Goal: Transaction & Acquisition: Purchase product/service

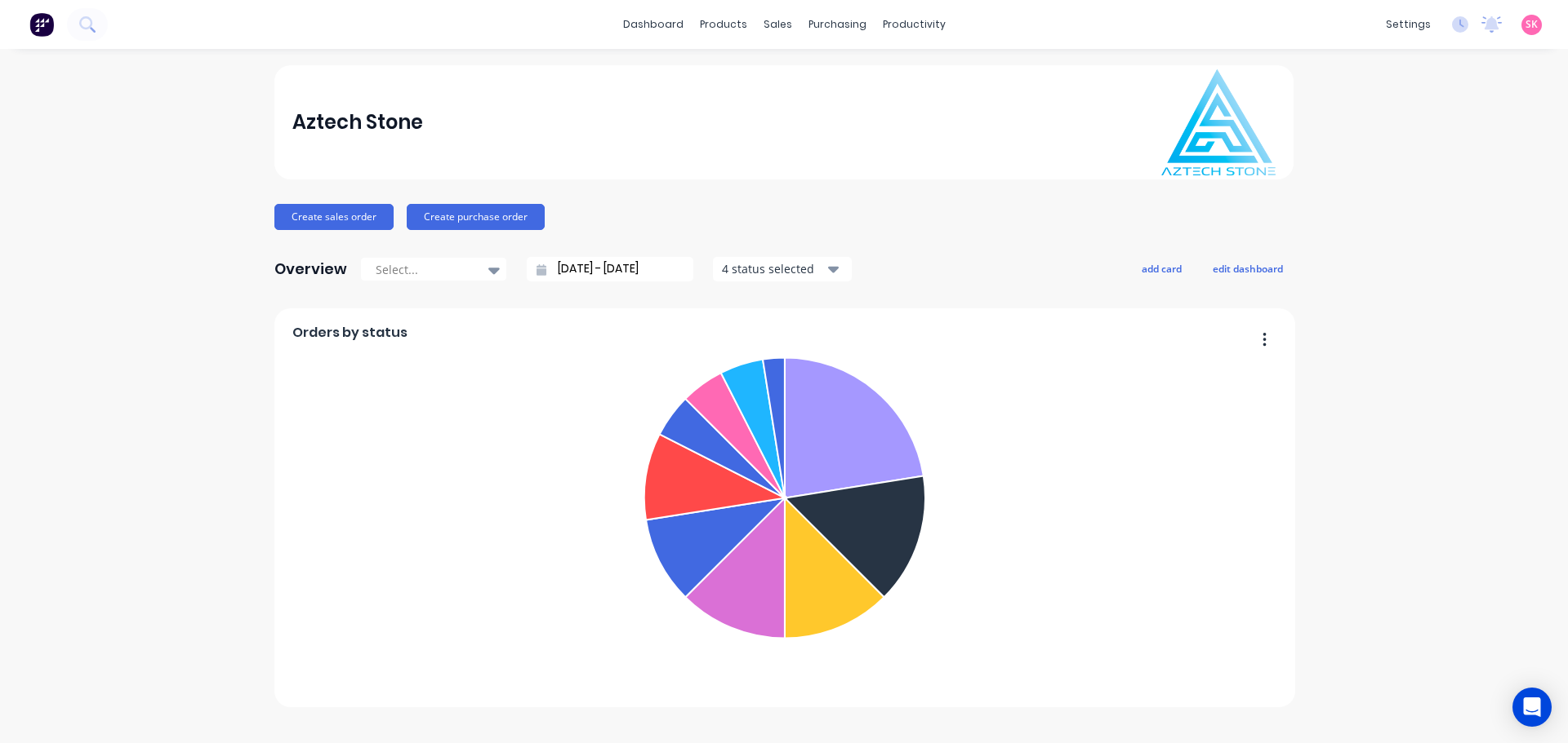
click at [929, 214] on div "Create sales order Create purchase order" at bounding box center [784, 217] width 1019 height 26
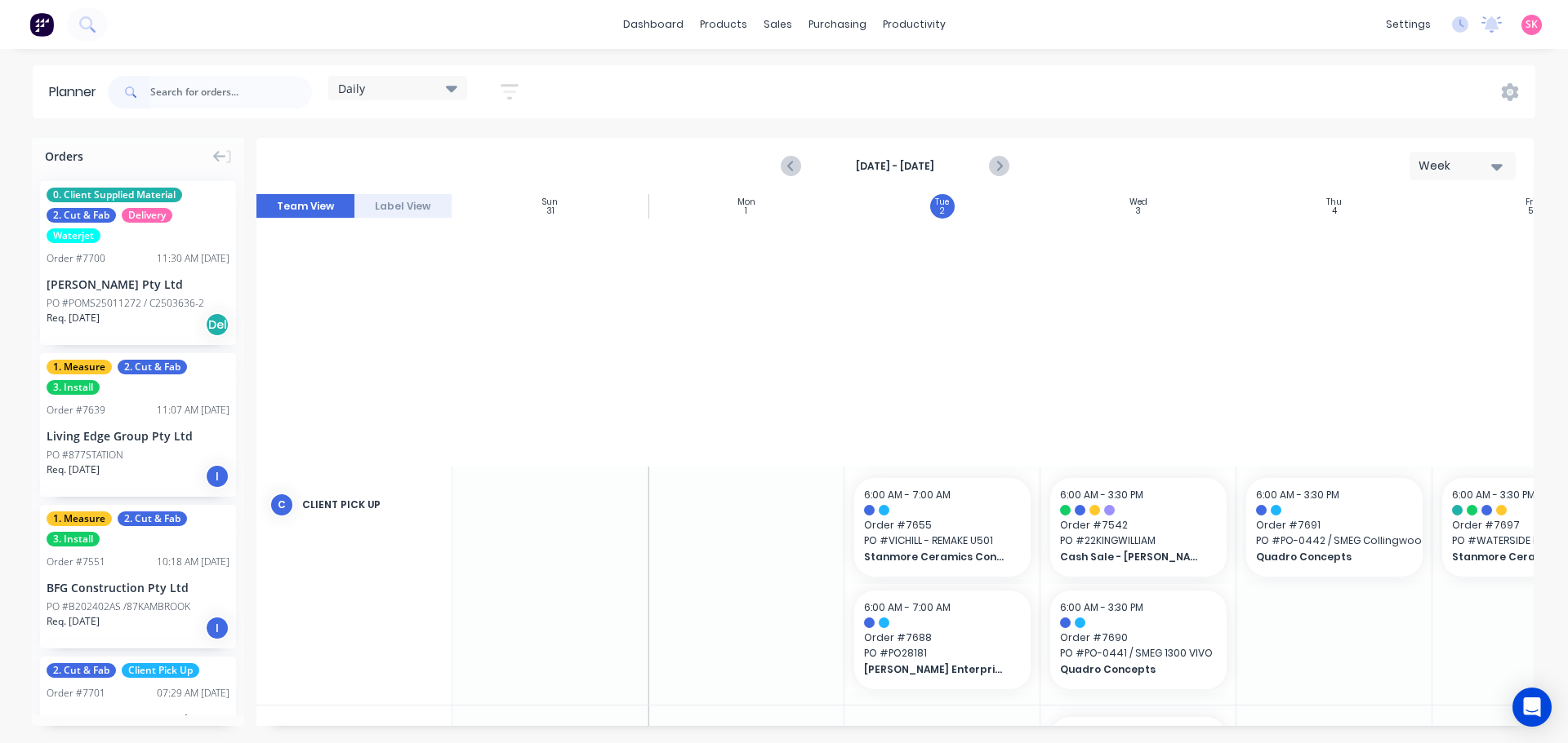
scroll to position [849, 293]
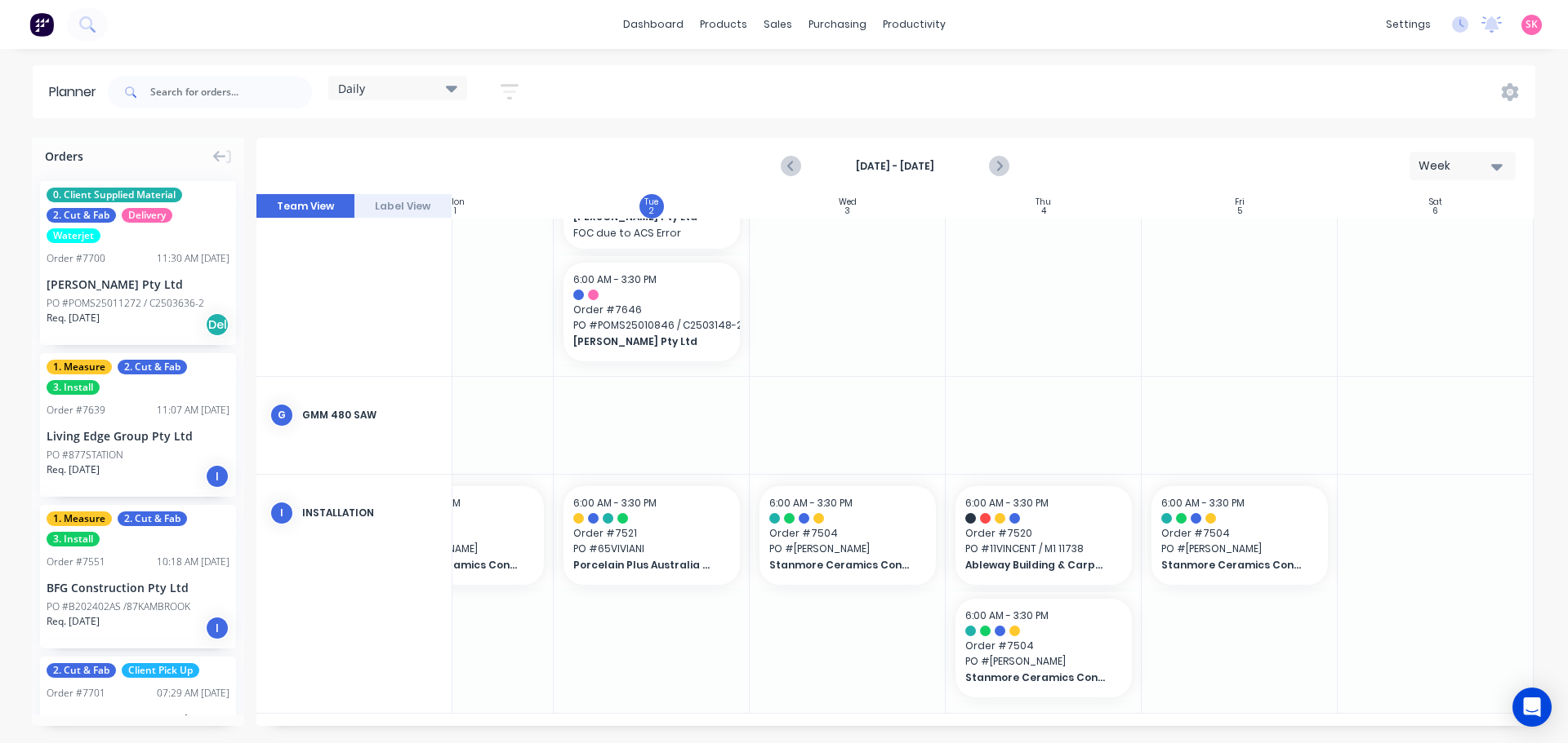
drag, startPoint x: 898, startPoint y: 718, endPoint x: 856, endPoint y: 728, distance: 43.2
click at [856, 728] on div "Orders 0. Client Supplied Material 2. Cut & Fab Delivery Waterjet Order # 7700 …" at bounding box center [784, 439] width 1568 height 605
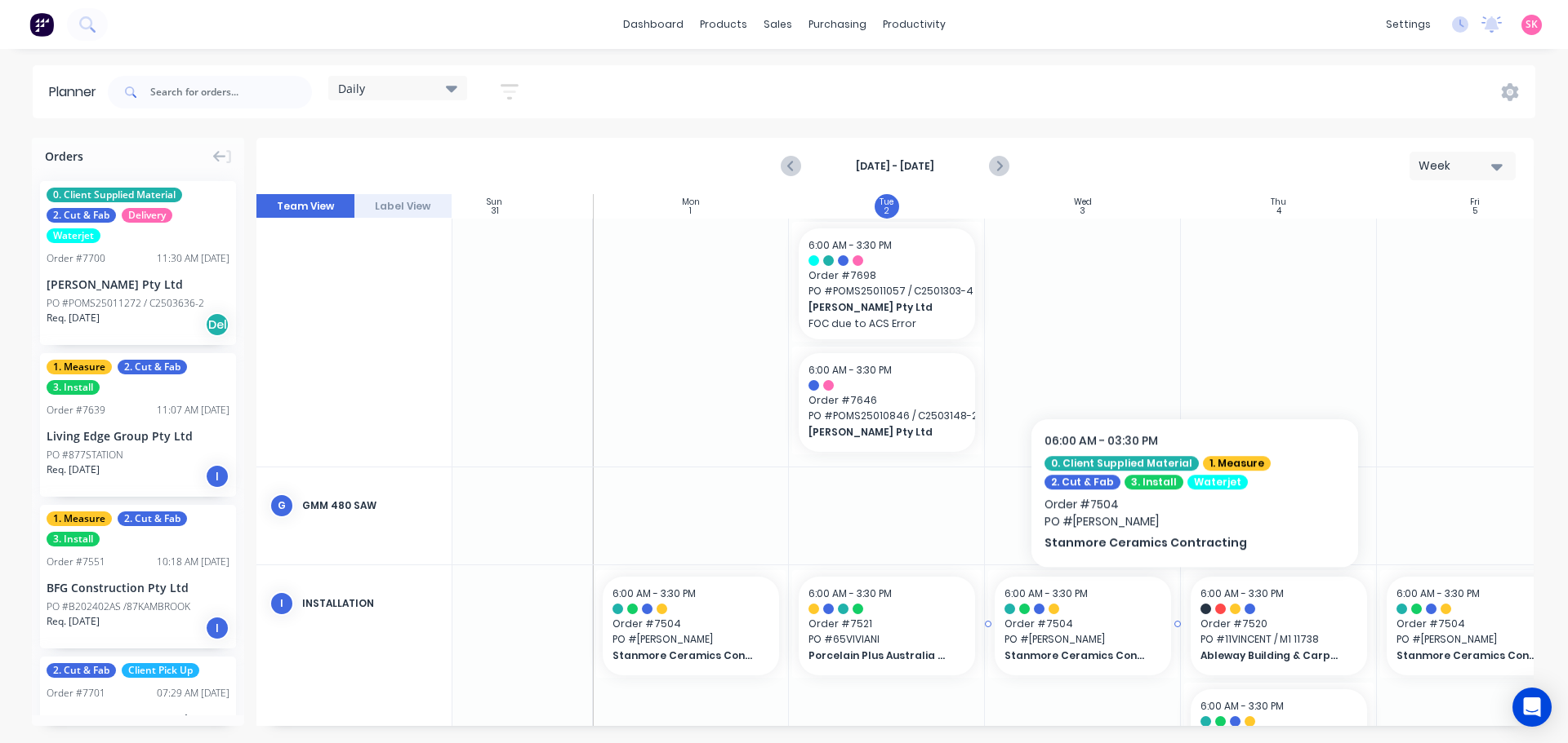
scroll to position [604, 55]
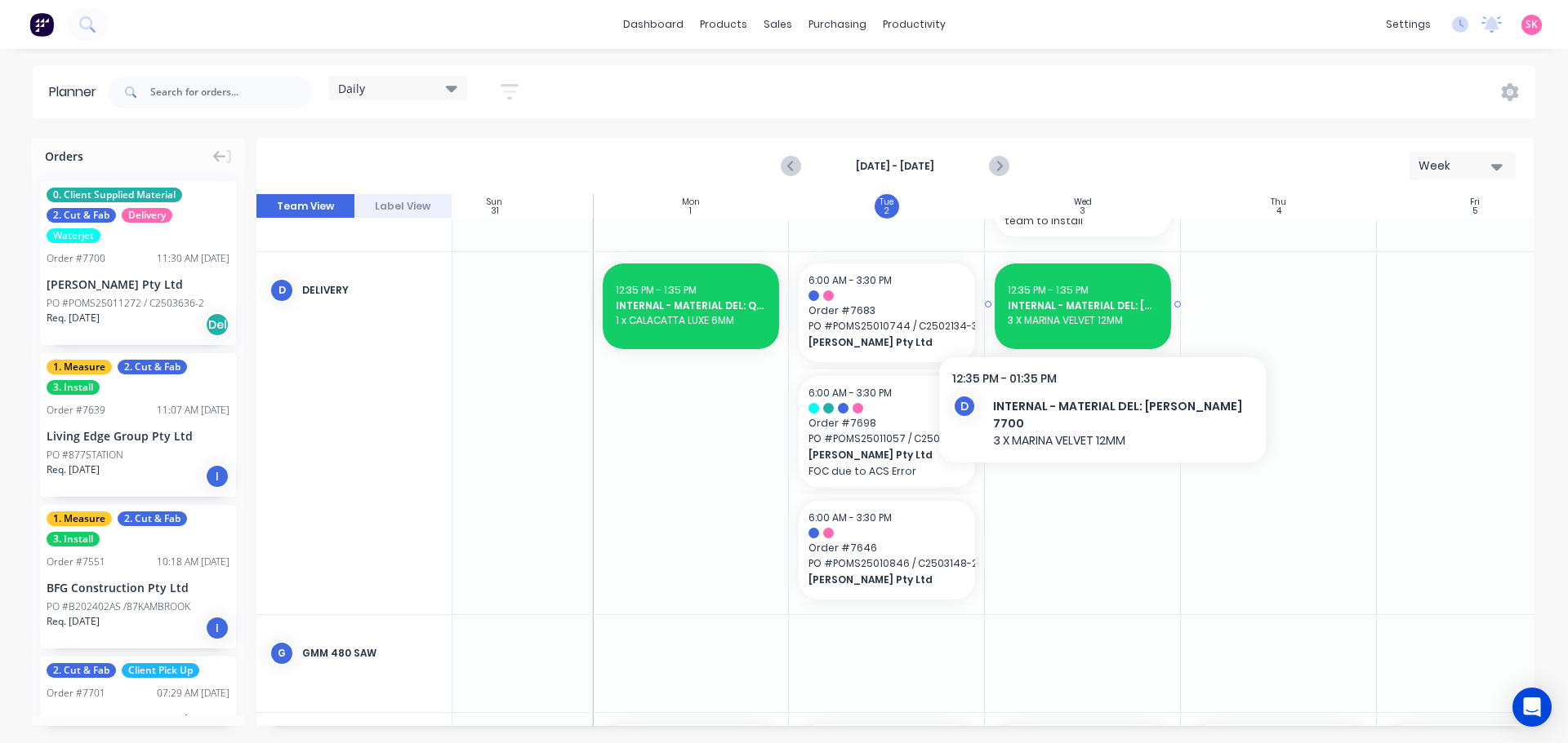
click at [1096, 288] on div "12:35 PM - 1:35 PM" at bounding box center [1082, 290] width 150 height 14
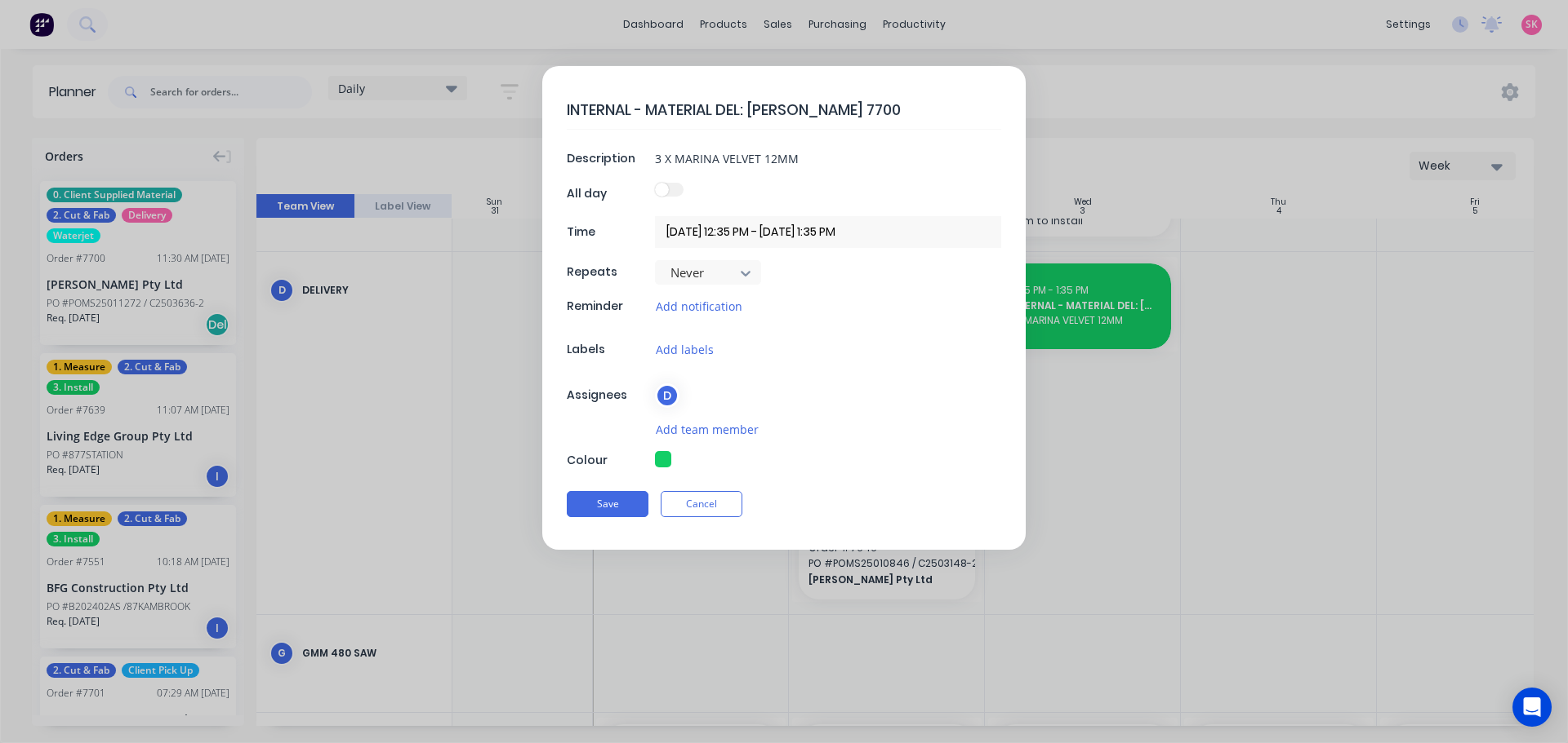
type textarea "x"
click at [801, 159] on input "3 X MARINA VELVET 12MM" at bounding box center [827, 159] width 346 height 25
type input "3 X MARINA VELVET 12MM"
type textarea "x"
type input "3 X MARINA VELVET 12MM /"
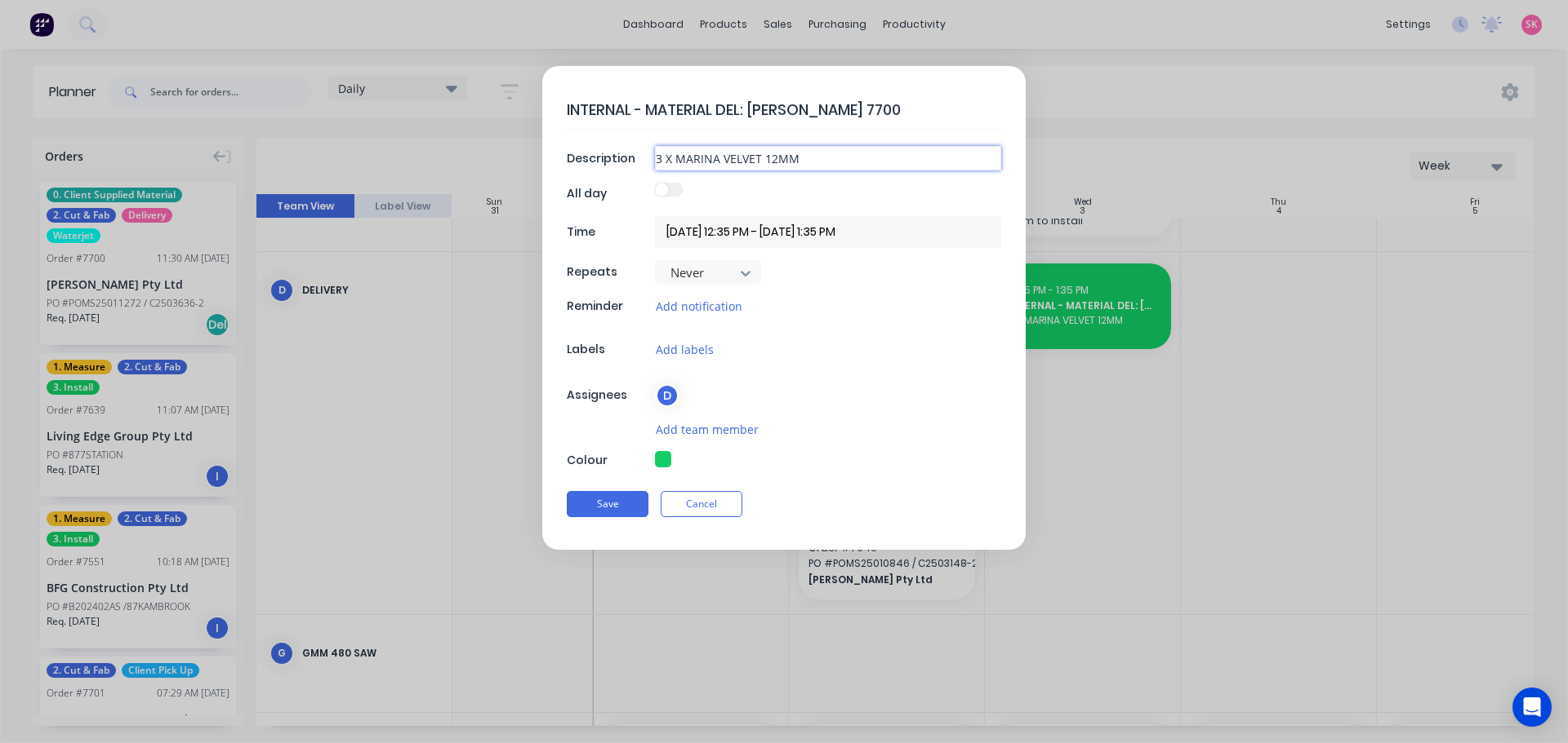
type textarea "x"
type input "3 X MARINA VELVET 12MM /"
type textarea "x"
type input "3 X MARINA VELVET 12MM / 12"
type textarea "x"
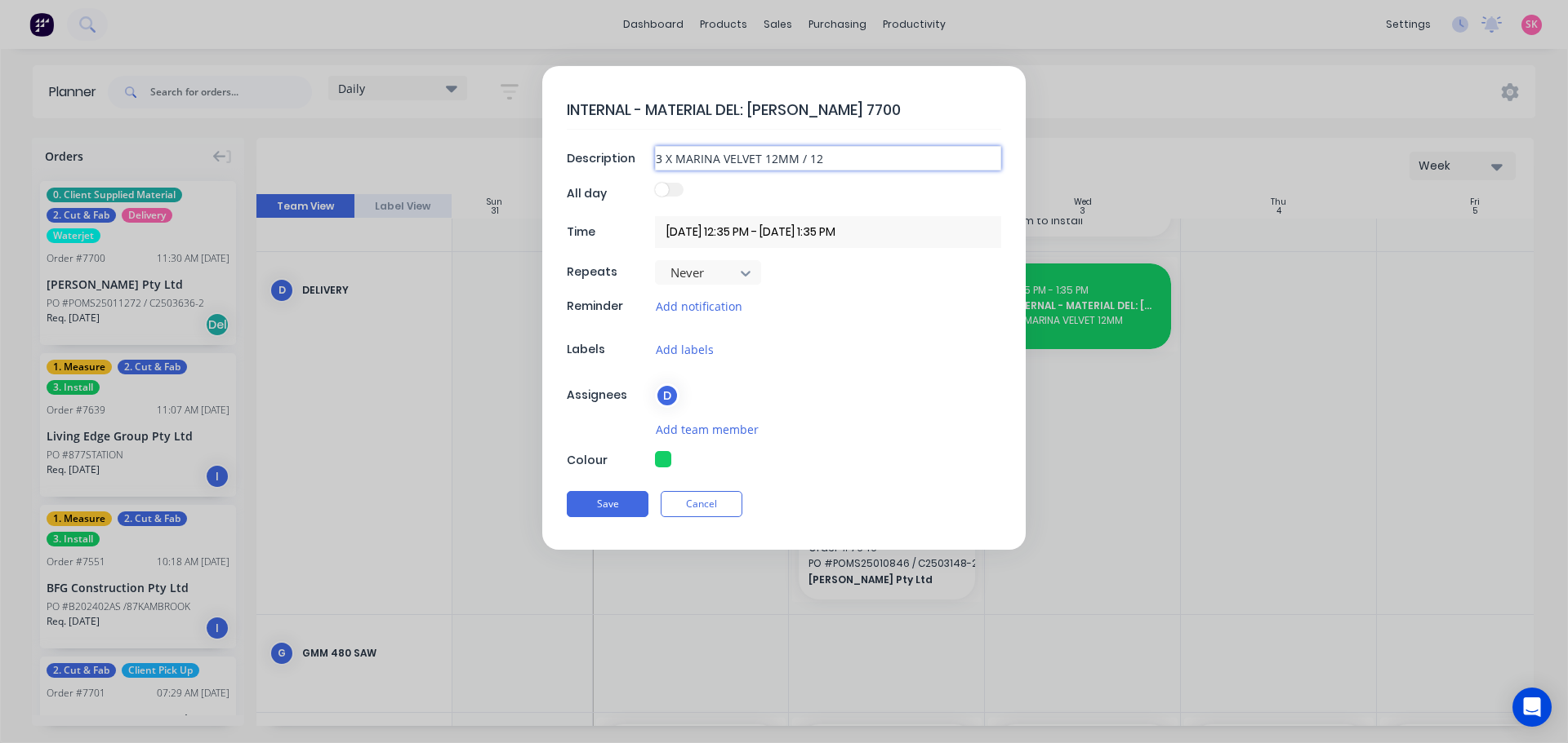
type input "3 X MARINA VELVET 12MM / 12"
type textarea "x"
type input "3 X MARINA VELVET 12MM / 12"
type textarea "x"
type input "3 X MARINA VELVET 12MM / 1"
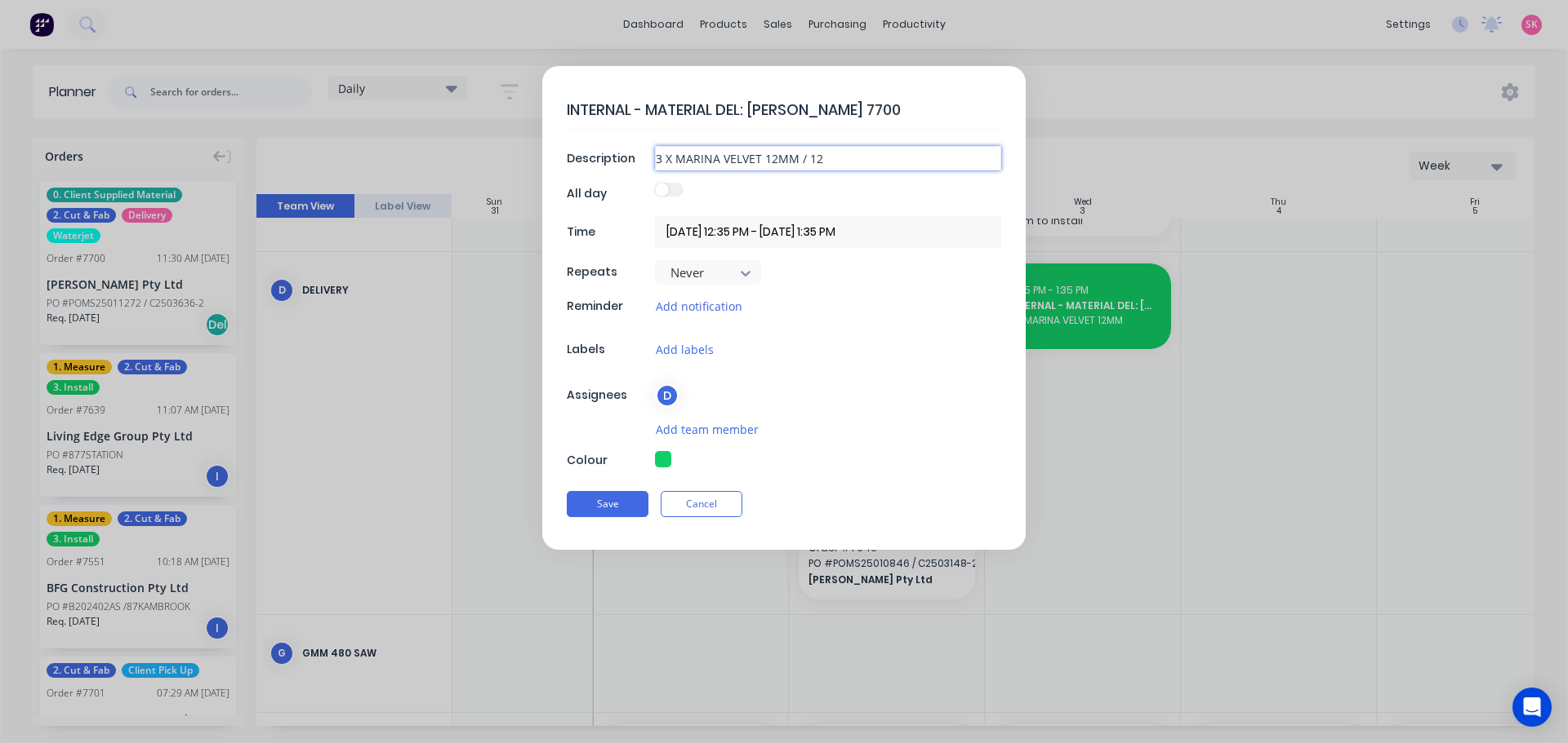
type textarea "x"
type input "3 X MARINA VELVET 12MM / 1"
type textarea "x"
type input "3 X MARINA VELVET 12MM / 1 x"
type textarea "x"
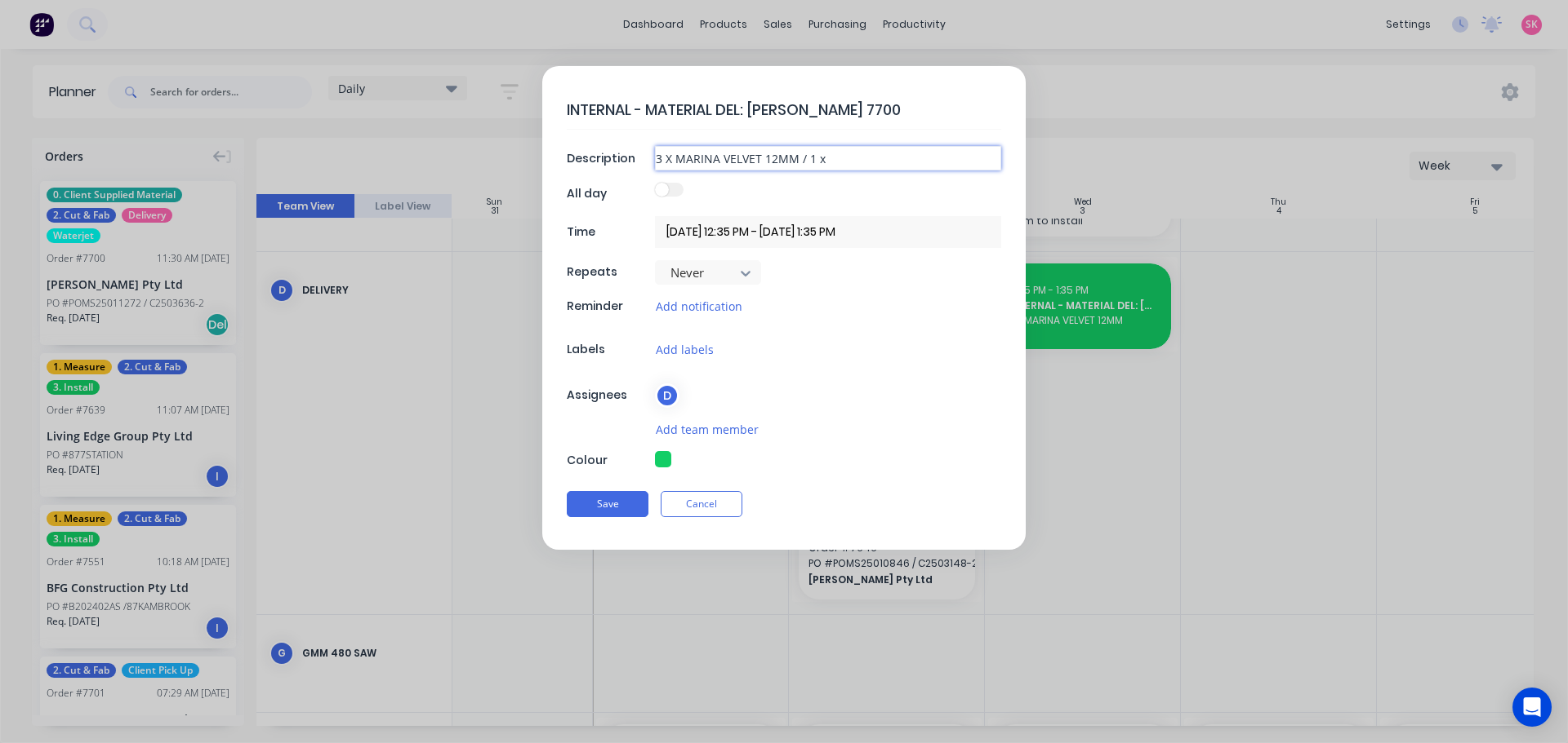
type input "3 X MARINA VELVET 12MM / 1 x"
type textarea "x"
type input "3 X MARINA VELVET 12MM / 1 x M"
type textarea "x"
type input "3 X MARINA VELVET 12MM / 1 x MR"
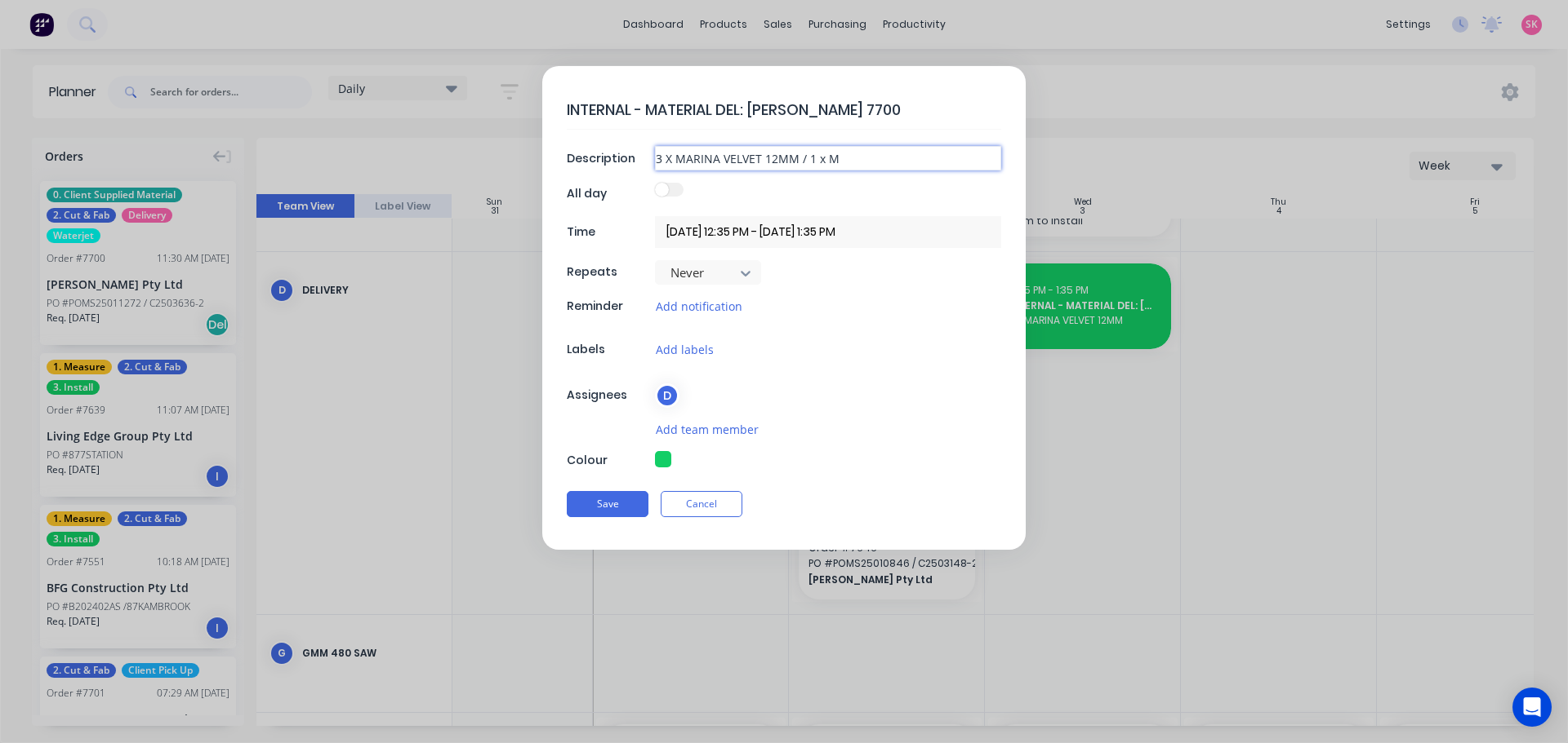
type textarea "x"
type input "3 X MARINA VELVET 12MM / 1 x M"
type textarea "x"
type input "3 X MARINA VELVET 12MM / 1 x MA"
type textarea "x"
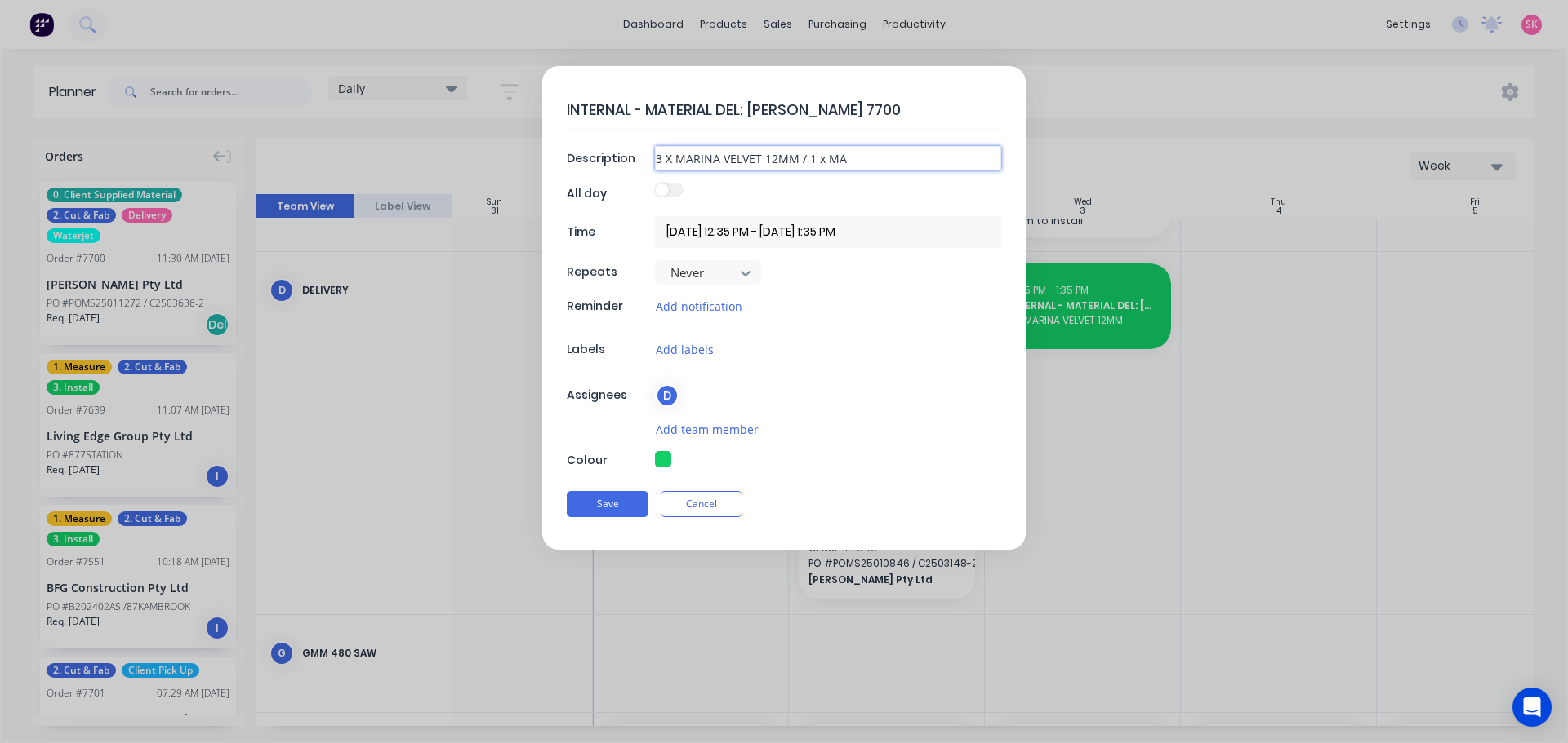
type input "3 X MARINA VELVET 12MM / 1 x MAR"
type textarea "x"
type input "3 X MARINA VELVET 12MM / 1 x MARI"
type textarea "x"
type input "3 X MARINA VELVET 12MM / 1 x MARIN"
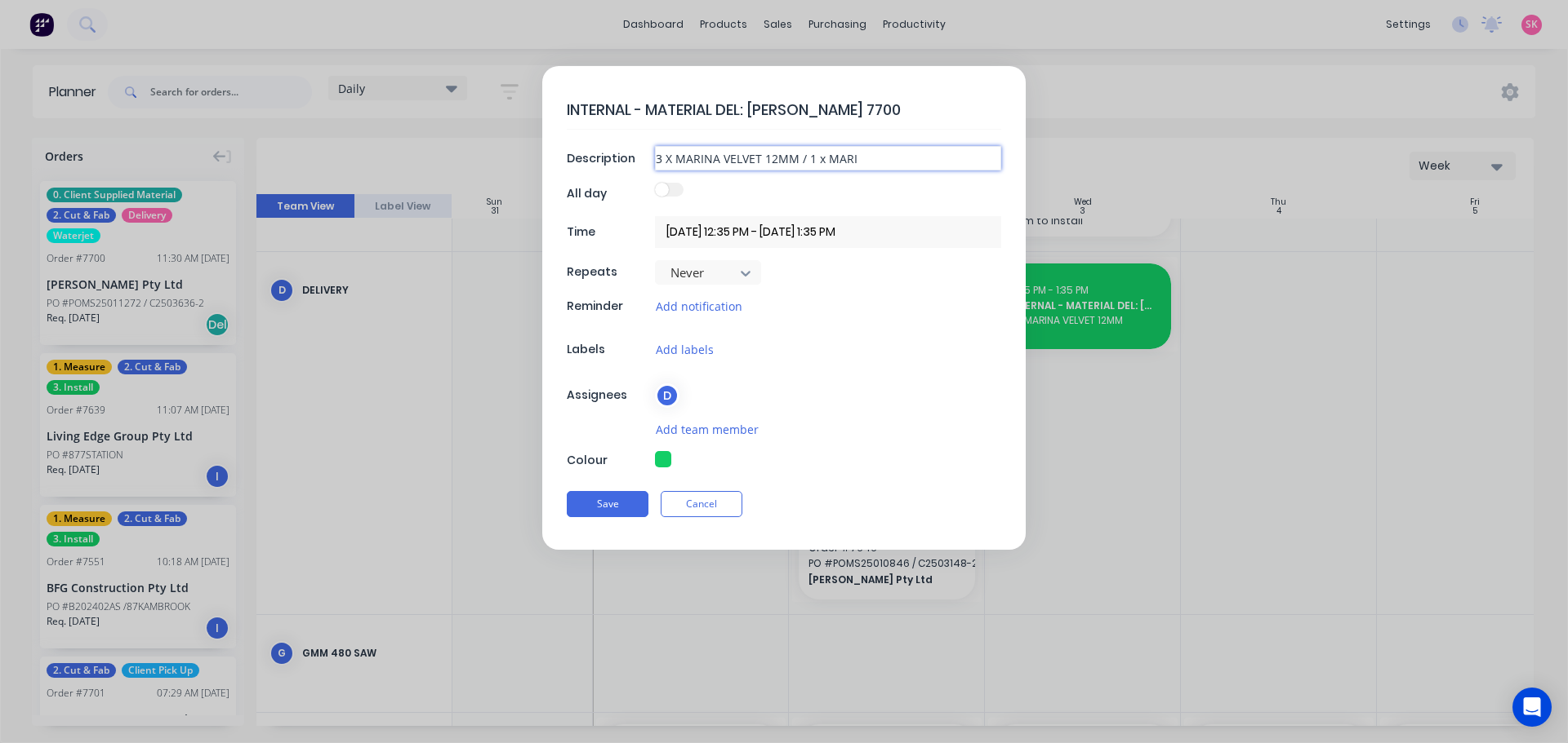
type textarea "x"
type input "3 X MARINA VELVET 12MM / 1 x MARINA"
type textarea "x"
type input "3 X MARINA VELVET 12MM / 1 x MARINA"
type textarea "x"
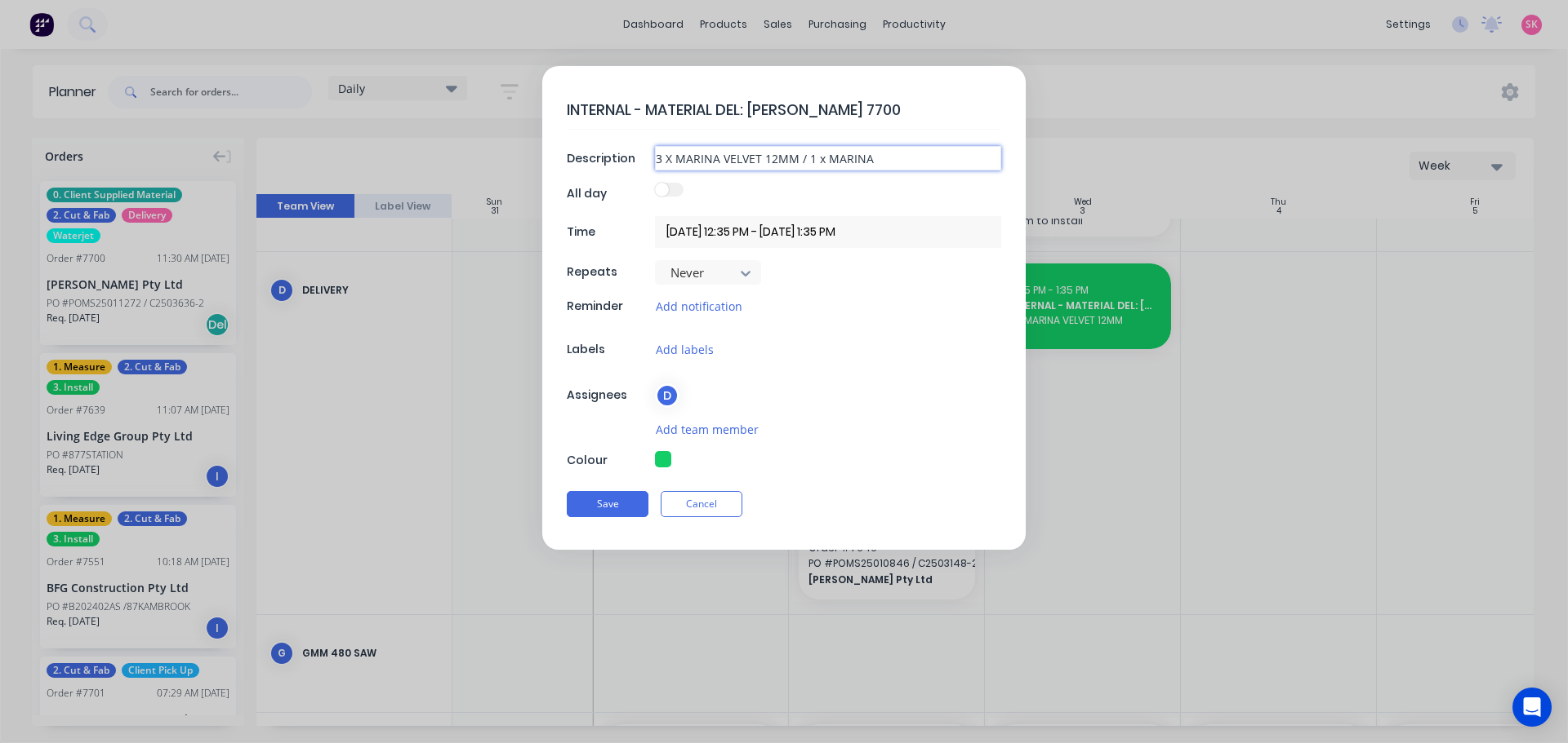
type input "3 X MARINA VELVET 12MM / 1 x MARINA V"
type textarea "x"
type input "3 X MARINA VELVET 12MM / 1 x MARINA VE"
type textarea "x"
type input "3 X MARINA VELVET 12MM / 1 x MARINA VEL"
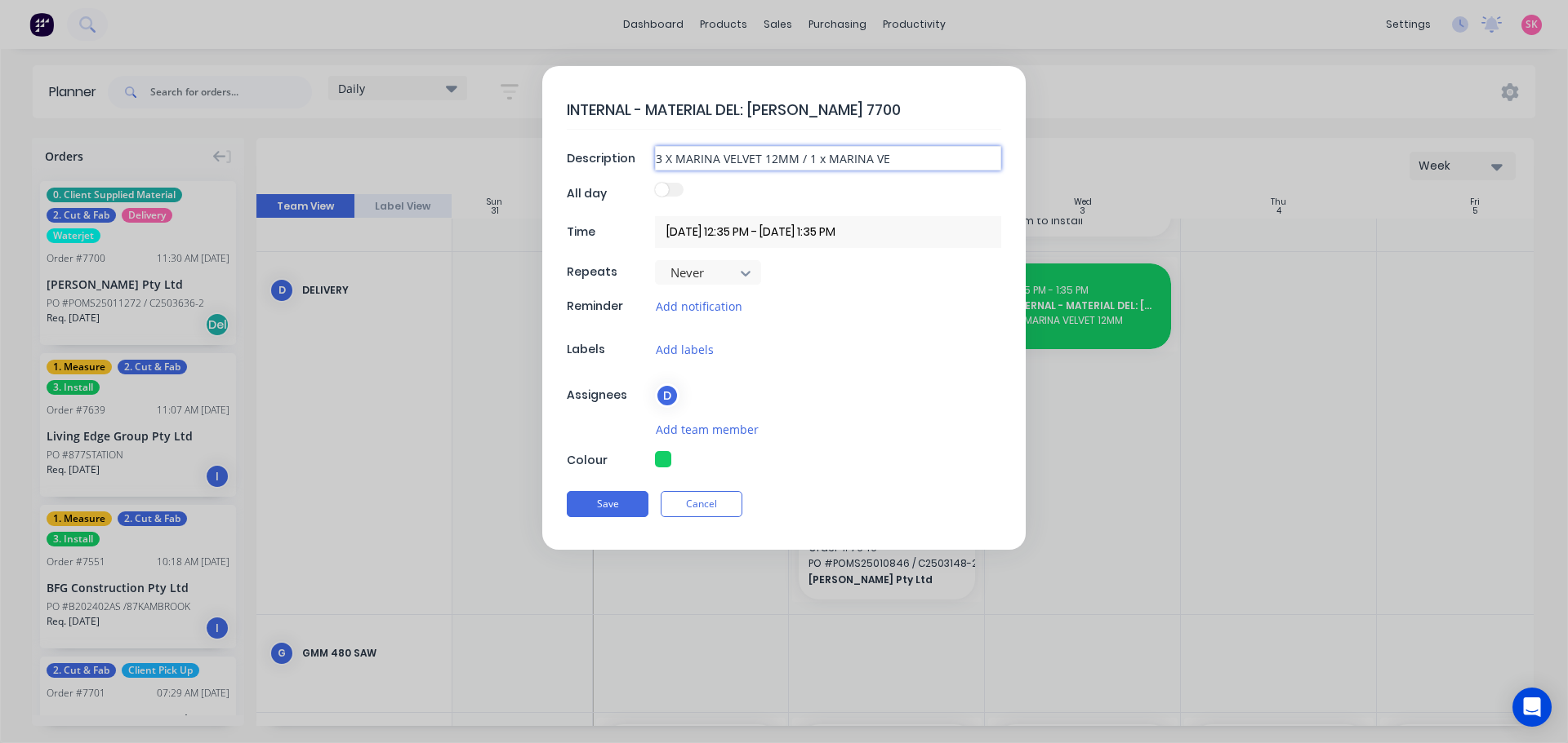
type textarea "x"
type input "3 X MARINA VELVET 12MM / 1 x MARINA VELV"
type textarea "x"
type input "3 X MARINA VELVET 12MM / 1 x MARINA VELVE"
type textarea "x"
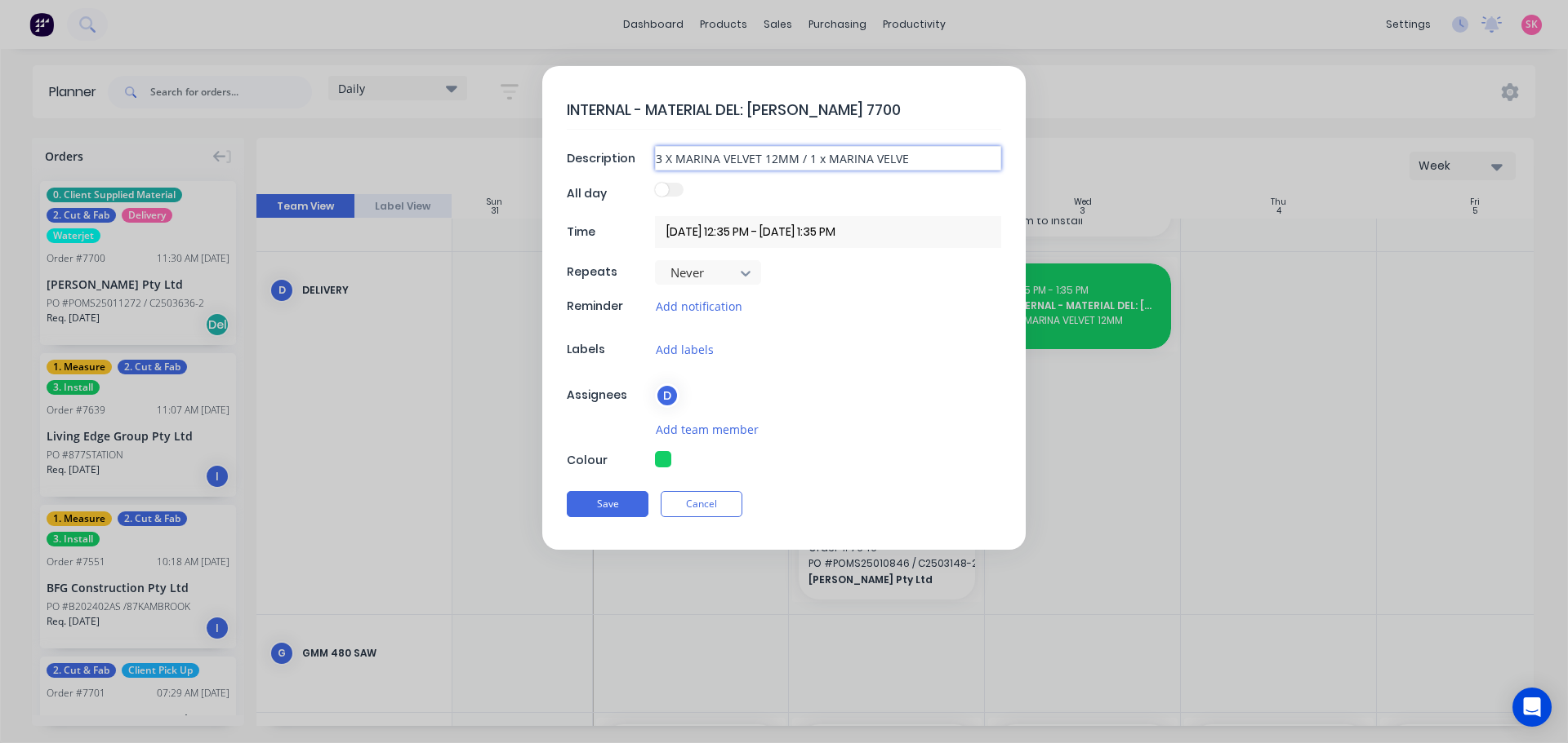
type input "3 X MARINA VELVET 12MM / 1 x MARINA VELVET"
type textarea "x"
type input "3 X MARINA VELVET 12MM / 1 x MARINA VELVET"
type textarea "x"
type input "3 X MARINA VELVET 12MM / 1 x MARINA VELVET 2"
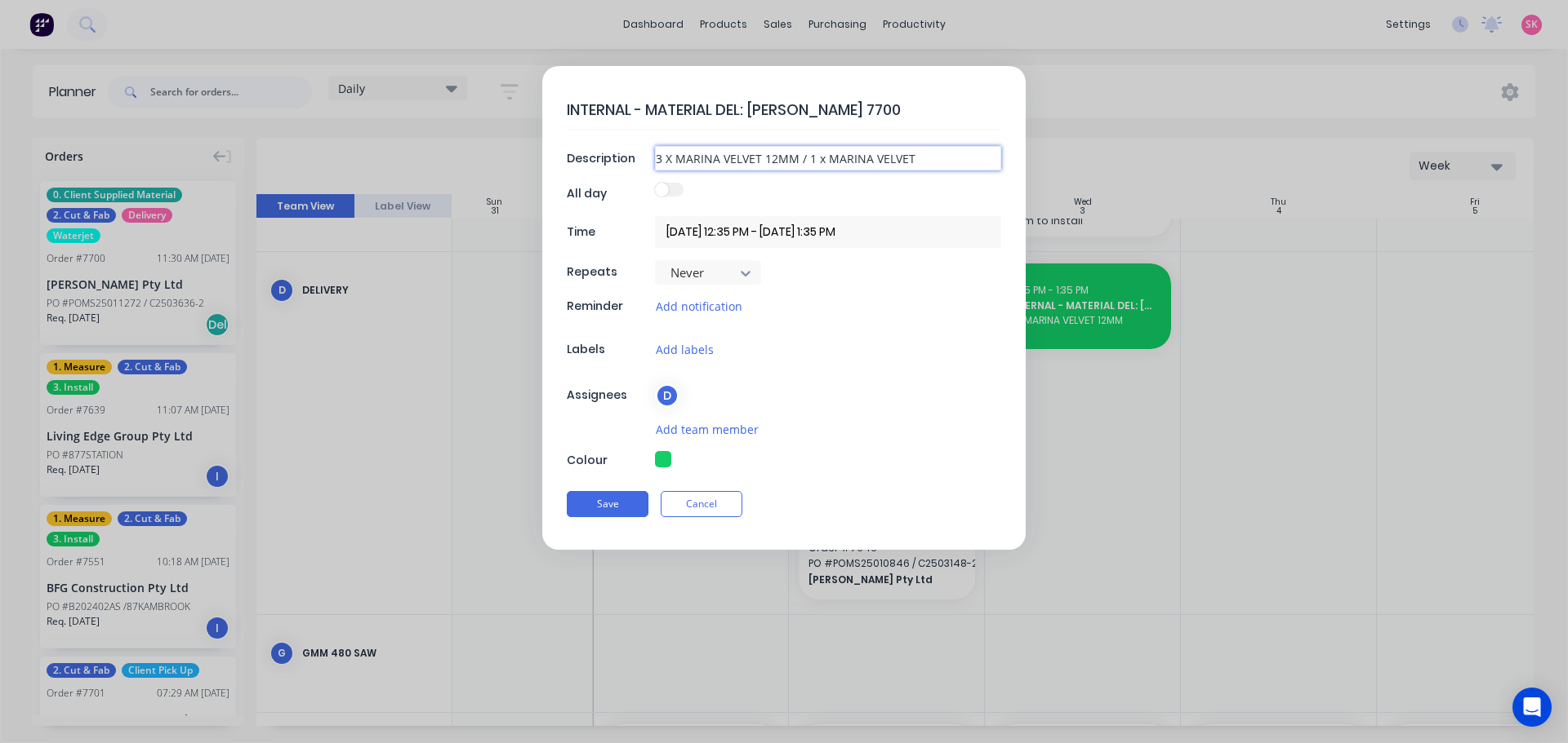
type textarea "x"
type input "3 X MARINA VELVET 12MM / 1 x MARINA VELVET 20"
type textarea "x"
type input "3 X MARINA VELVET 12MM / 1 x MARINA VELVET 20M"
type textarea "x"
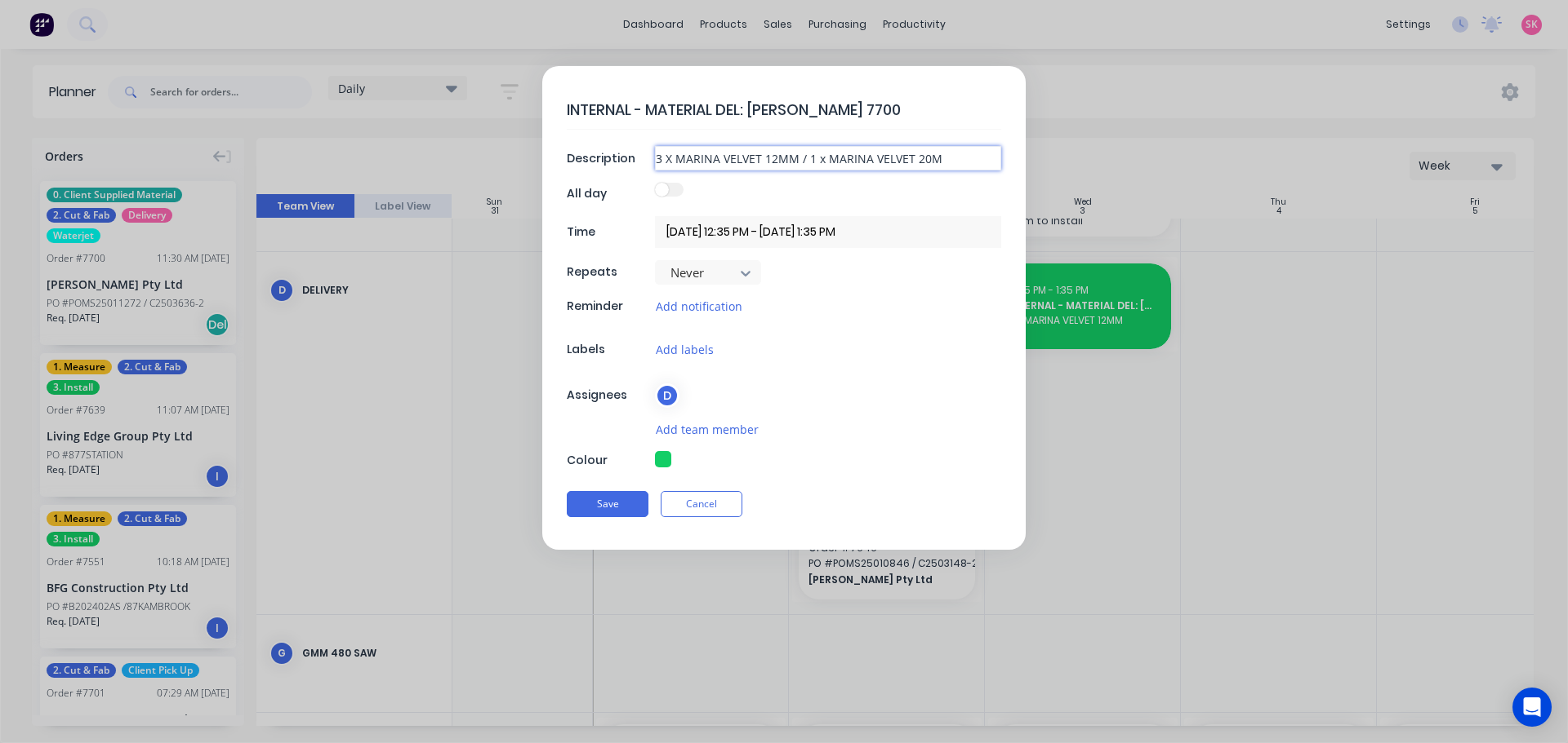
type input "3 X MARINA VELVET 12MM / 1 x MARINA VELVET 20MM"
type textarea "x"
type input "3 X MARINA VELVET 12MM / 1 x MARINA VELVET 20MM"
click at [586, 494] on button "Save" at bounding box center [607, 503] width 81 height 26
type textarea "x"
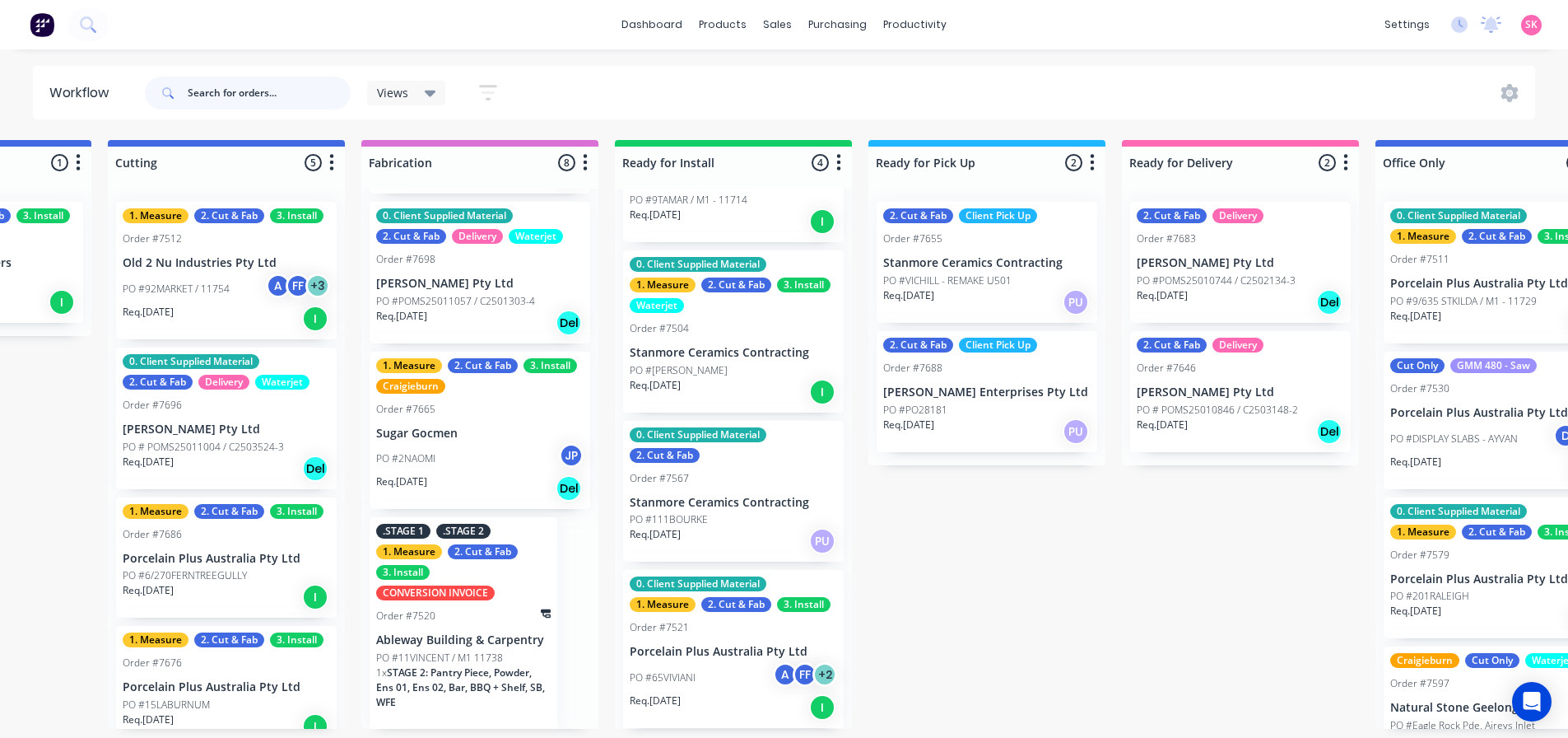
scroll to position [698, 0]
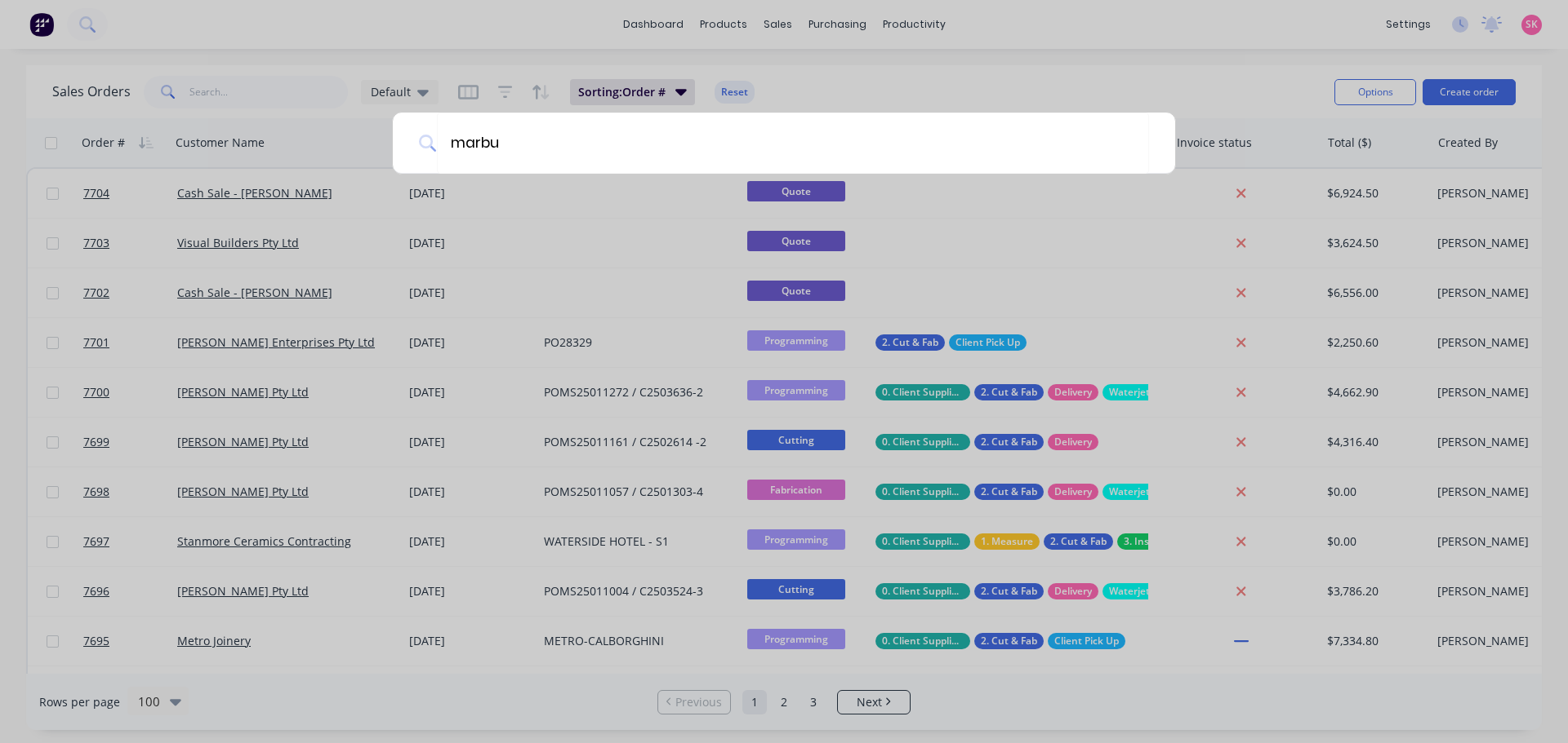
type input "marbut"
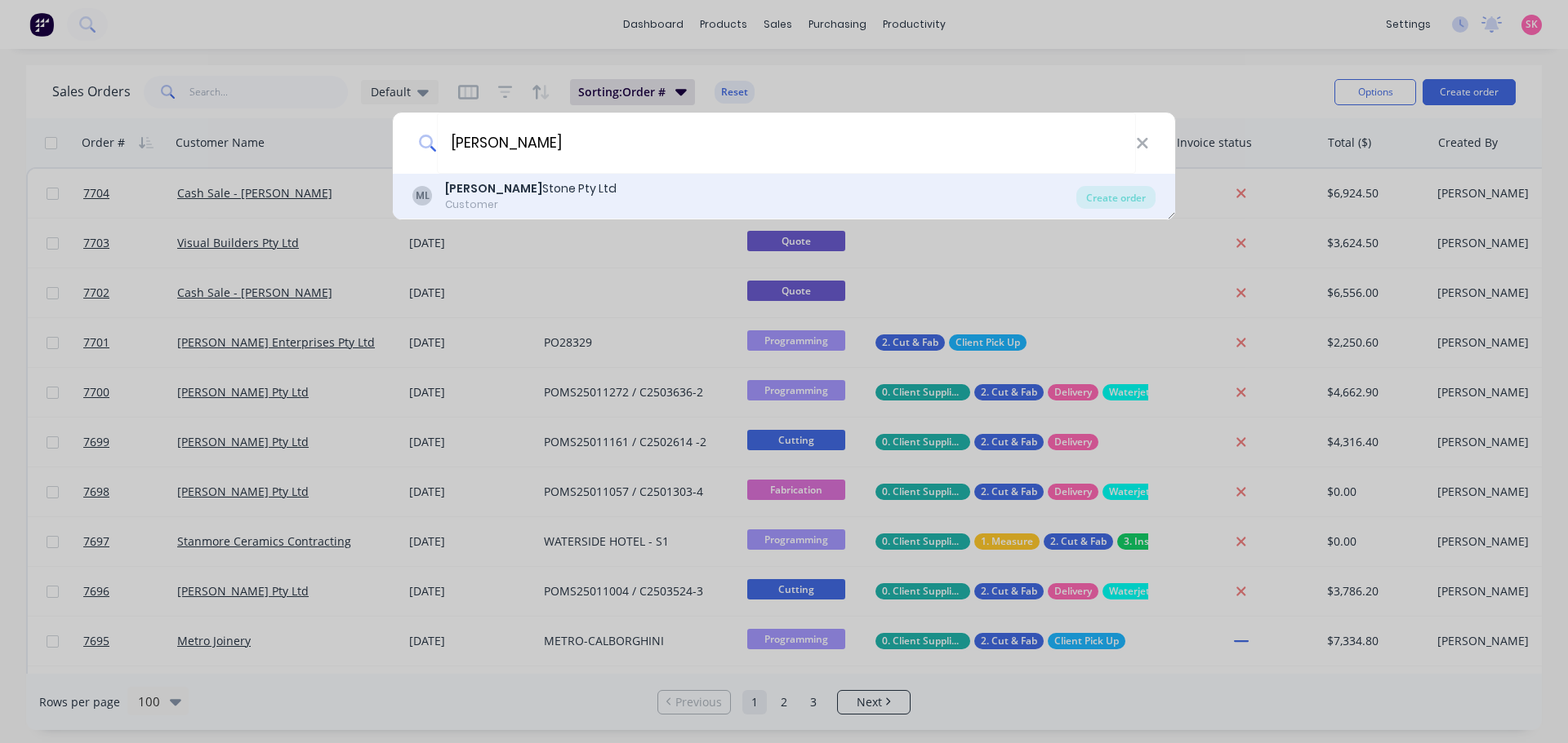
click at [581, 190] on div "ML Marbut Stone Pty Ltd Customer" at bounding box center [744, 196] width 664 height 32
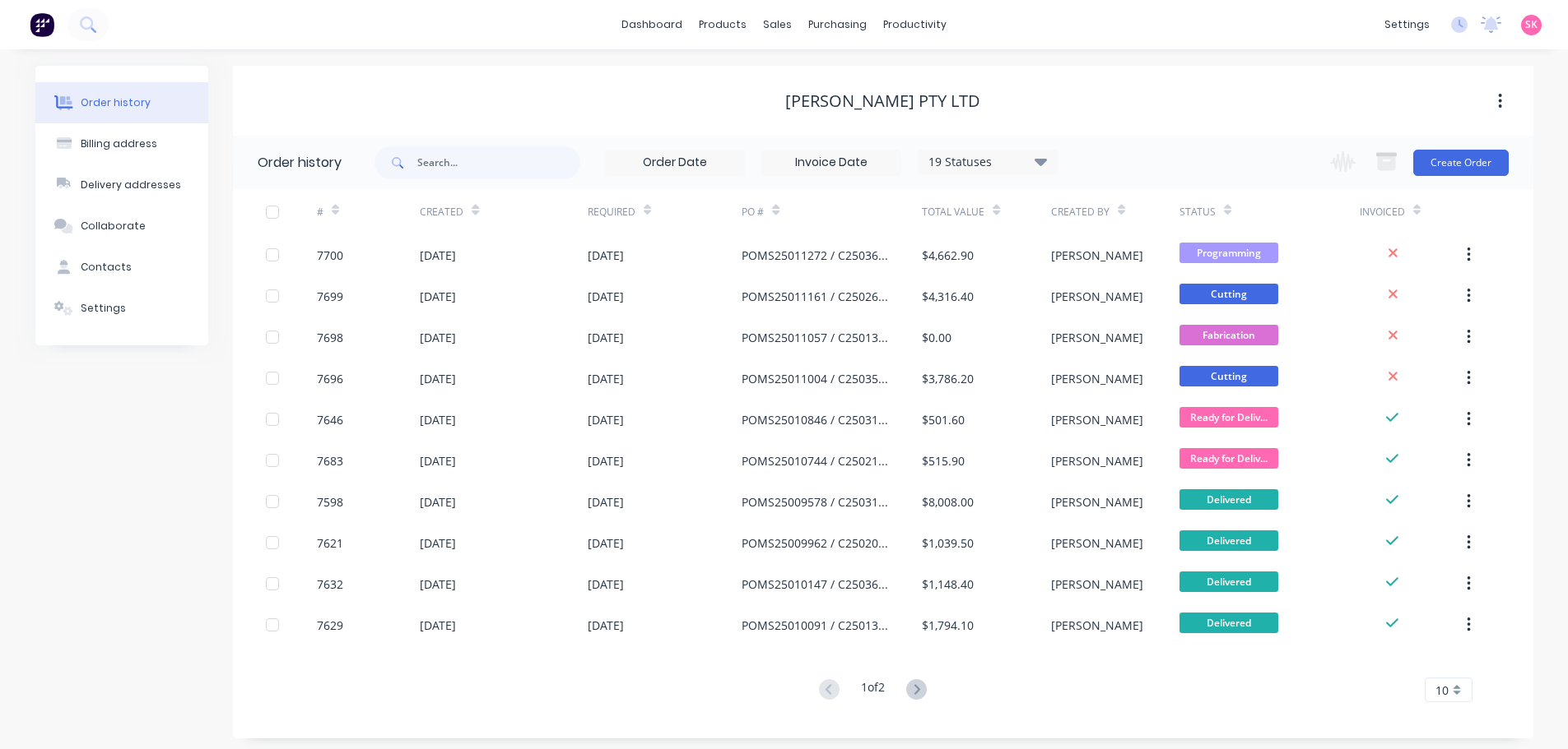
drag, startPoint x: 761, startPoint y: 738, endPoint x: 761, endPoint y: 748, distance: 10.0
click at [761, 739] on div "Order history Billing address Delivery addresses Collaborate Contacts Settings …" at bounding box center [784, 401] width 1568 height 706
click at [1446, 162] on button "Create Order" at bounding box center [1460, 163] width 95 height 26
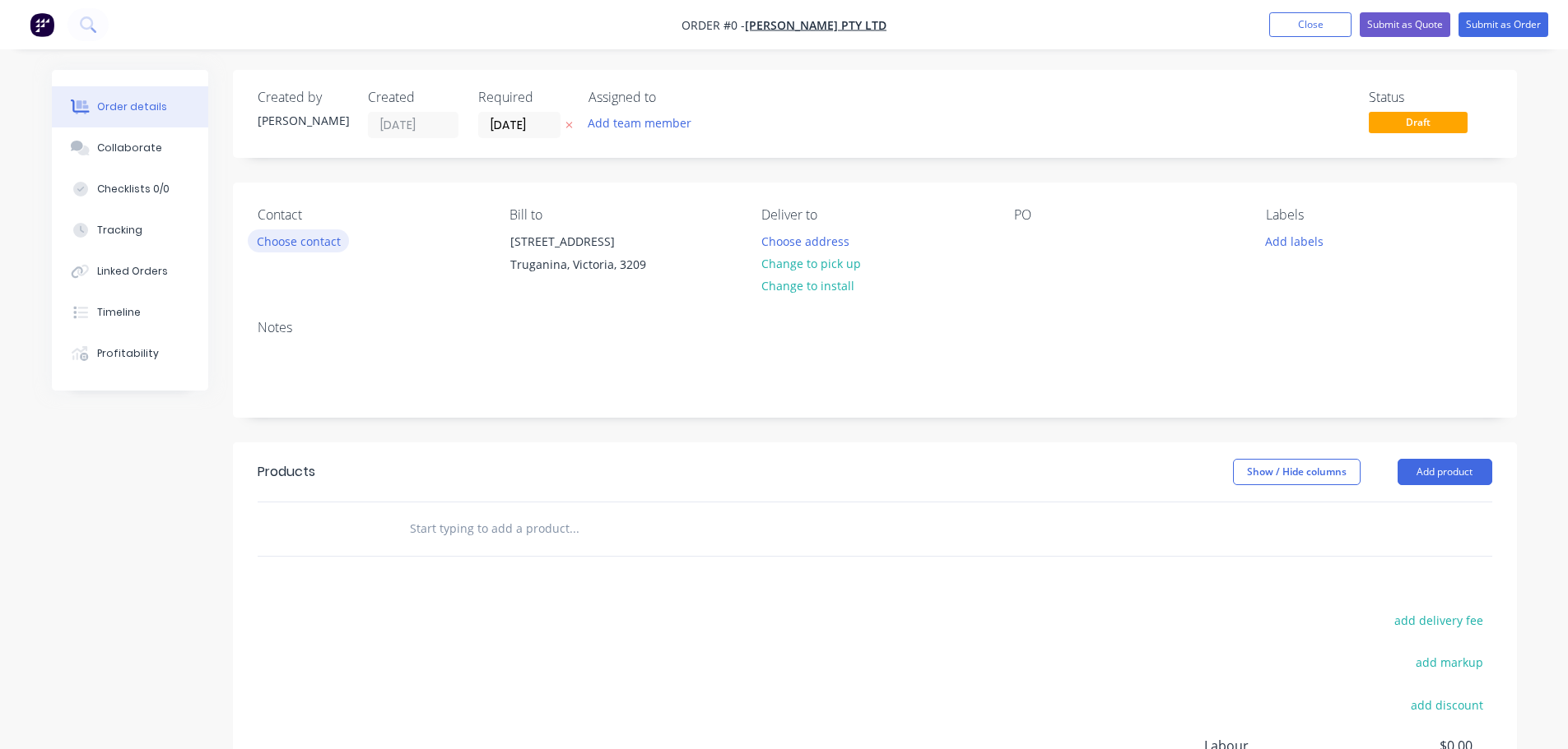
click at [300, 234] on button "Choose contact" at bounding box center [298, 240] width 101 height 22
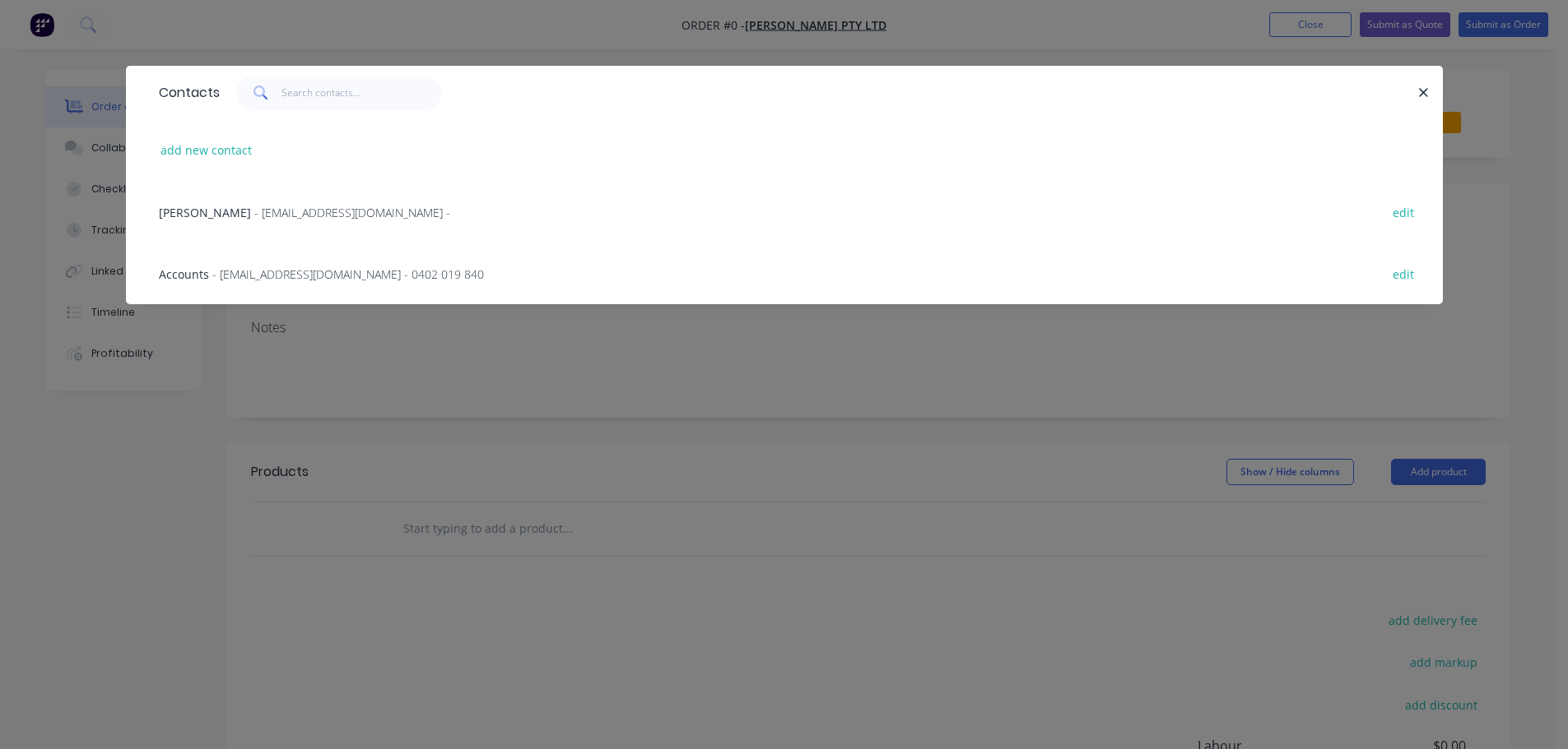
click at [343, 211] on span "- purchasing@anmargroup.com.au -" at bounding box center [352, 213] width 196 height 15
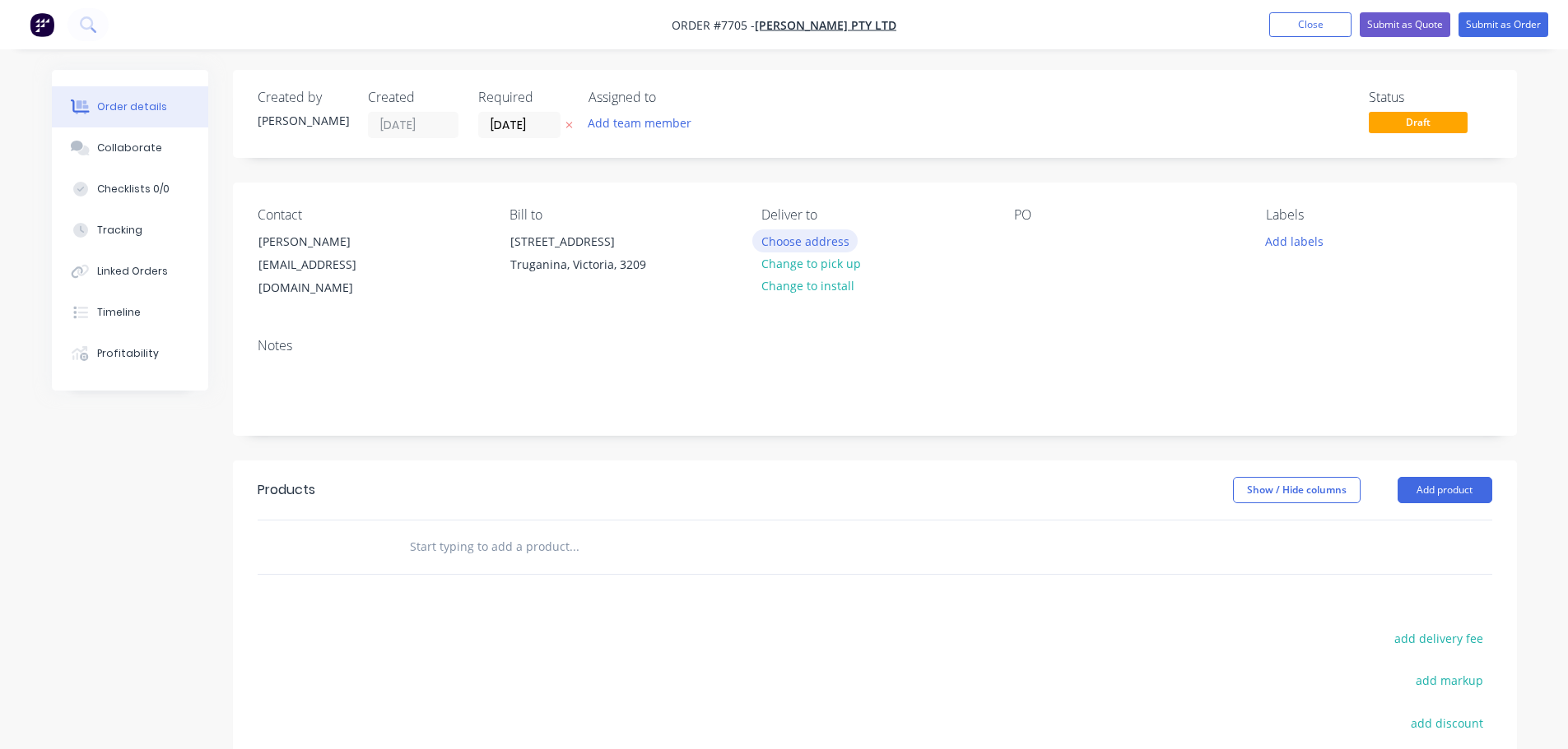
click at [835, 237] on button "Choose address" at bounding box center [804, 240] width 105 height 22
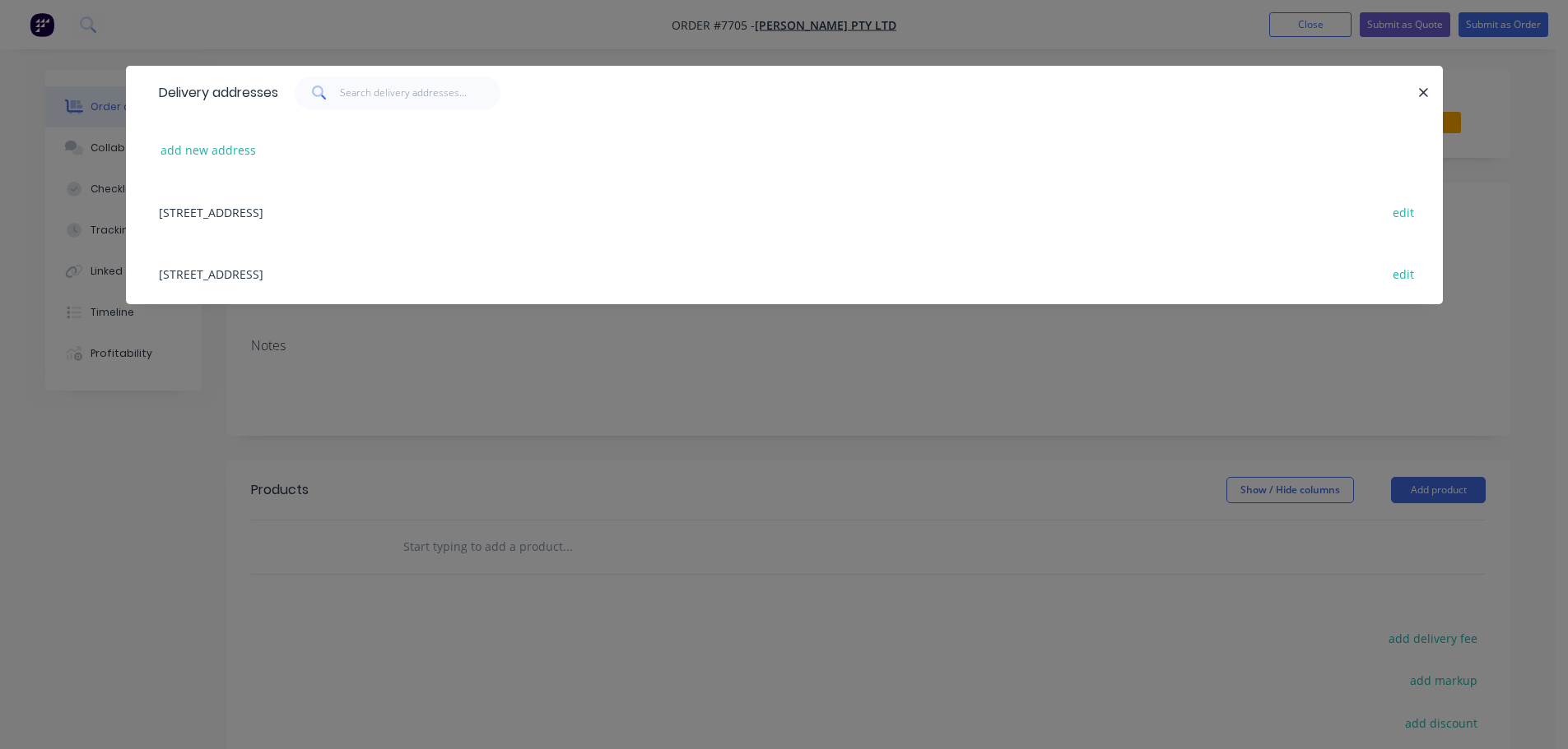
click at [228, 274] on div "122-126 National Blvd, Campbellfield, Victoria, Australia, 3061 edit" at bounding box center [784, 273] width 1267 height 62
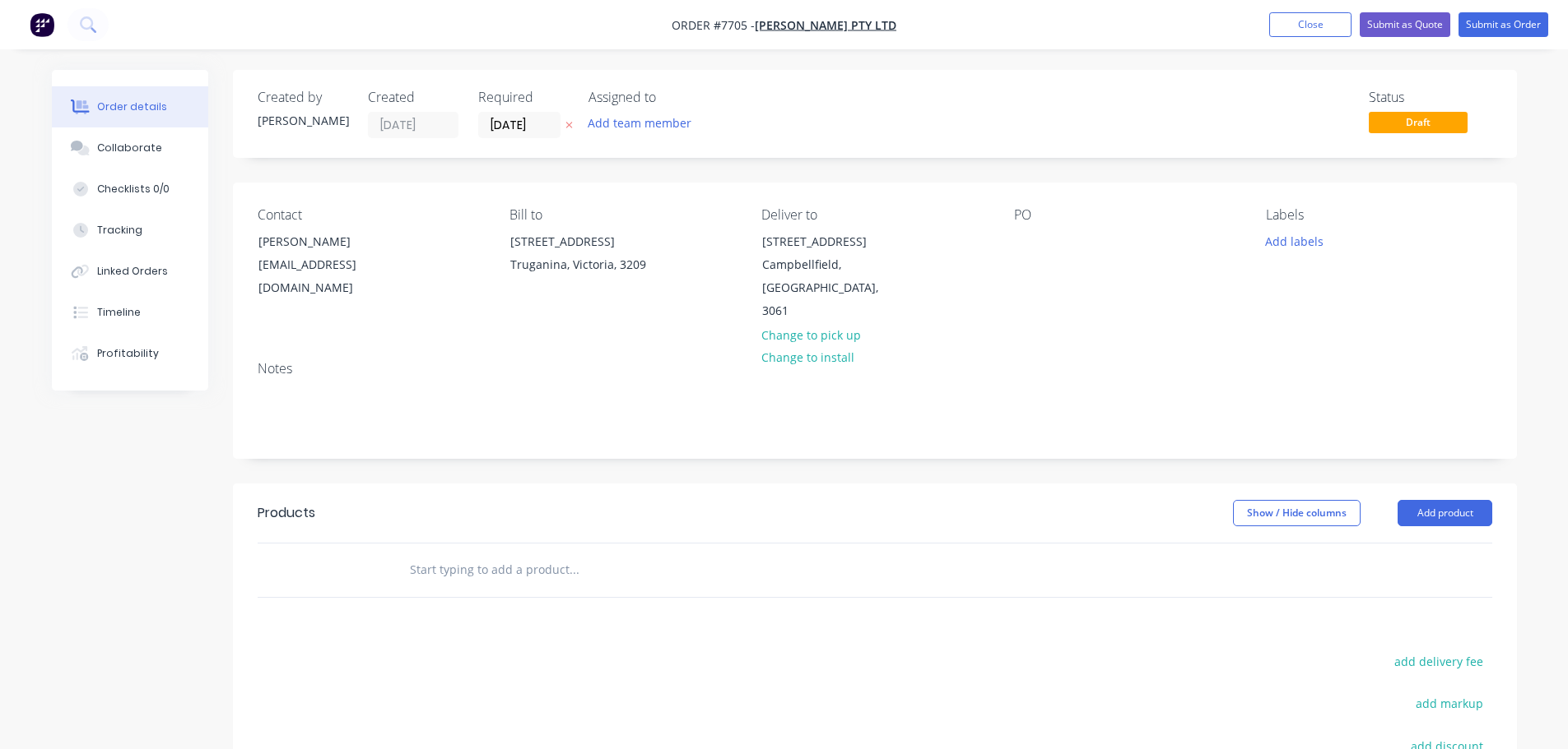
click at [1012, 252] on div "Contact Trinh Tran purchasing@anmargroup.com.au Bill to 14 Felstead Drive Truga…" at bounding box center [875, 266] width 1284 height 166
click at [1030, 245] on div at bounding box center [1027, 241] width 26 height 24
drag, startPoint x: 119, startPoint y: 147, endPoint x: 20, endPoint y: 127, distance: 101.0
click at [119, 147] on div "Collaborate" at bounding box center [130, 147] width 65 height 14
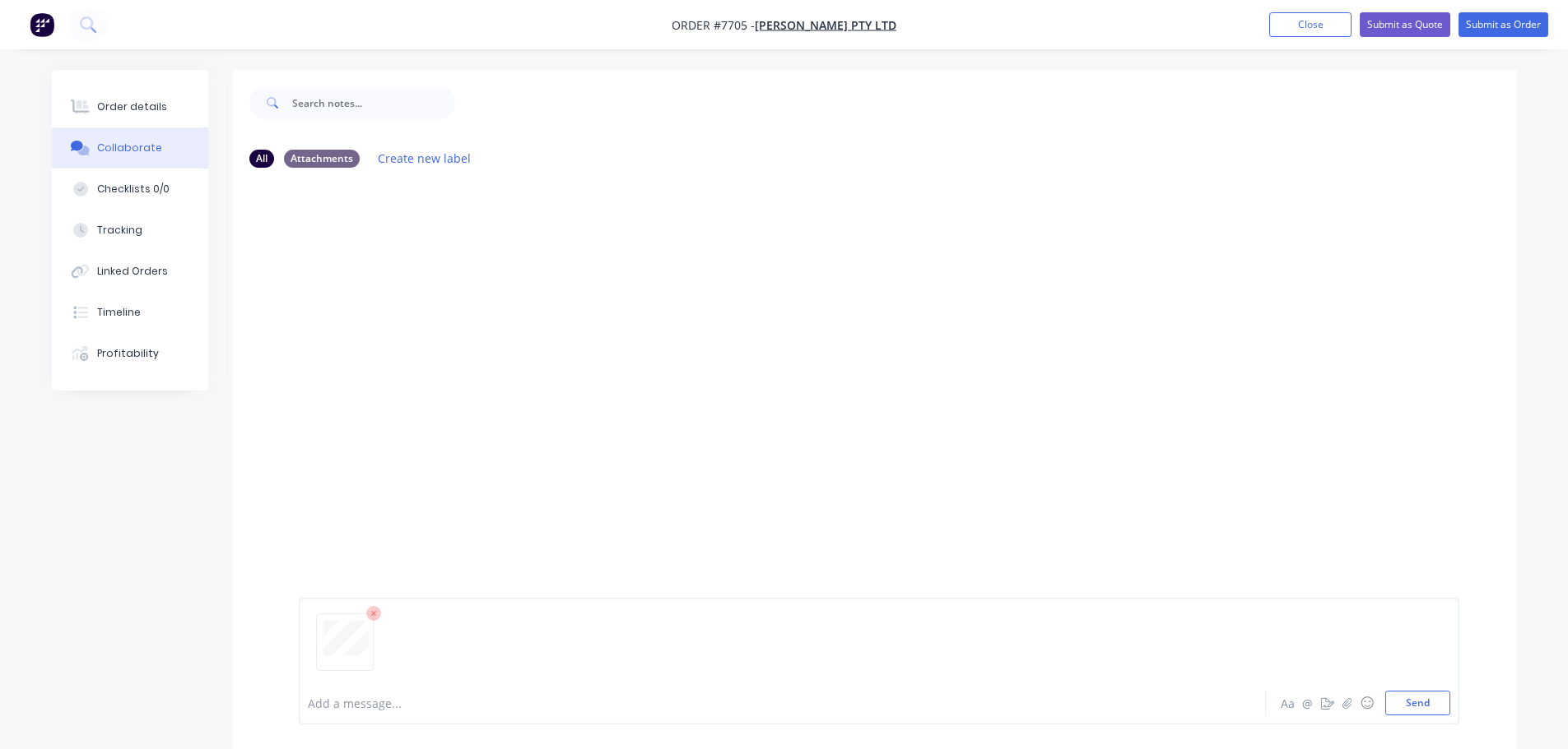
click at [52, 127] on button "Collaborate" at bounding box center [130, 147] width 156 height 41
click at [1429, 710] on button "Send" at bounding box center [1418, 704] width 65 height 25
click at [137, 97] on button "Order details" at bounding box center [130, 107] width 156 height 41
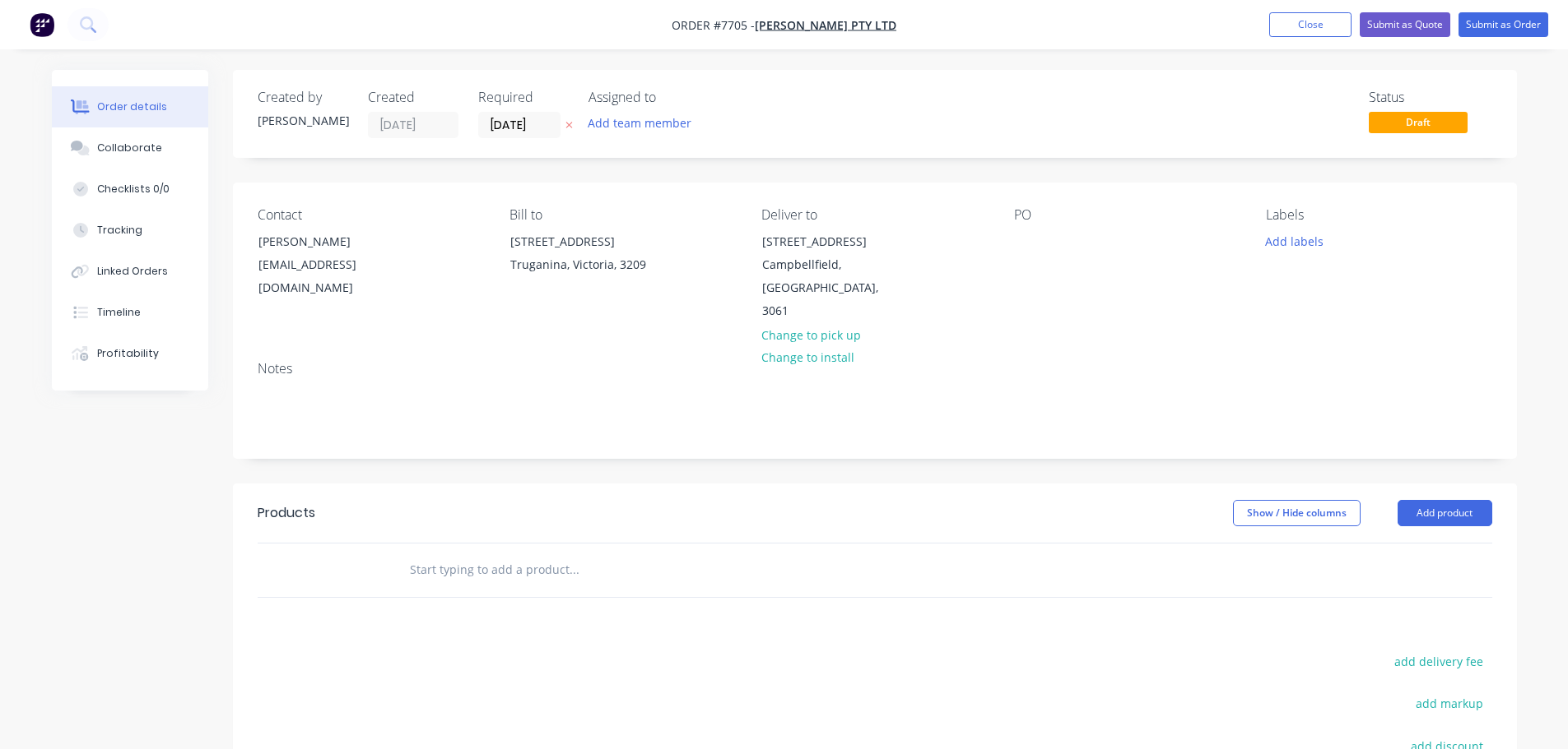
click at [1049, 235] on div "PO" at bounding box center [1127, 265] width 225 height 116
drag, startPoint x: 1050, startPoint y: 237, endPoint x: 1050, endPoint y: 245, distance: 8.0
click at [1050, 239] on div "PO" at bounding box center [1127, 265] width 225 height 116
click at [1014, 246] on div at bounding box center [1027, 241] width 26 height 24
paste div
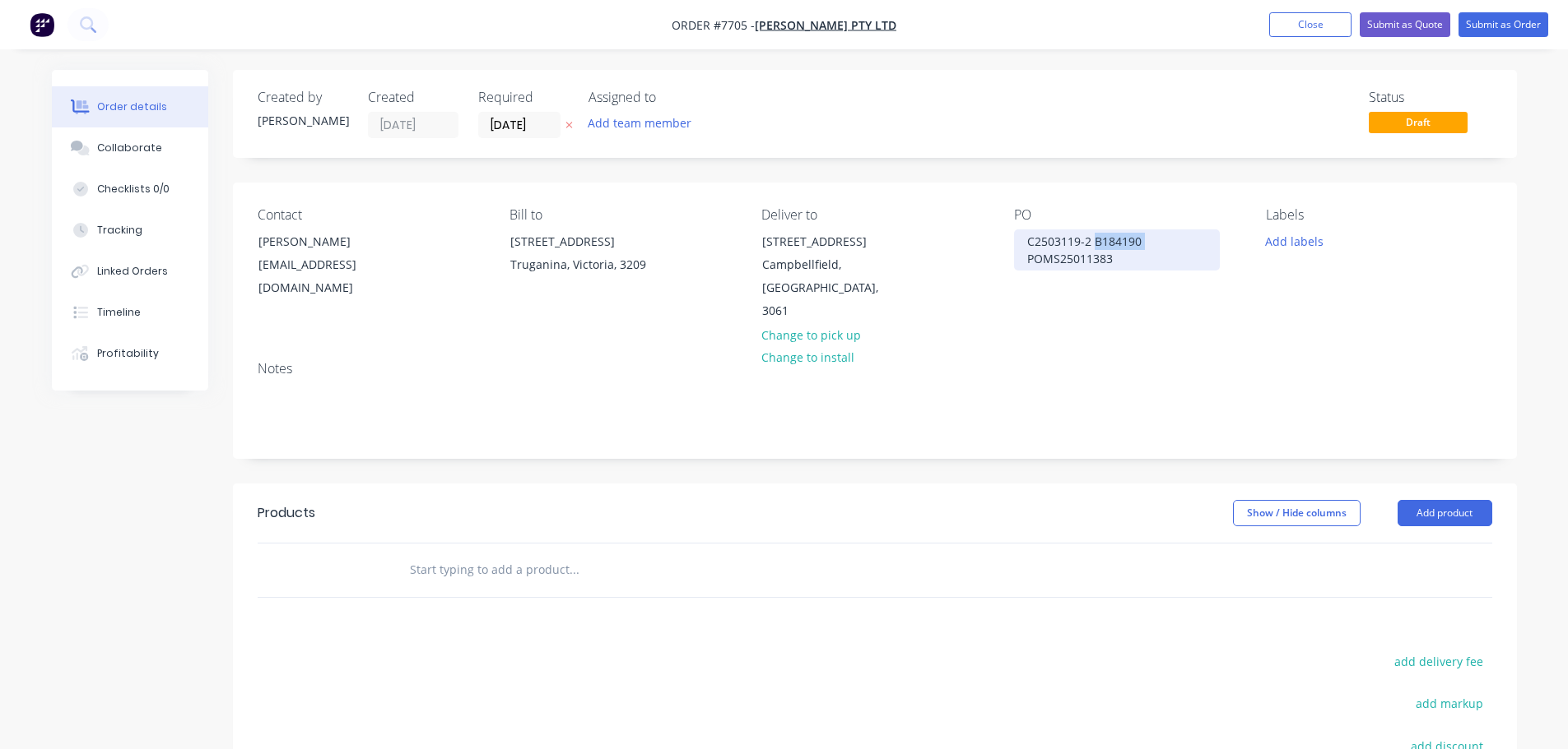
drag, startPoint x: 1128, startPoint y: 241, endPoint x: 1092, endPoint y: 245, distance: 36.2
click at [1092, 245] on div "C2503119-2 B184190 POMS25011383" at bounding box center [1117, 249] width 206 height 41
drag, startPoint x: 1103, startPoint y: 242, endPoint x: 1013, endPoint y: 249, distance: 90.3
click at [998, 257] on div "Contact Trinh Tran purchasing@anmargroup.com.au Bill to 14 Felstead Drive Truga…" at bounding box center [875, 266] width 1284 height 166
click at [1208, 241] on div "POMS25011383 / C2503119-2 /" at bounding box center [1111, 241] width 195 height 24
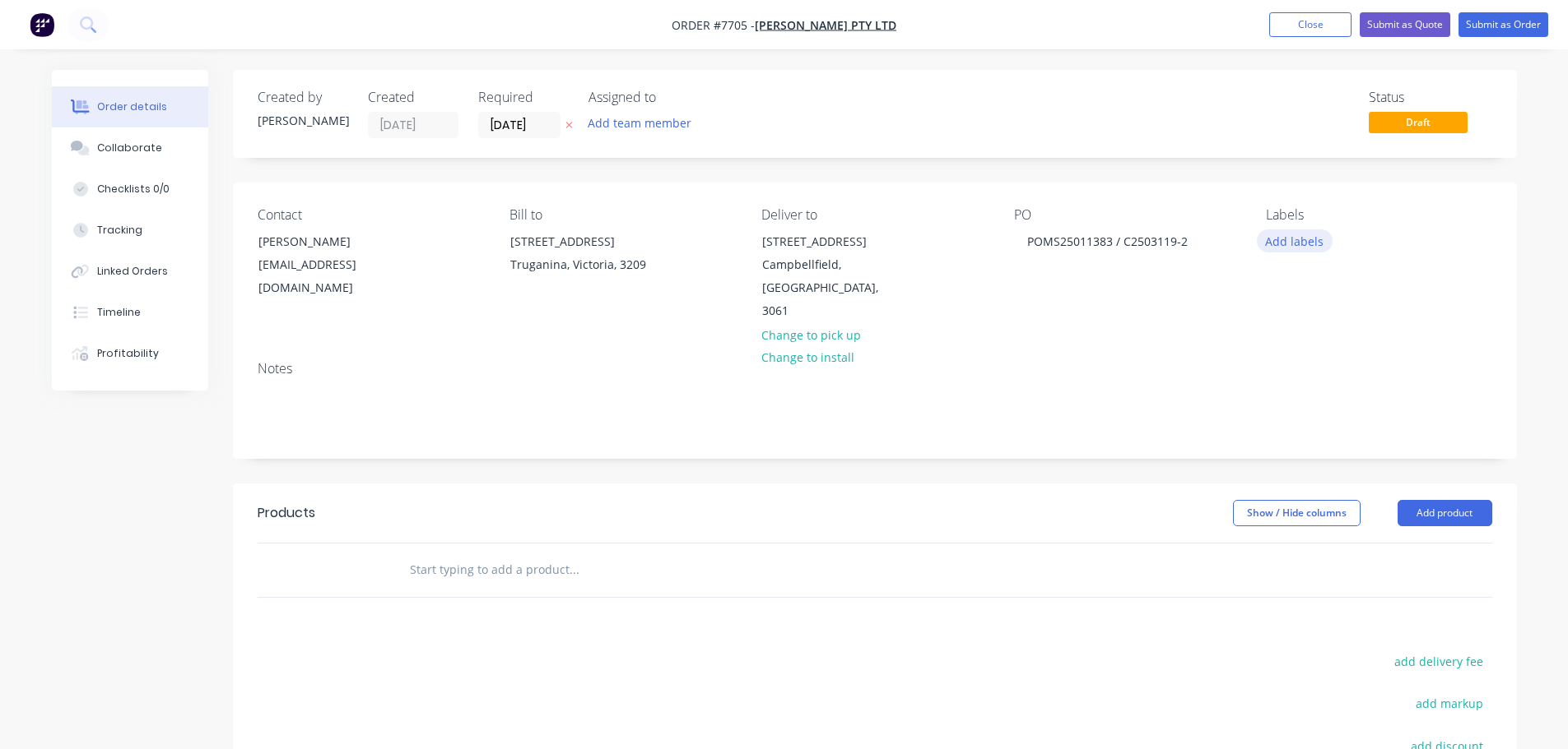
click at [1275, 247] on button "Add labels" at bounding box center [1294, 240] width 76 height 22
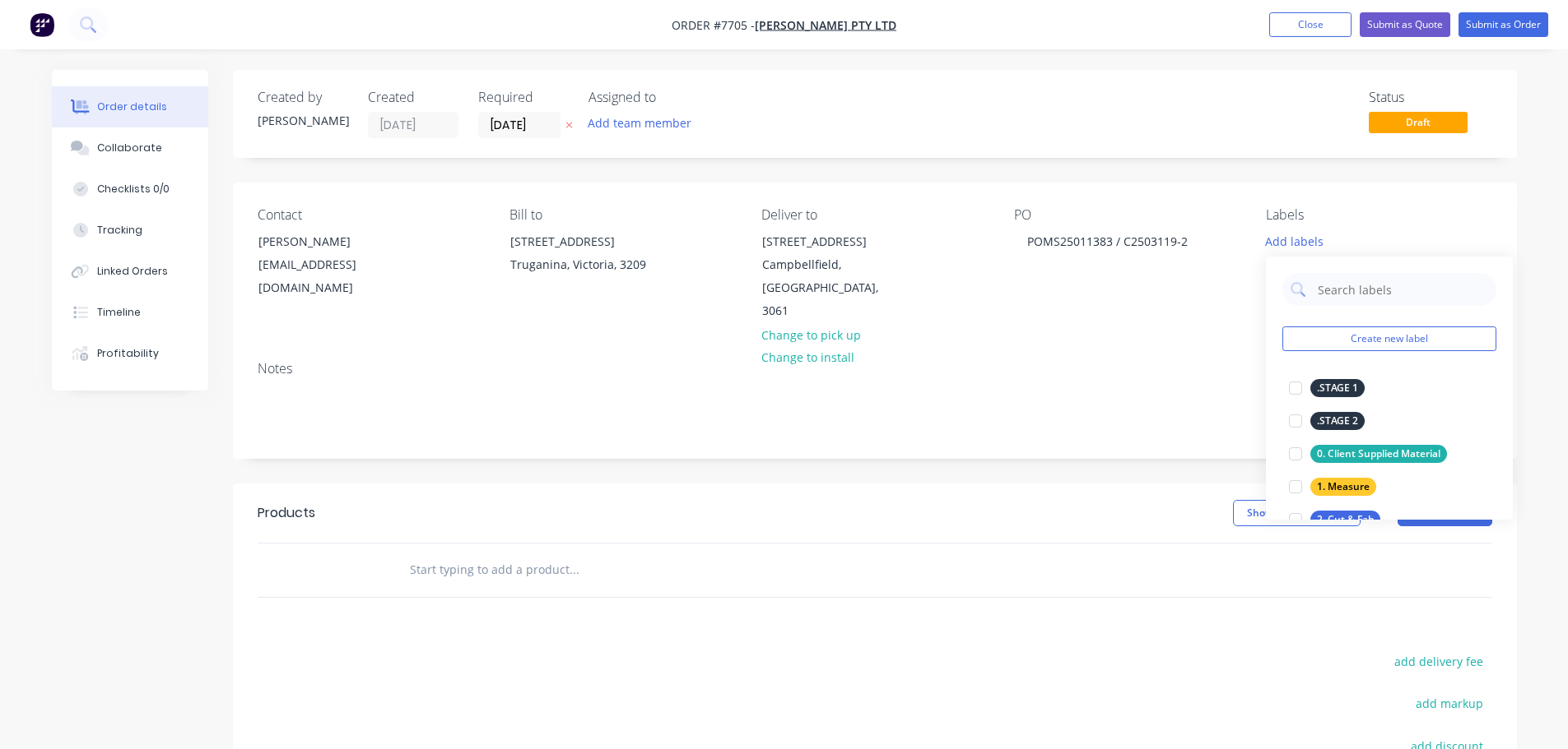
scroll to position [82, 0]
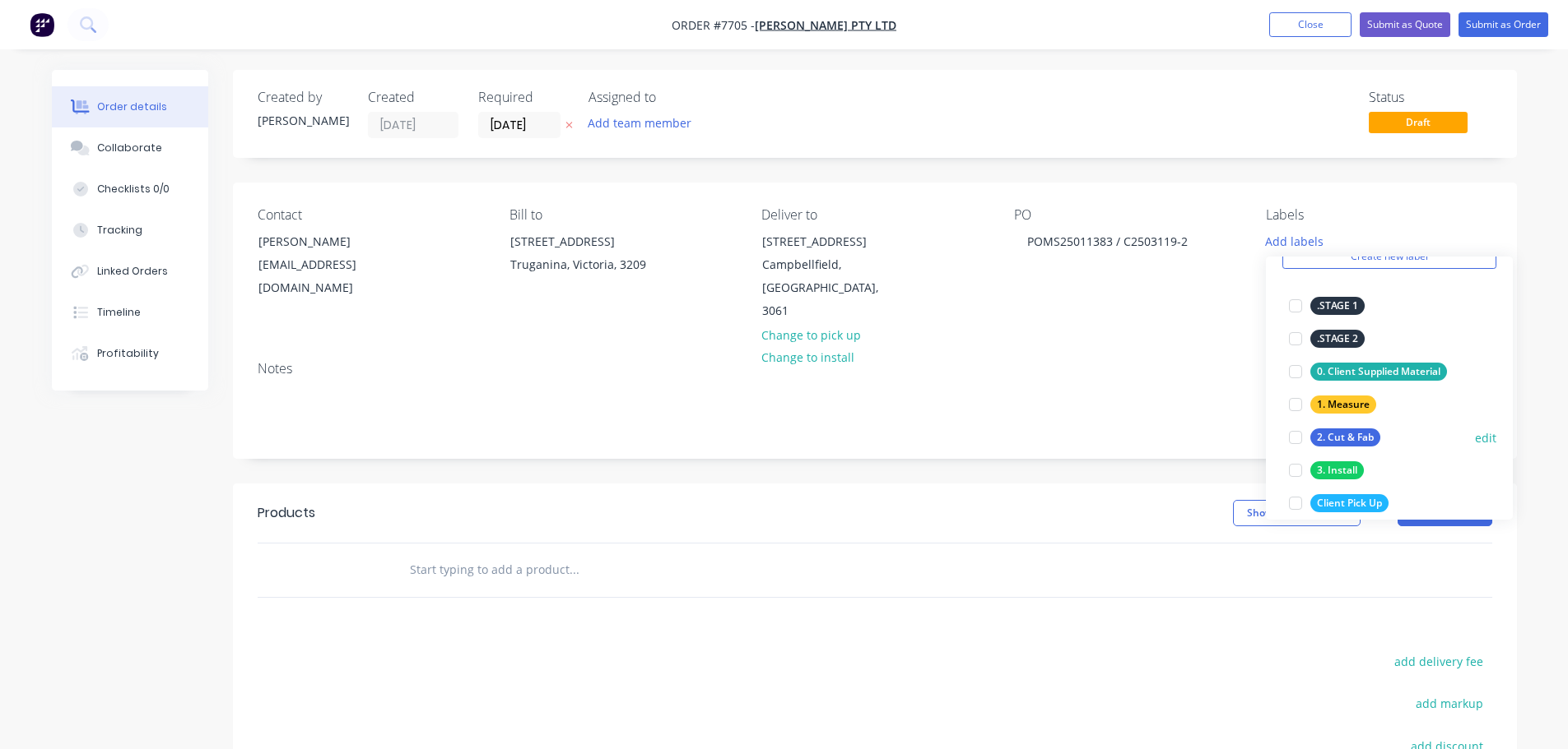
click at [1298, 445] on div at bounding box center [1295, 438] width 33 height 33
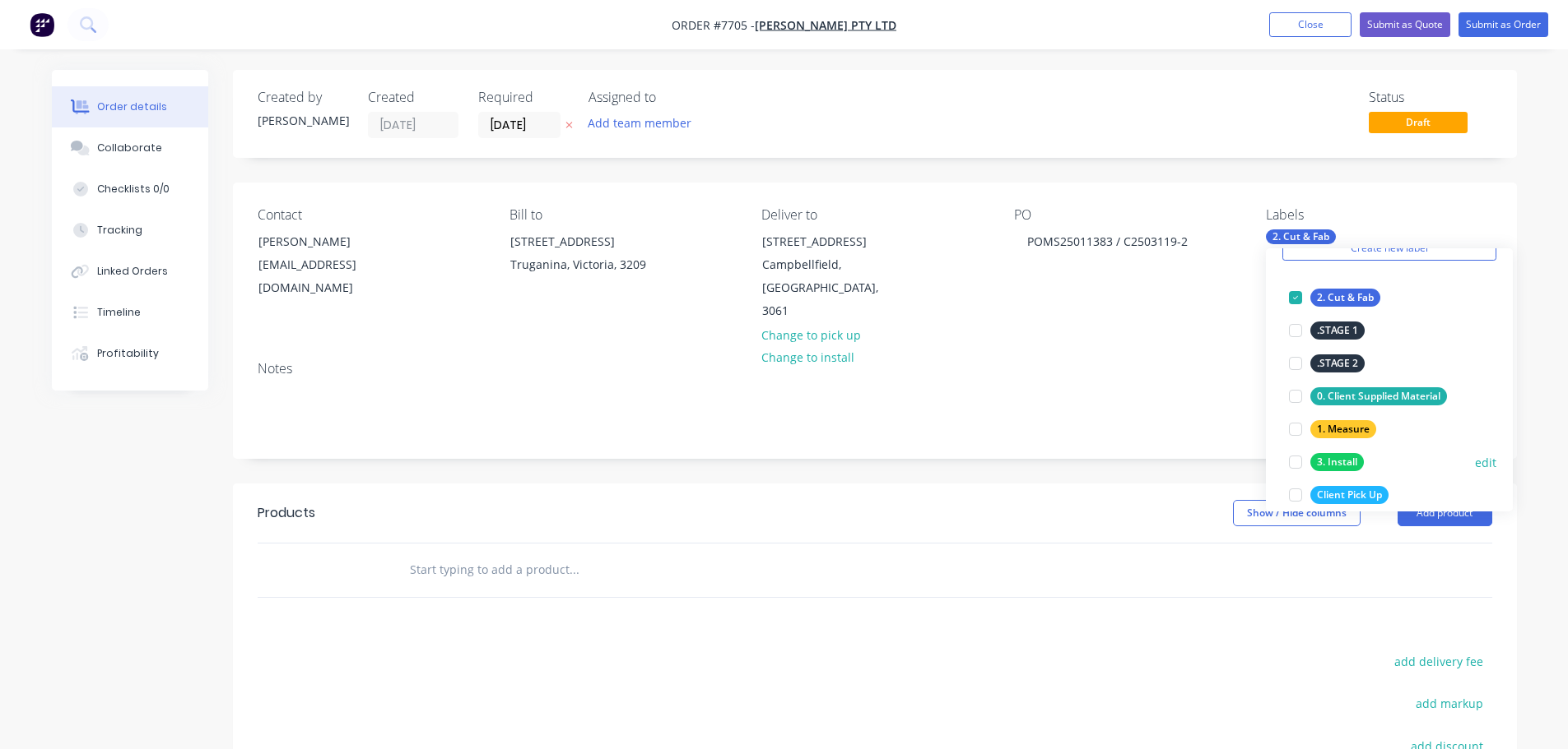
click at [1294, 457] on div at bounding box center [1295, 462] width 33 height 33
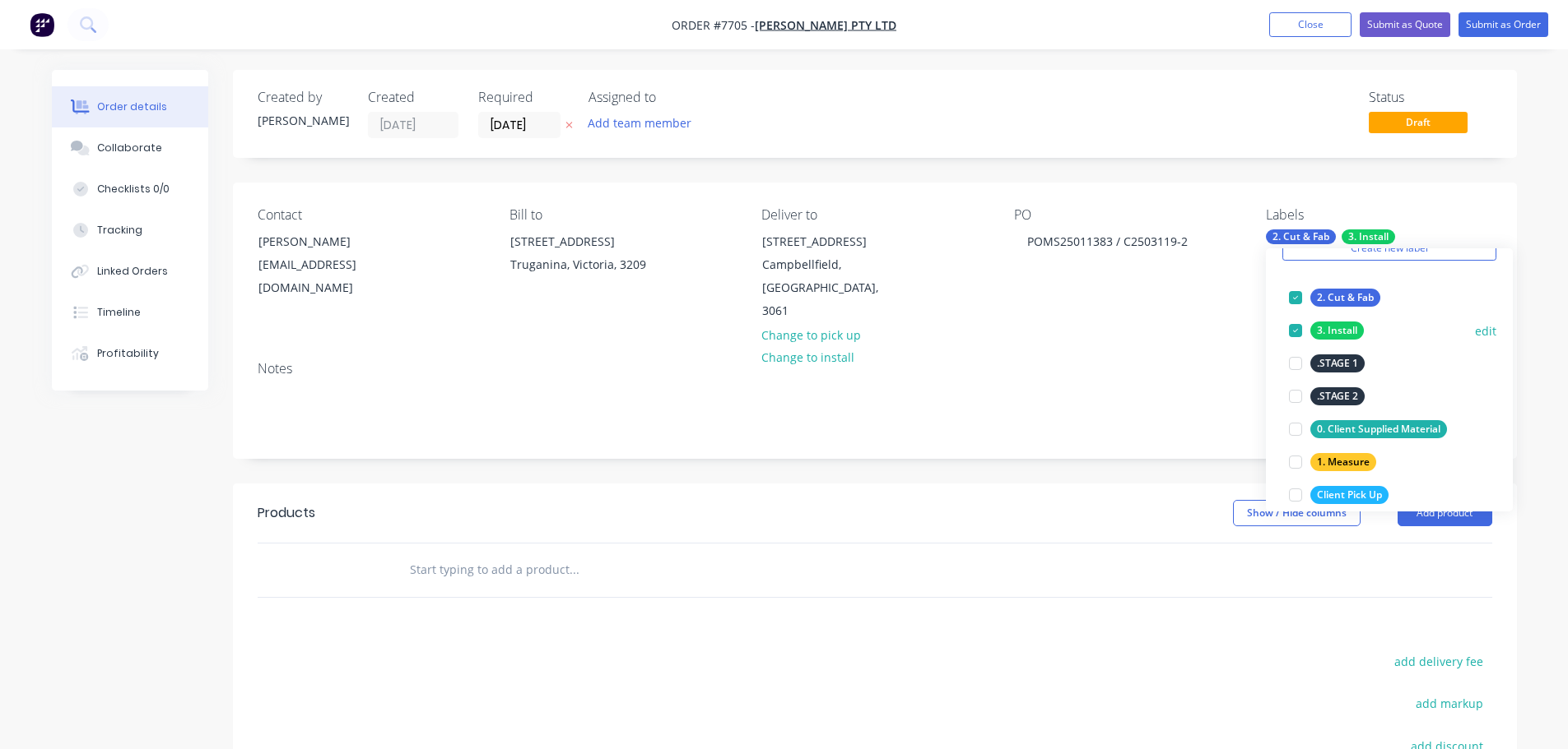
click at [1298, 333] on div at bounding box center [1295, 330] width 33 height 33
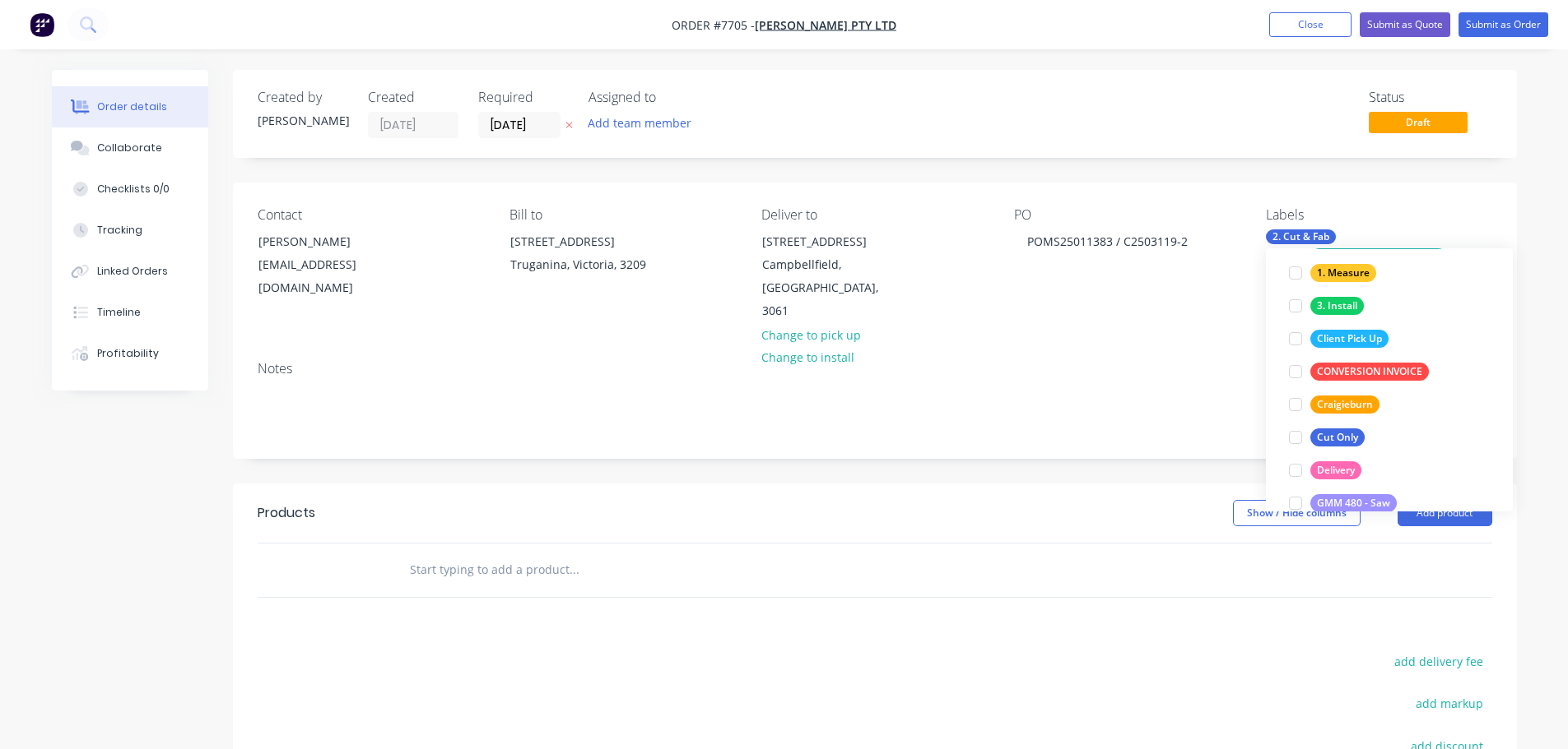
scroll to position [329, 0]
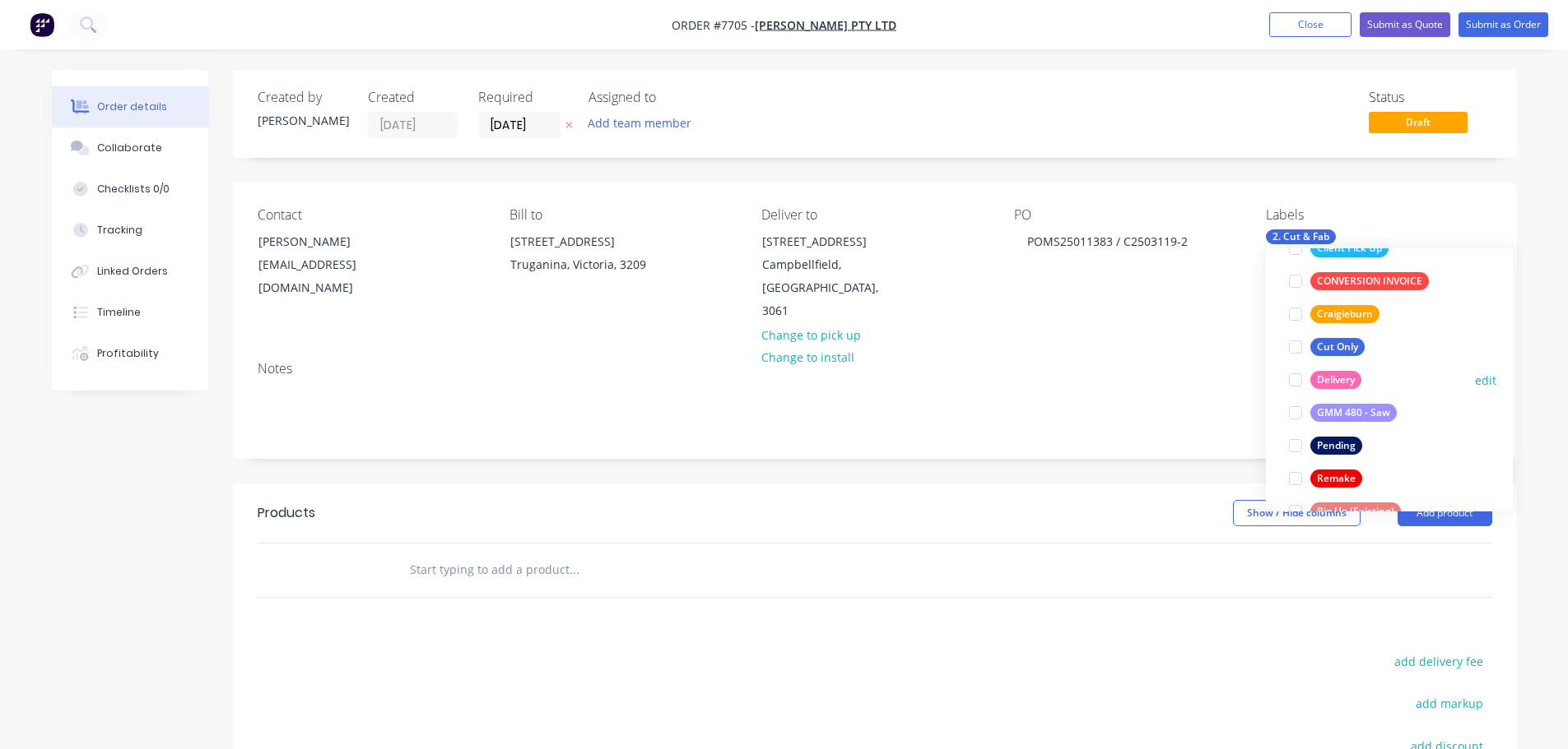
click at [1299, 382] on div at bounding box center [1295, 380] width 33 height 33
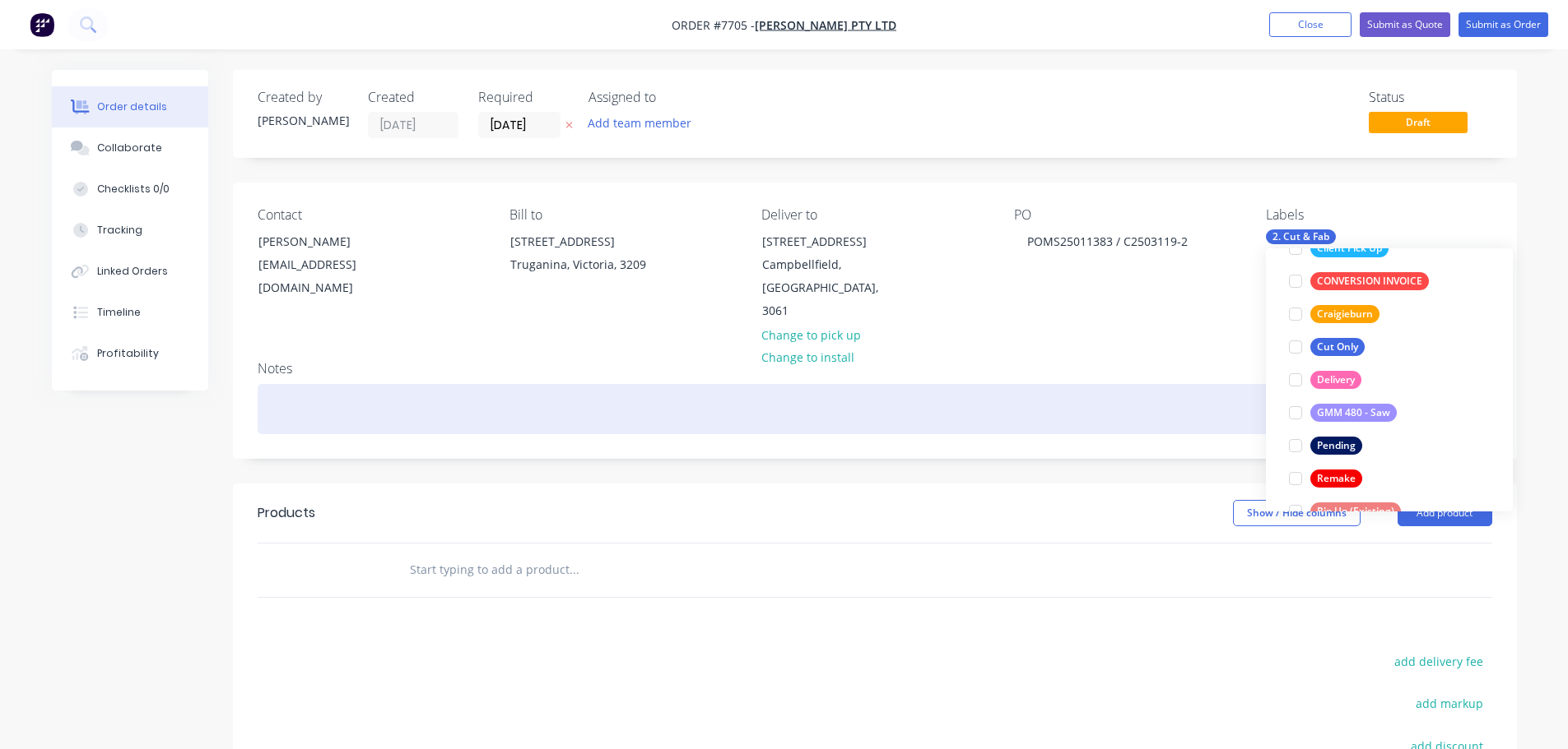
scroll to position [33, 0]
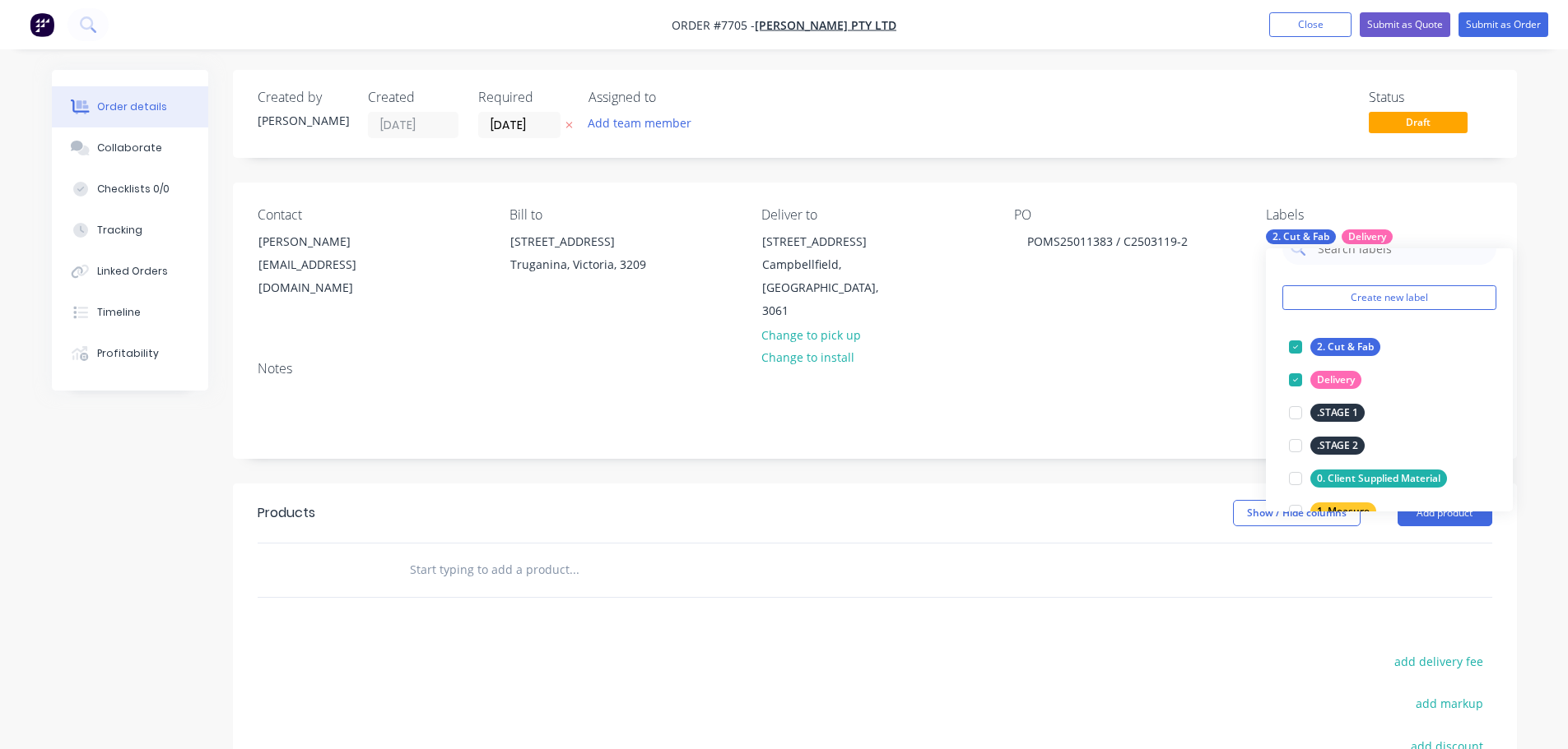
click at [483, 554] on input "text" at bounding box center [574, 570] width 329 height 33
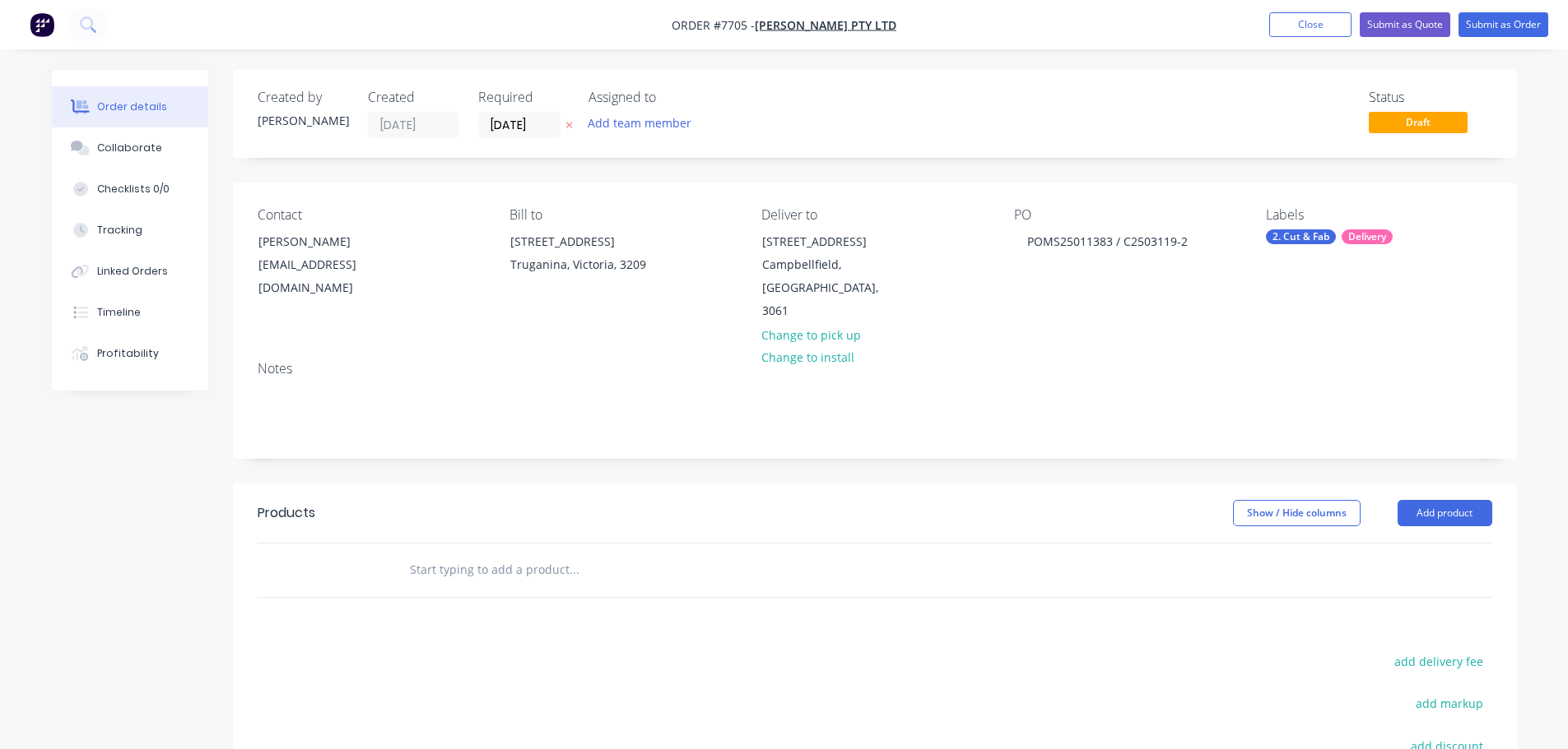
paste input "C2503119-2 B184190 POMS25011383"
drag, startPoint x: 478, startPoint y: 549, endPoint x: 994, endPoint y: 491, distance: 519.2
click at [994, 491] on div "Products Show / Hide columns Add product C2503119-2 B184190 POMS25011383" at bounding box center [875, 540] width 1284 height 115
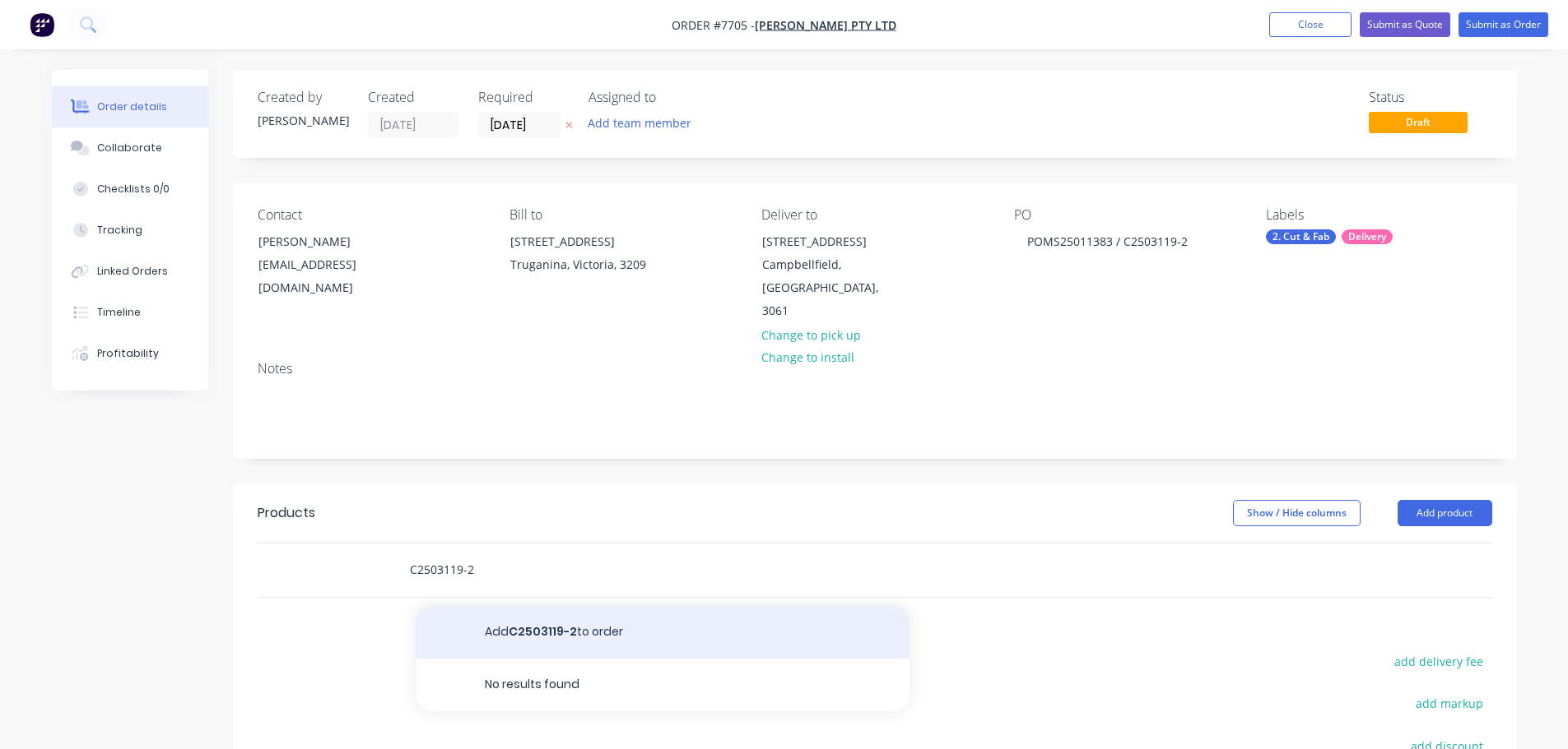
type input "C2503119-2"
click at [575, 620] on button "Add C2503119-2 to order" at bounding box center [663, 633] width 494 height 53
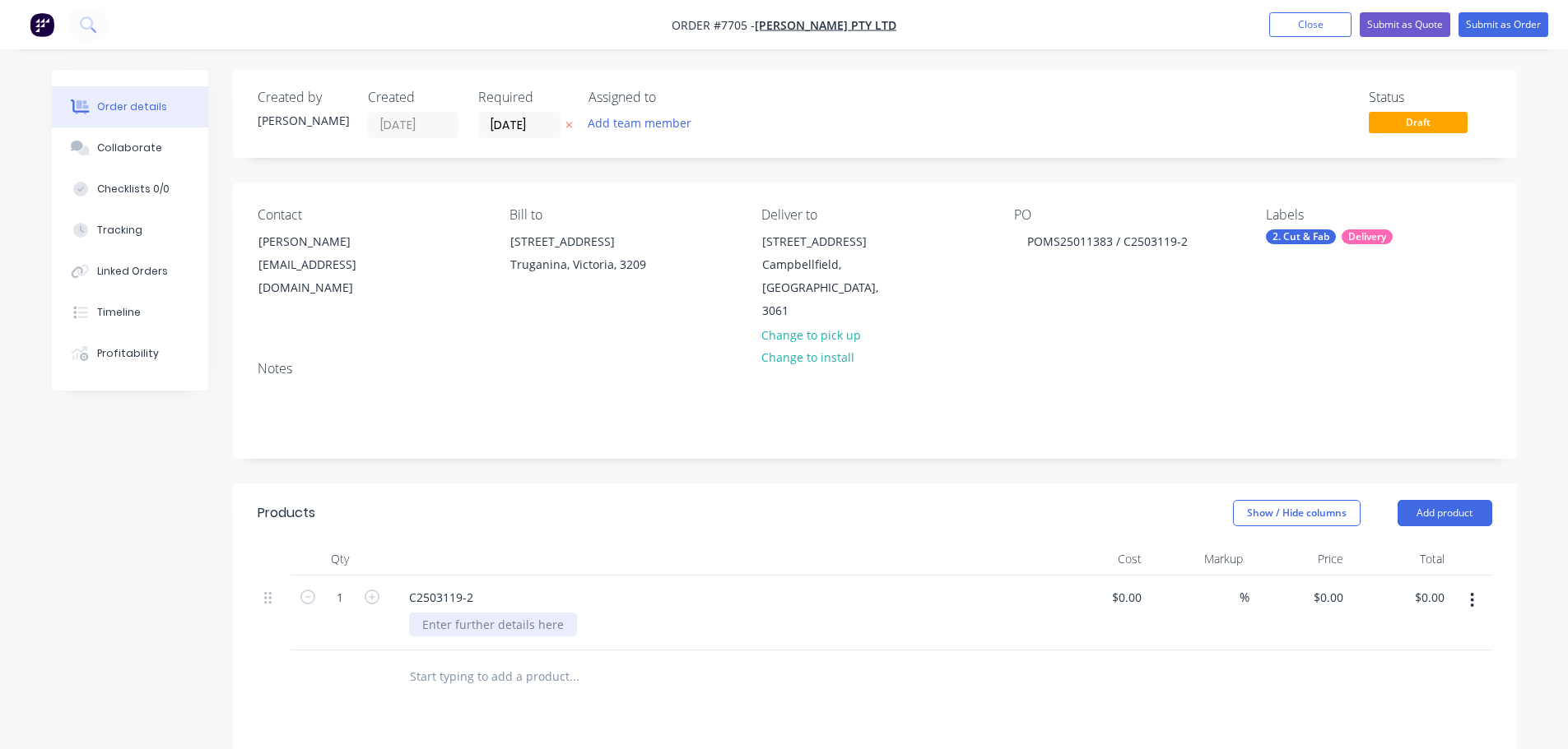
click at [456, 613] on div at bounding box center [493, 625] width 168 height 24
click at [467, 587] on div "C2503119-2" at bounding box center [719, 613] width 659 height 75
click at [606, 613] on div "12mm Waterjet Cutting & Fabrication" at bounding box center [525, 625] width 231 height 24
click at [621, 613] on div "12mm Waterjet Cutting & Fabrication" at bounding box center [525, 625] width 231 height 24
click at [565, 639] on div "12mm Waterjet Cutting & Fabrication Dekton Helena 22 12mm" at bounding box center [525, 642] width 231 height 59
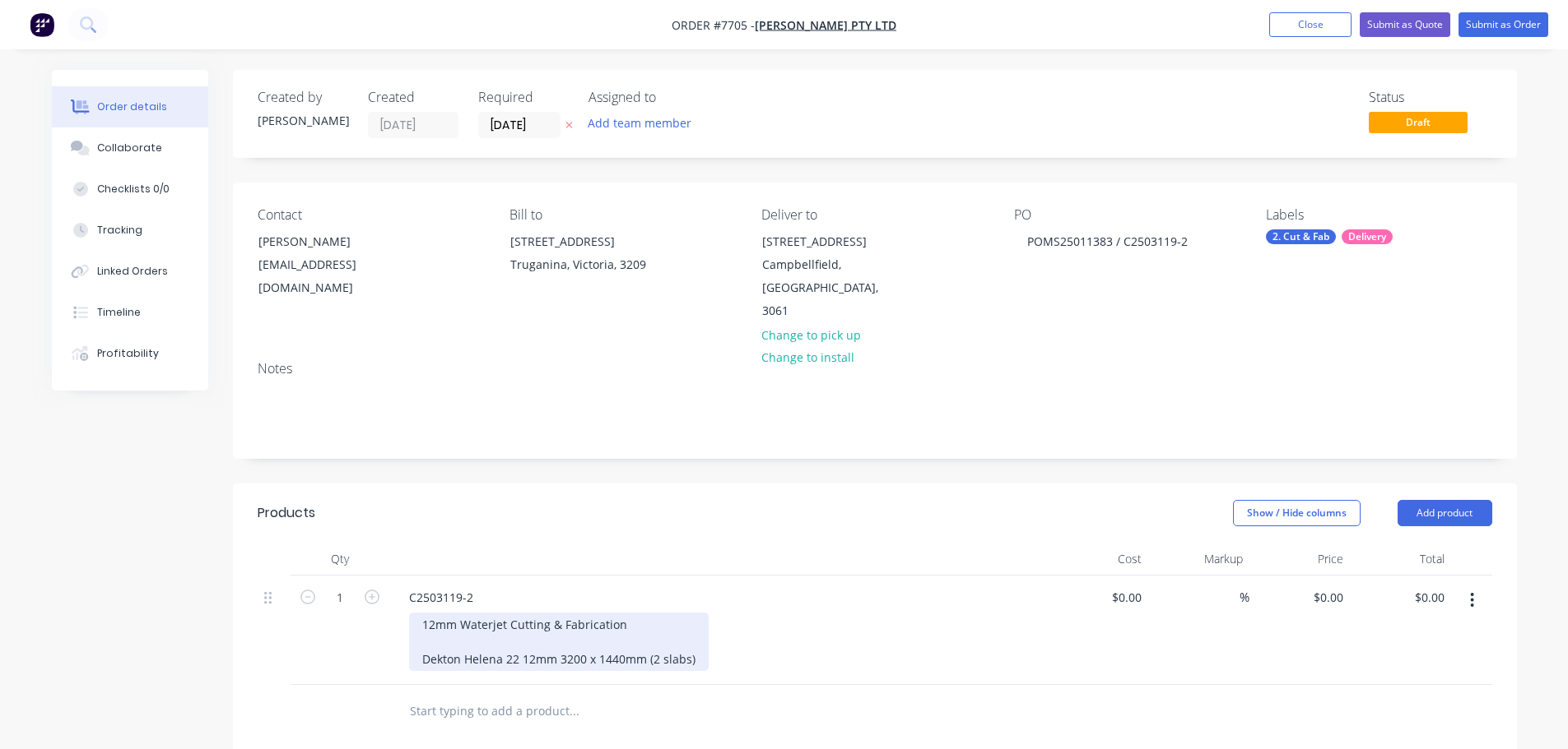
click at [523, 637] on div "12mm Waterjet Cutting & Fabrication Dekton Helena 22 12mm 3200 x 1440mm (2 slab…" at bounding box center [559, 642] width 300 height 59
click at [741, 636] on div "12mm Waterjet Cutting & Fabrication Dekton Helena 22 Polished 12mm 3200 x 1440m…" at bounding box center [584, 642] width 350 height 59
click at [754, 633] on div "12mm Waterjet Cutting & Fabrication Dekton Helena 22 Polished 12mm 3200 x 1440m…" at bounding box center [725, 642] width 632 height 59
click at [742, 636] on div "12mm Waterjet Cutting & Fabrication Dekton Helena 22 Polished 12mm 3200 x 1440m…" at bounding box center [584, 642] width 350 height 59
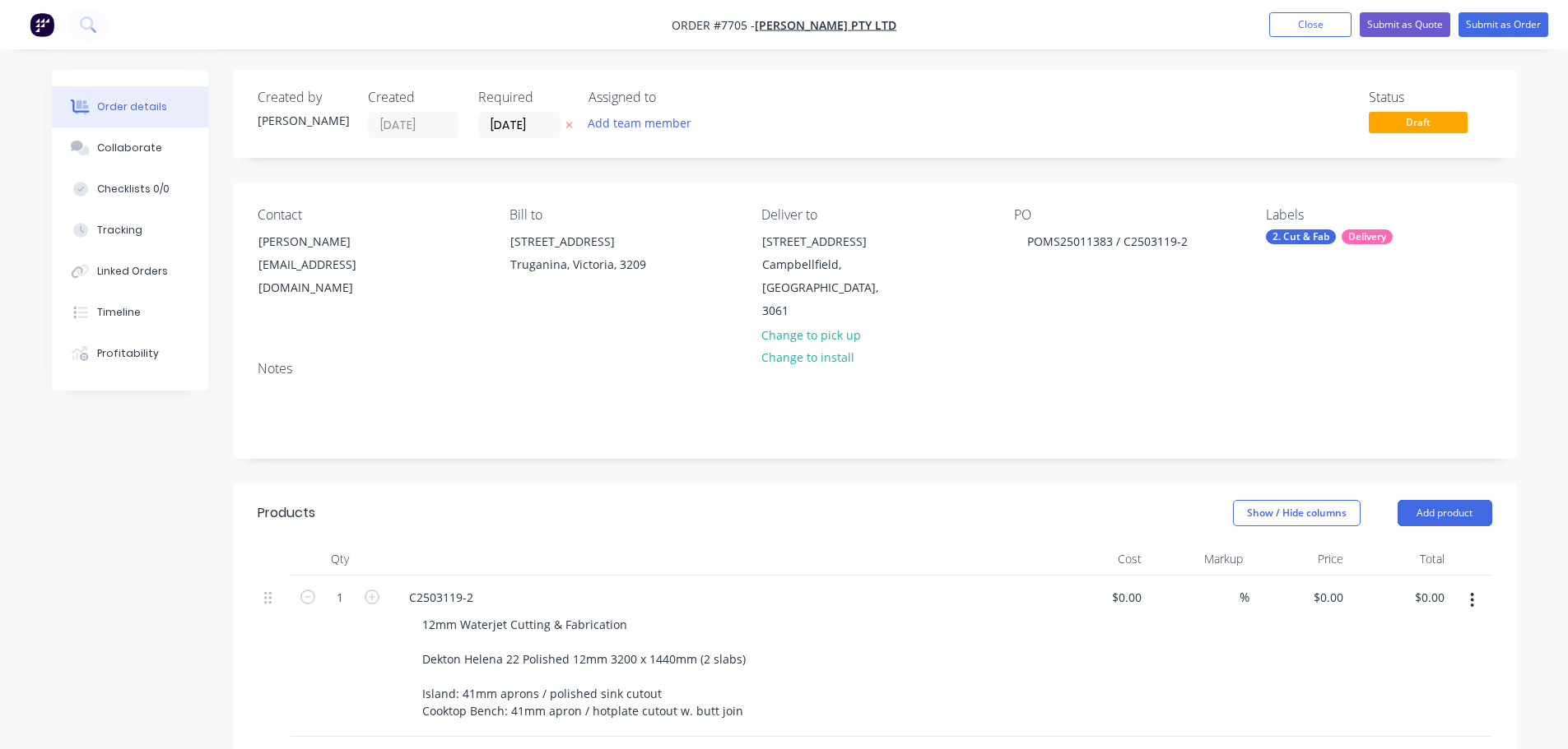
click at [838, 508] on header "Products Show / Hide columns Add product" at bounding box center [875, 513] width 1284 height 60
click at [1129, 585] on div "$0.00" at bounding box center [1126, 597] width 44 height 24
type input "$3,215.00"
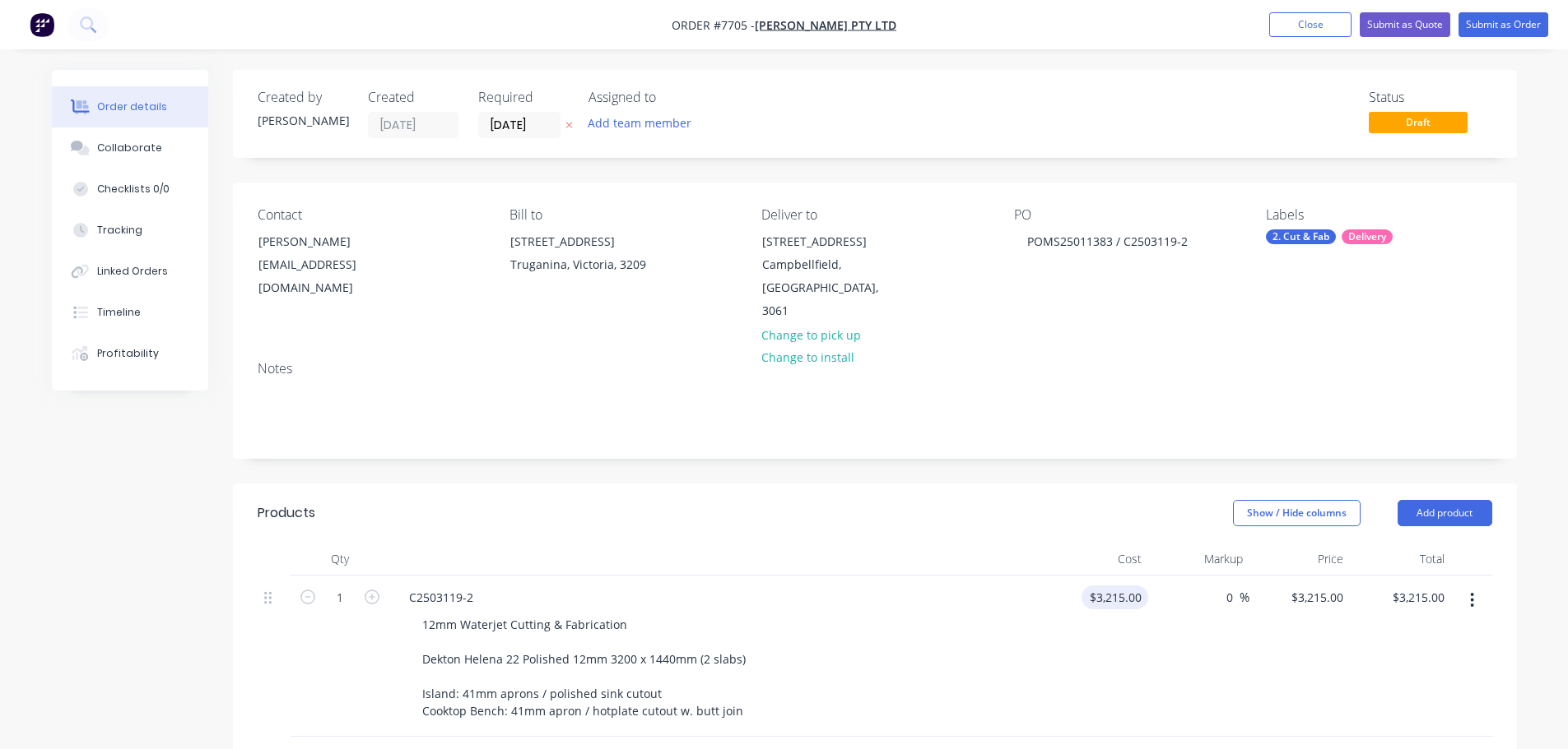
type input "0"
type input "$3,215.00"
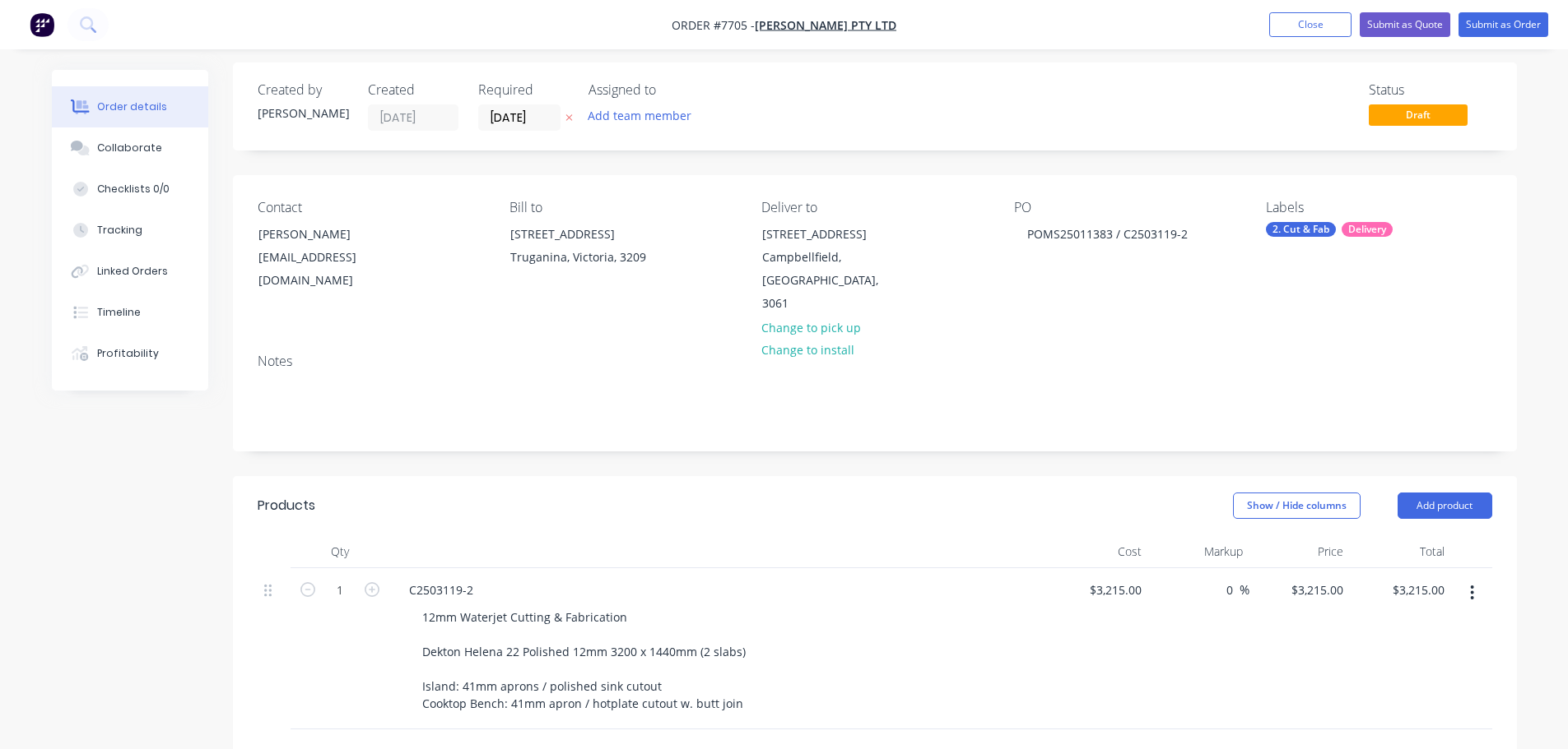
scroll to position [254, 0]
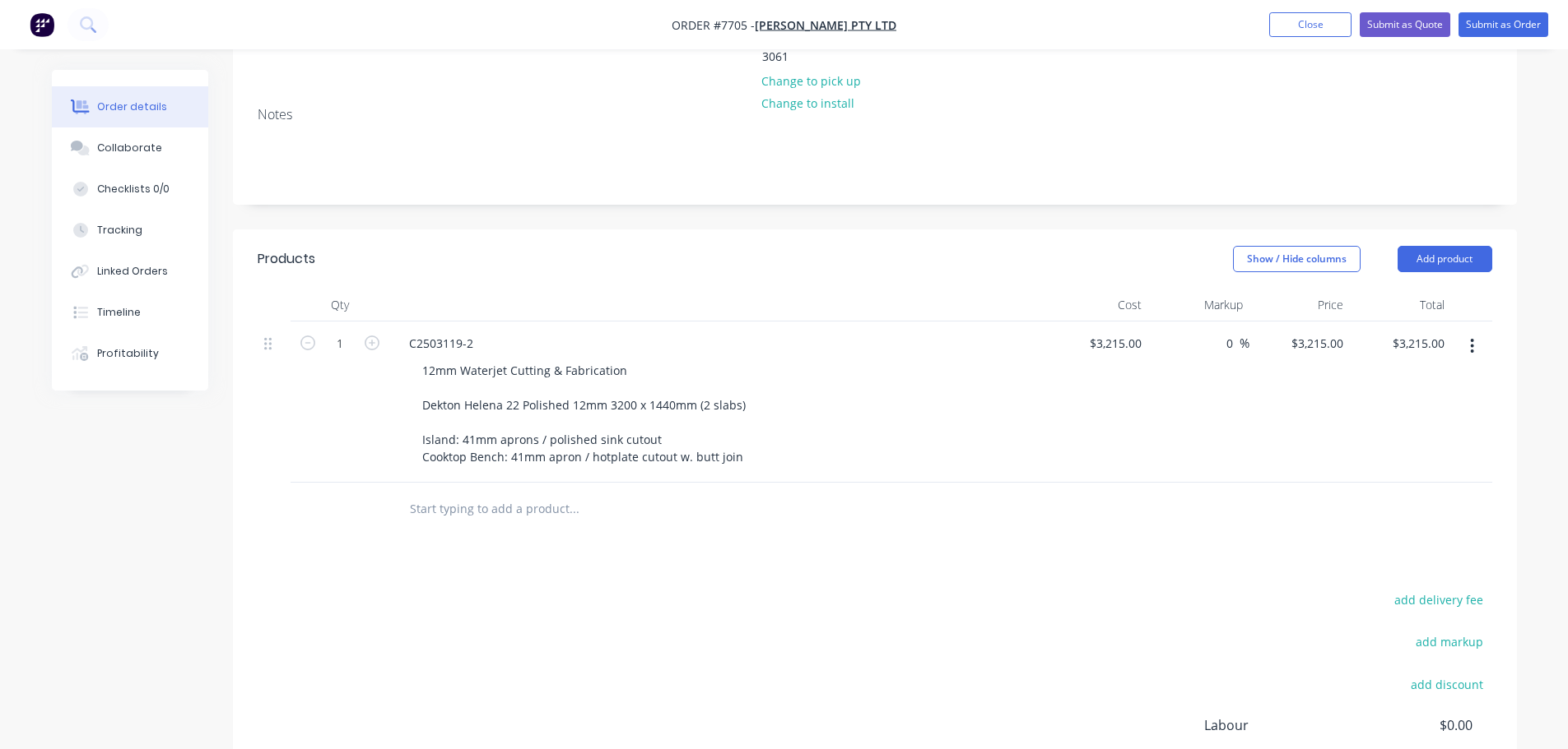
click at [510, 493] on input "text" at bounding box center [574, 509] width 329 height 33
type input "Freight"
click at [563, 548] on button "Add Freight to order" at bounding box center [663, 572] width 494 height 53
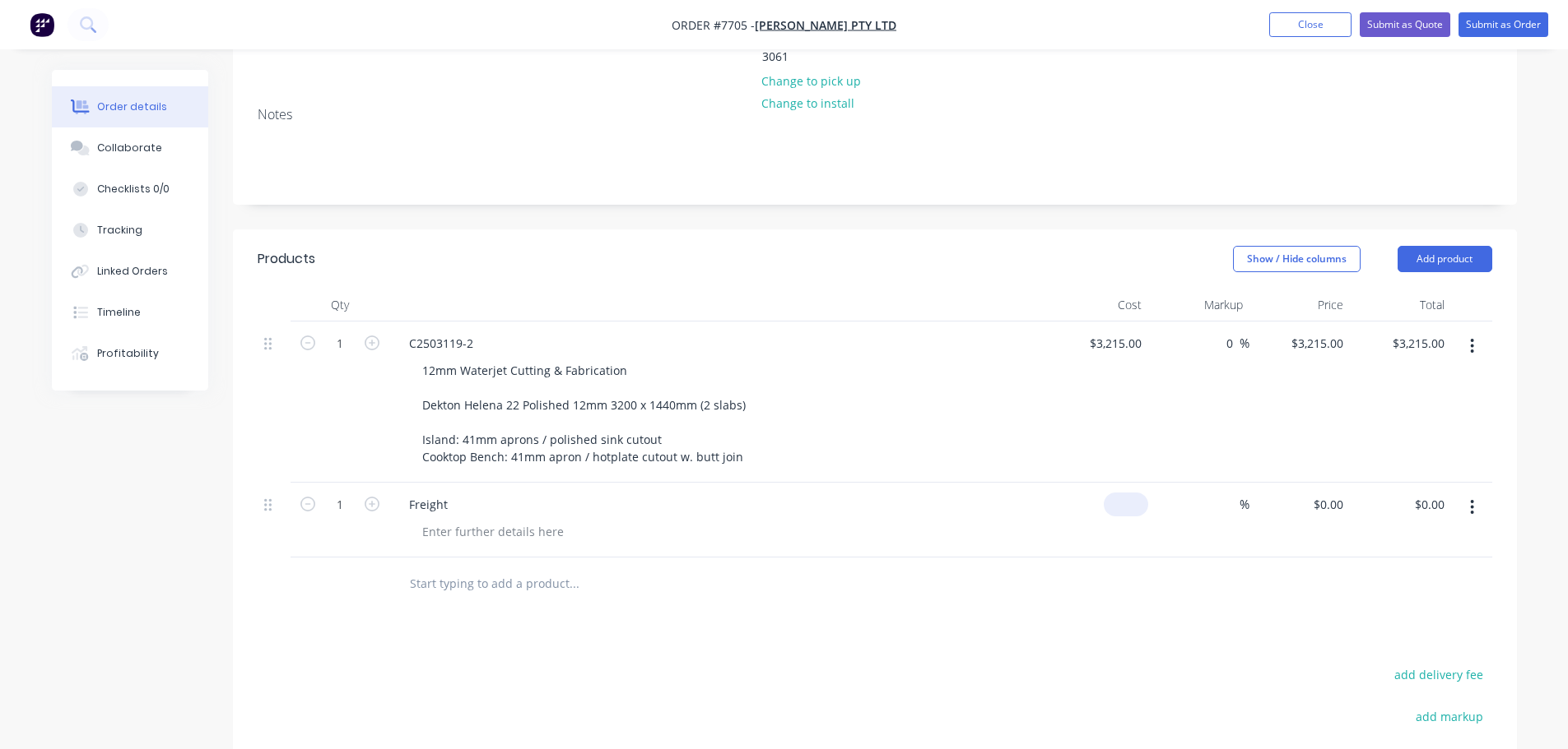
click at [1122, 483] on div "$0.00" at bounding box center [1098, 521] width 101 height 75
type input "$65.00"
type input "0"
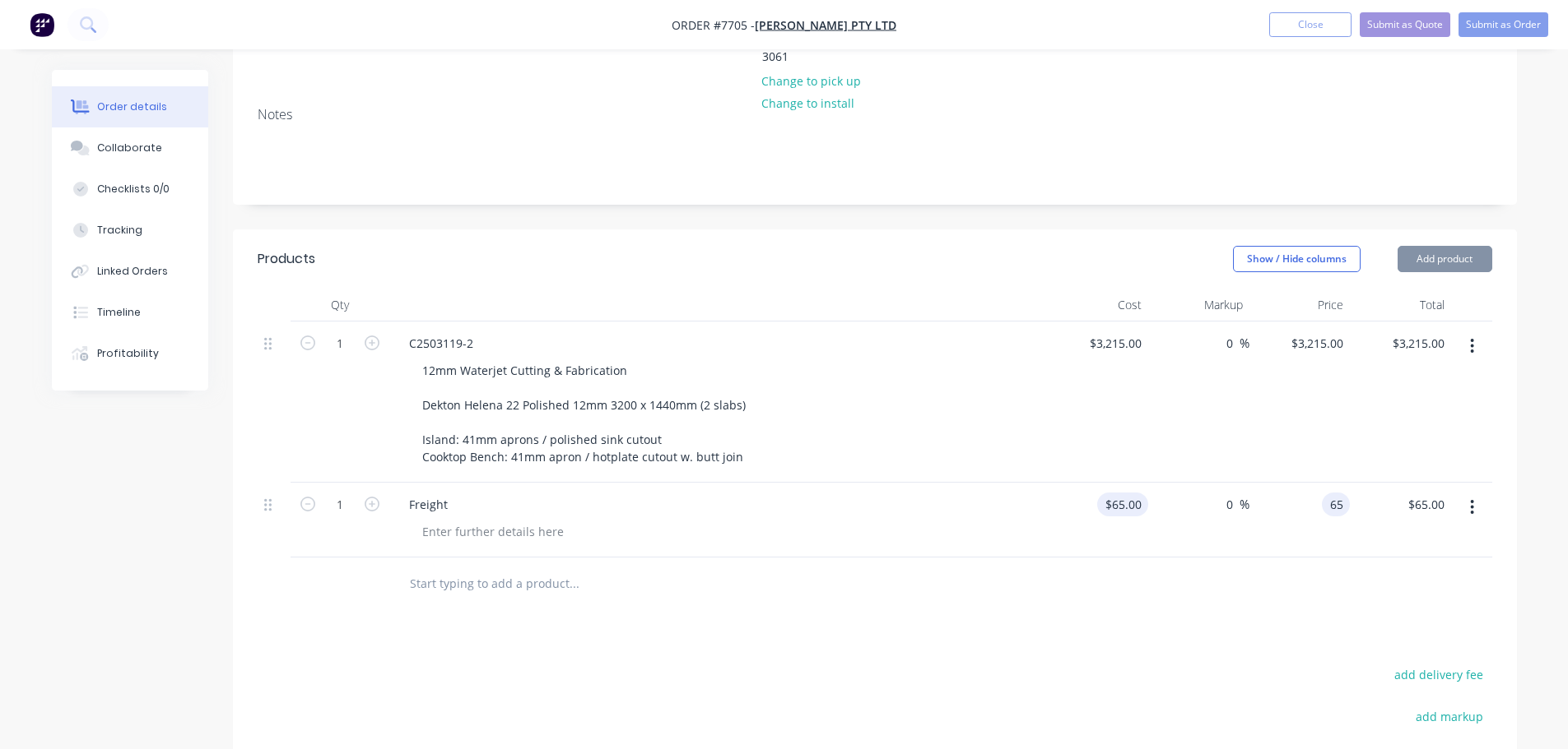
type input "$65.00"
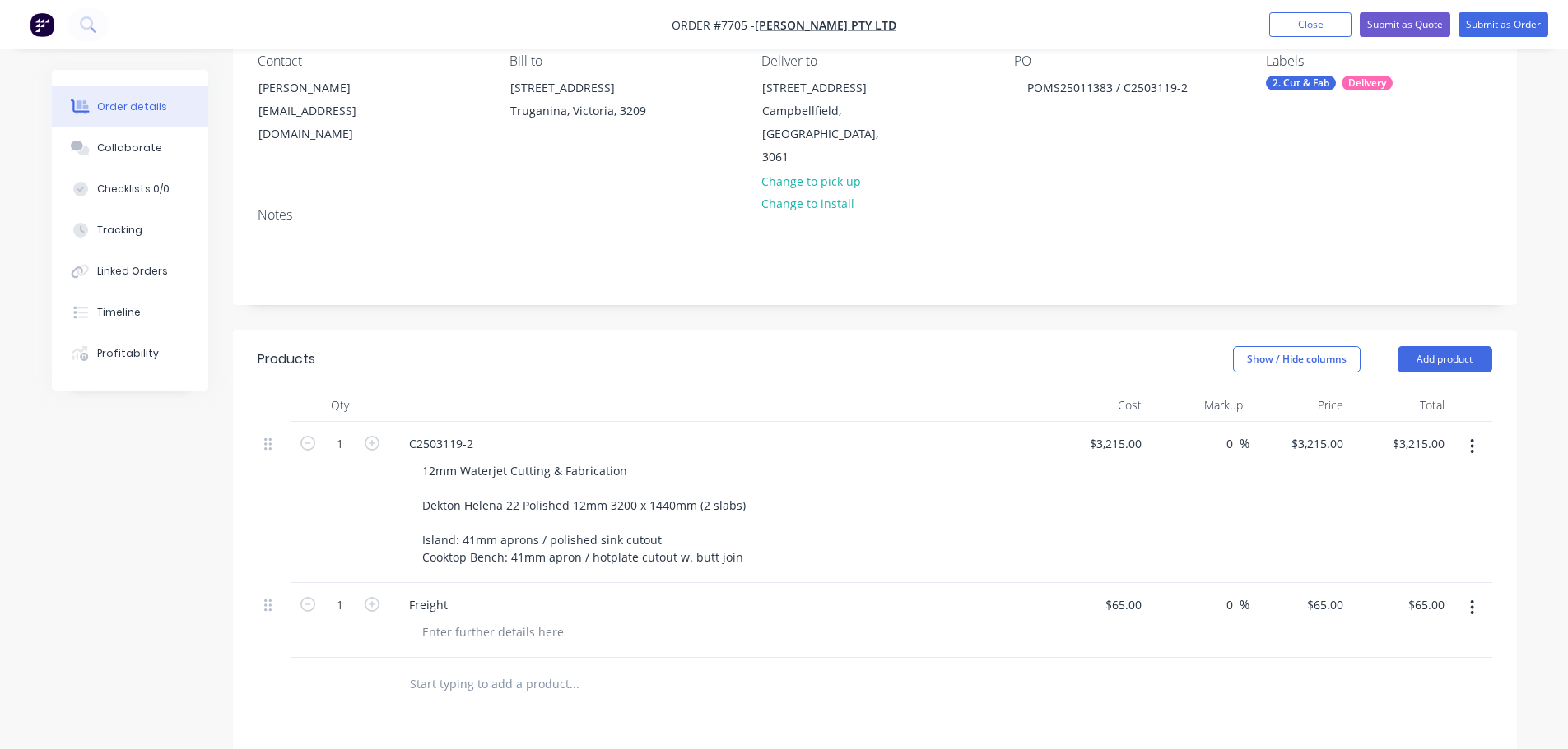
scroll to position [0, 0]
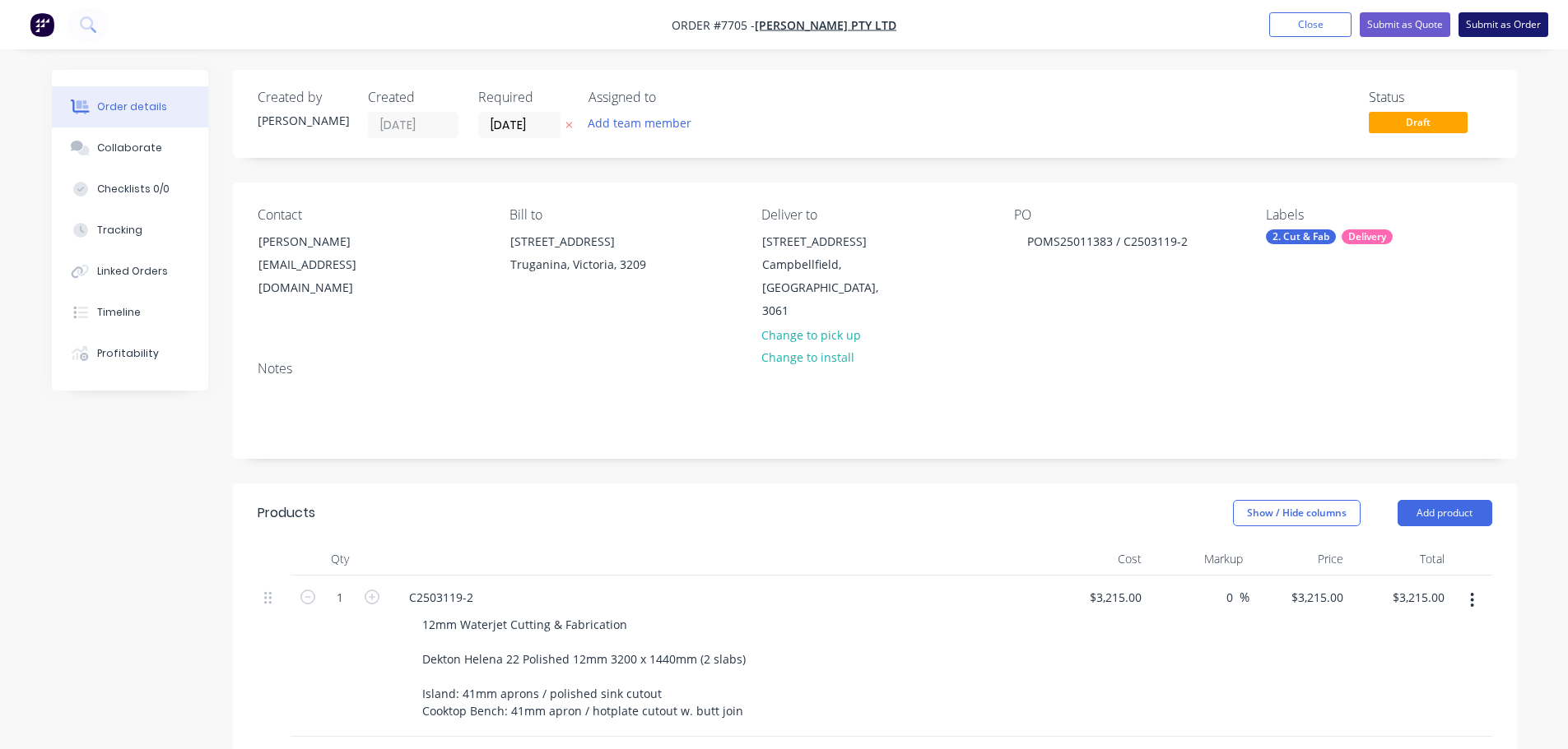
click at [1505, 24] on button "Submit as Order" at bounding box center [1503, 25] width 90 height 25
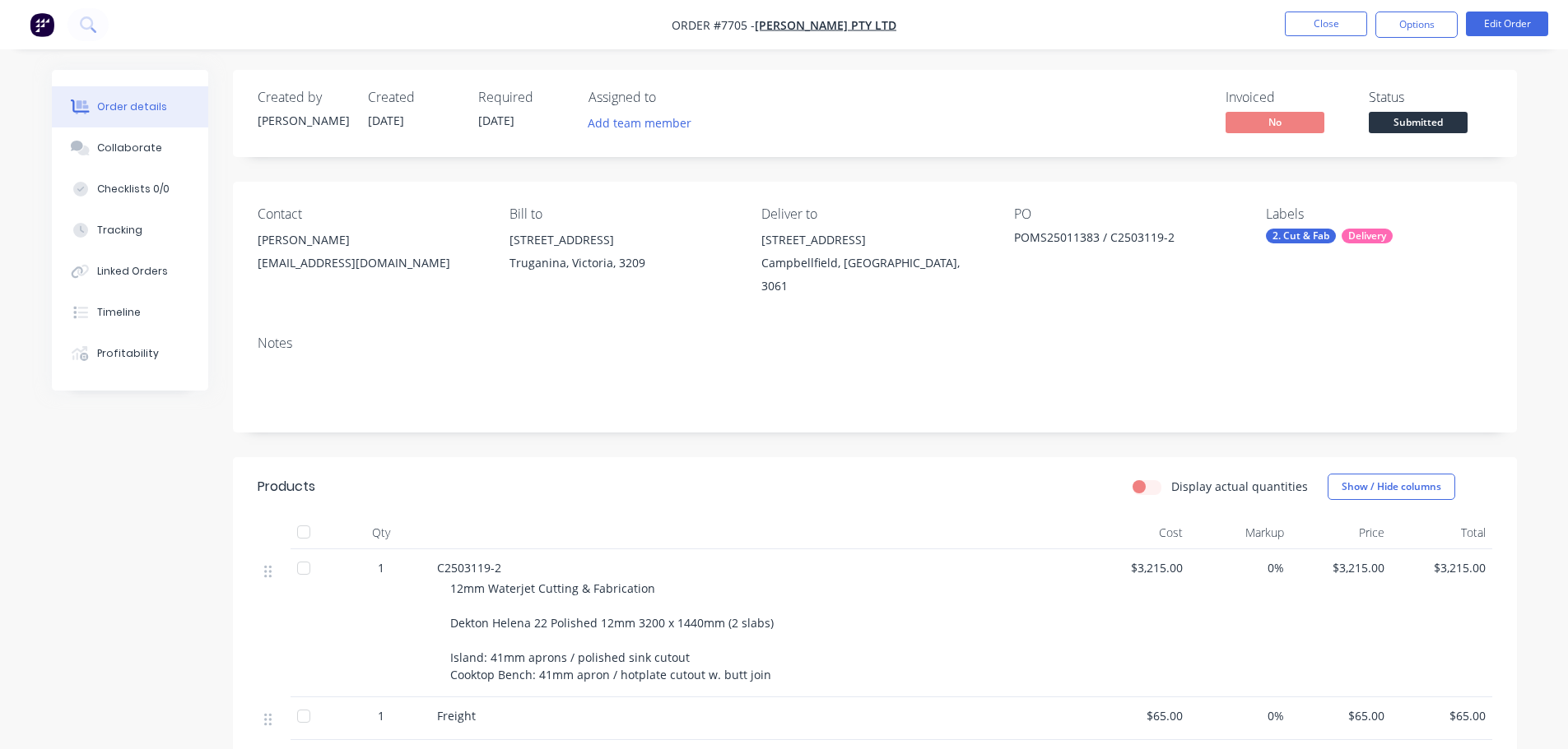
click at [1465, 121] on div "Status Submitted" at bounding box center [1430, 114] width 123 height 48
click at [1452, 125] on span "Submitted" at bounding box center [1418, 121] width 99 height 20
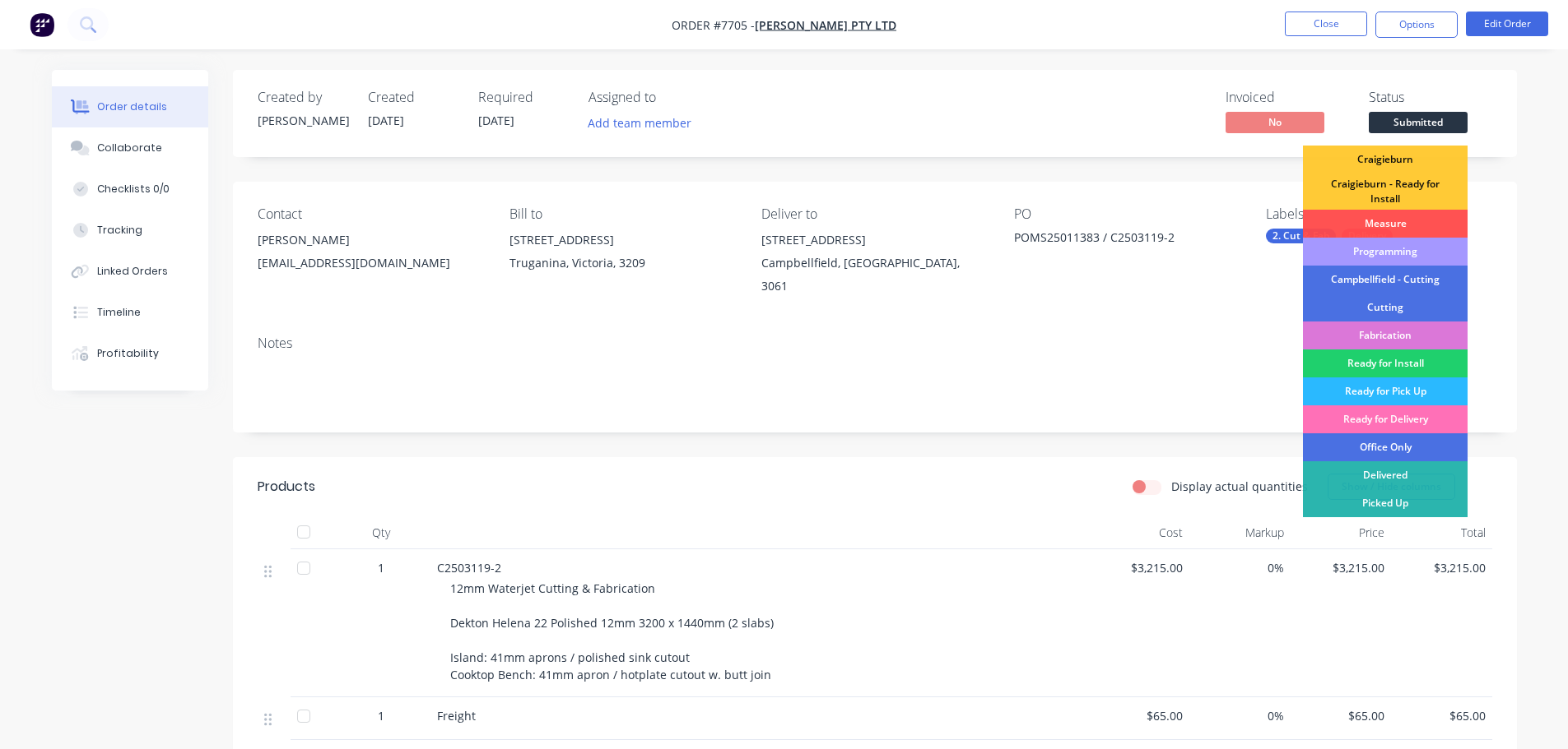
click at [1395, 257] on div "Programming" at bounding box center [1385, 251] width 165 height 28
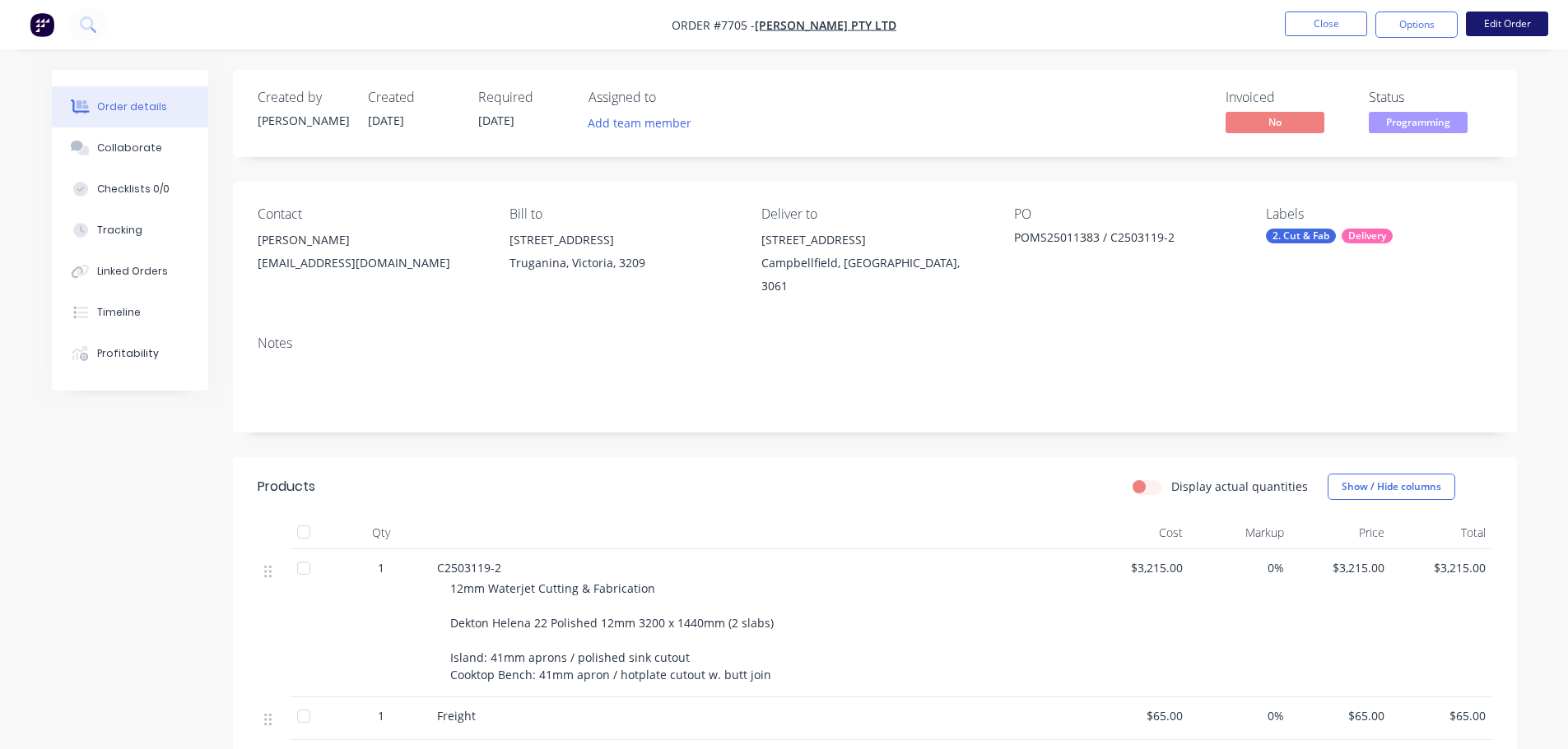
click at [1500, 22] on button "Edit Order" at bounding box center [1506, 24] width 82 height 25
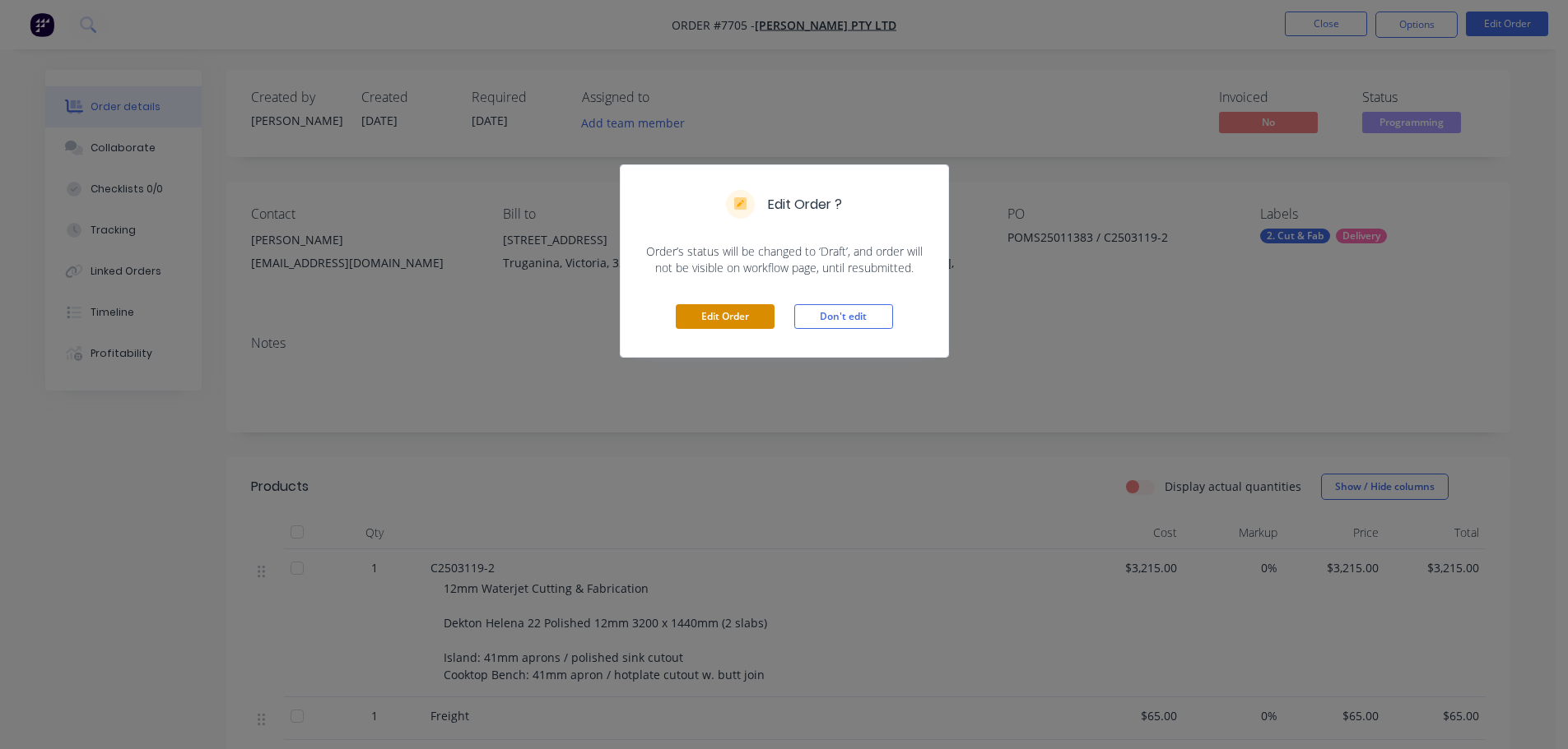
click at [720, 319] on button "Edit Order" at bounding box center [725, 317] width 99 height 25
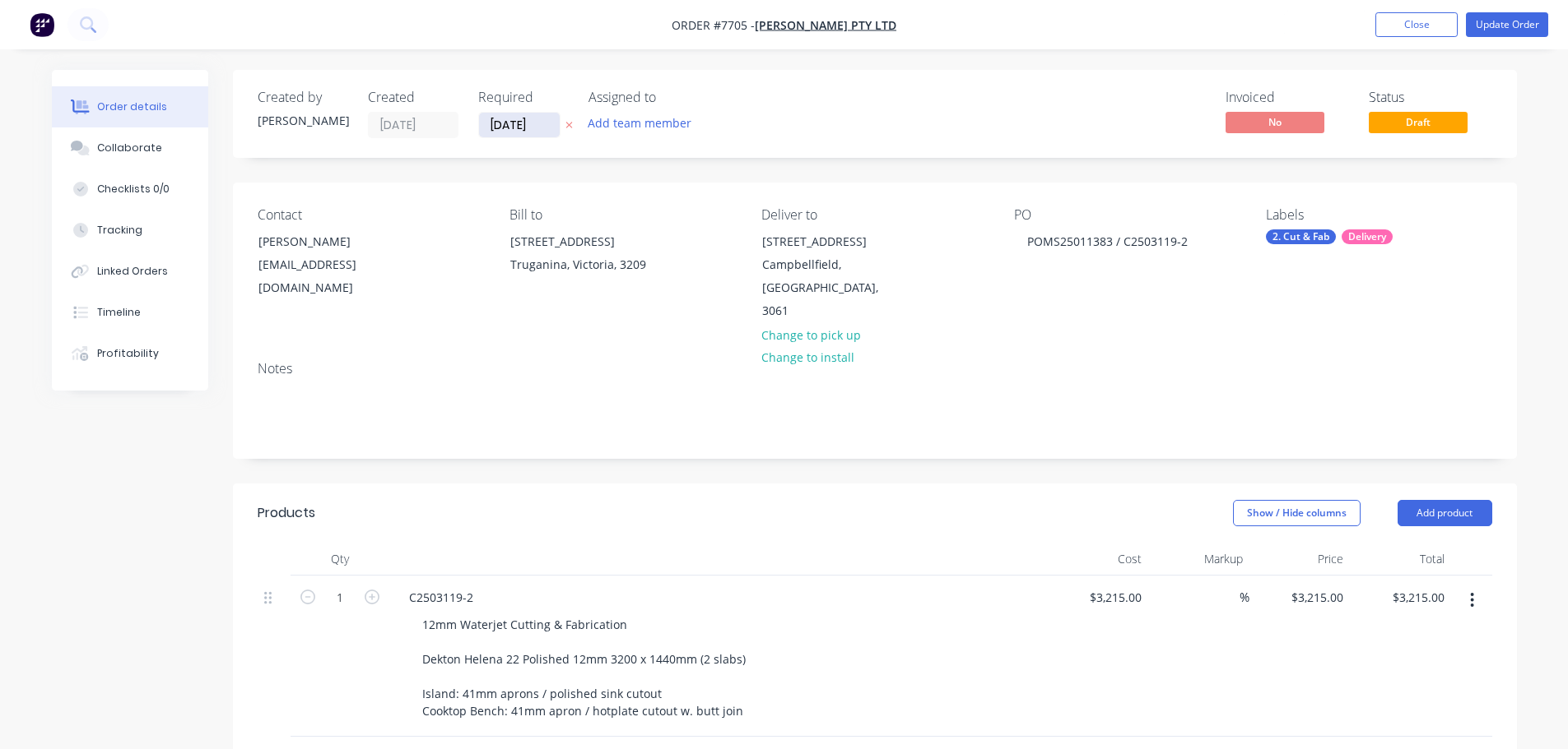
click at [510, 127] on input "02/09/25" at bounding box center [519, 125] width 81 height 25
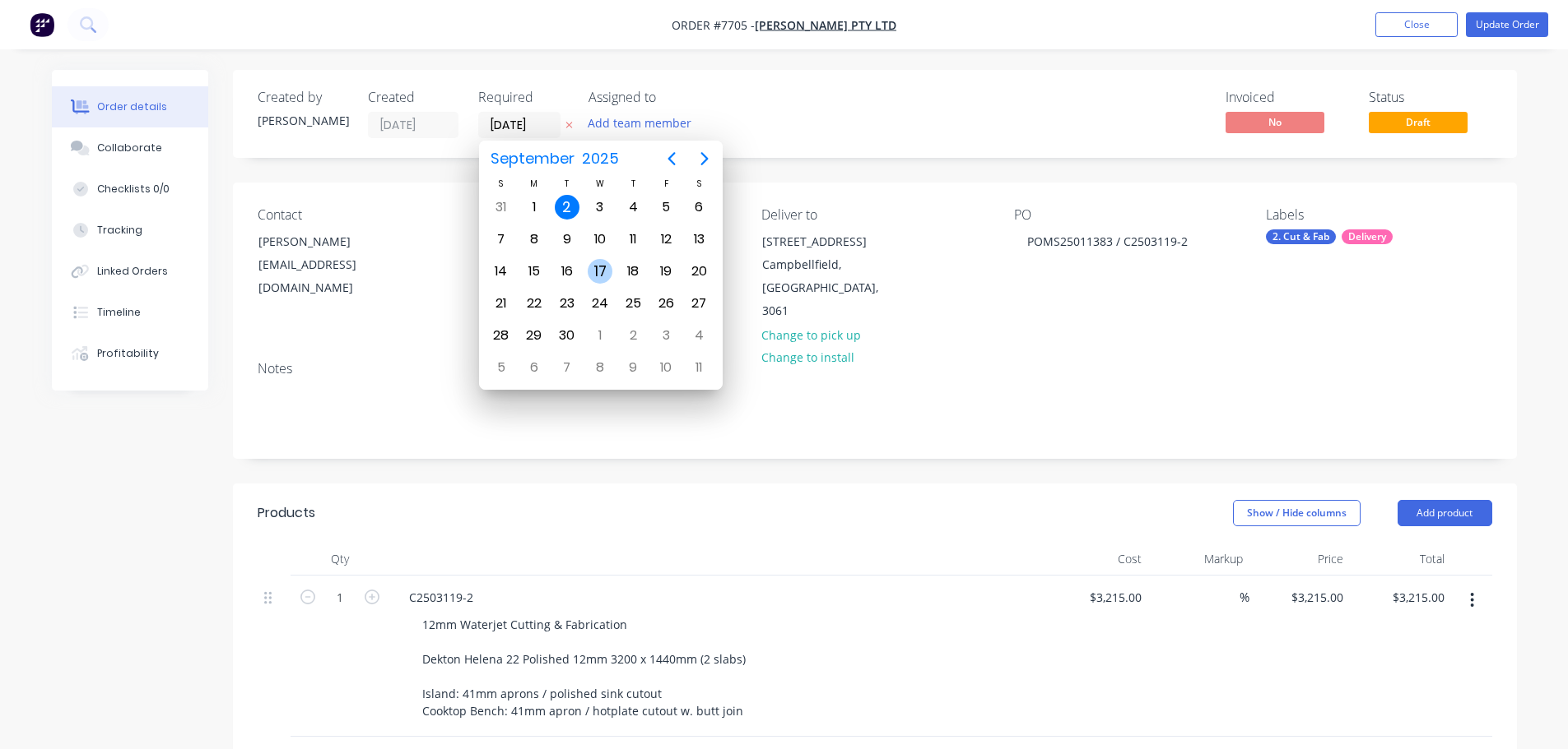
click at [599, 269] on div "17" at bounding box center [600, 271] width 25 height 25
type input "[DATE]"
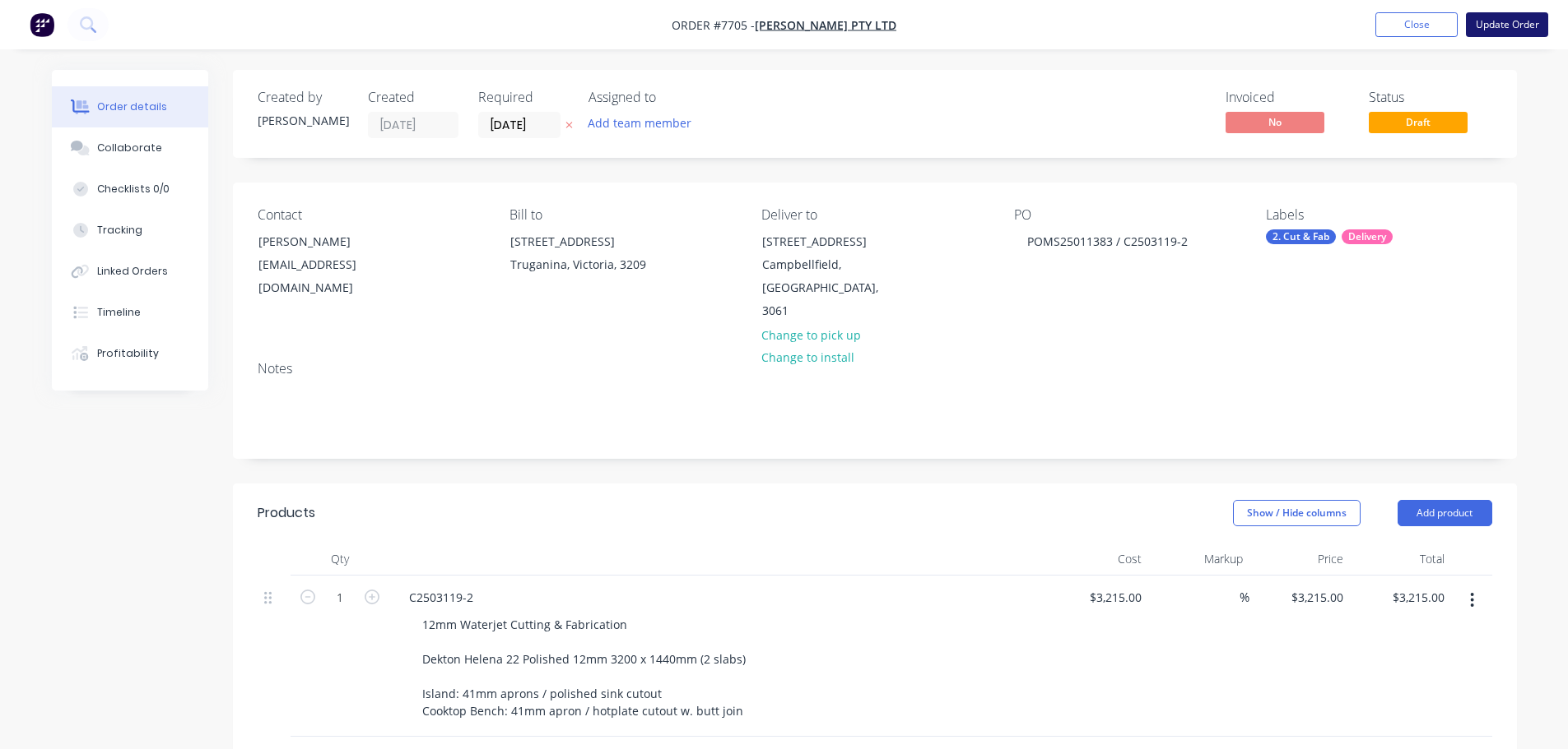
click at [1528, 37] on button "Update Order" at bounding box center [1506, 25] width 82 height 25
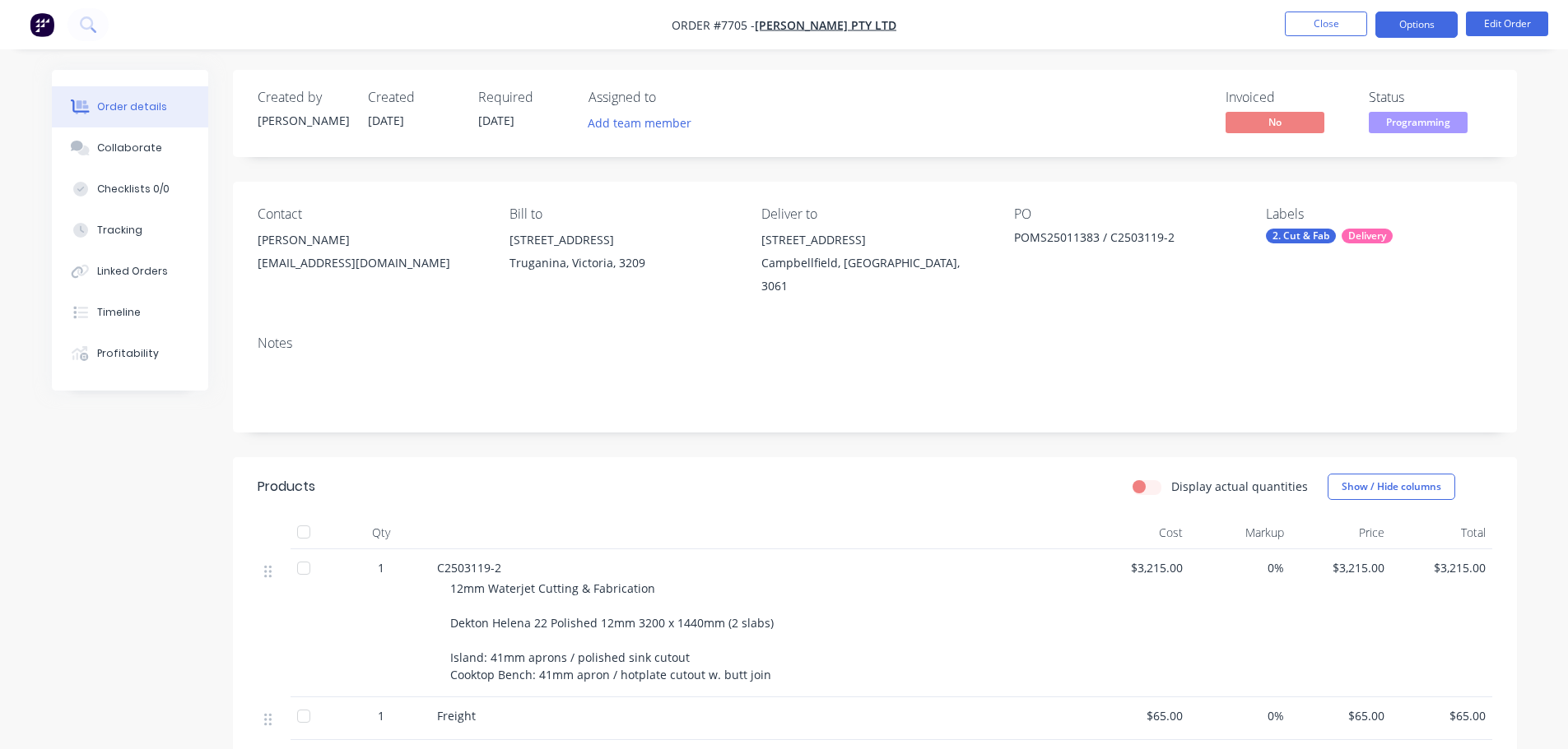
click at [1429, 28] on button "Options" at bounding box center [1416, 24] width 82 height 26
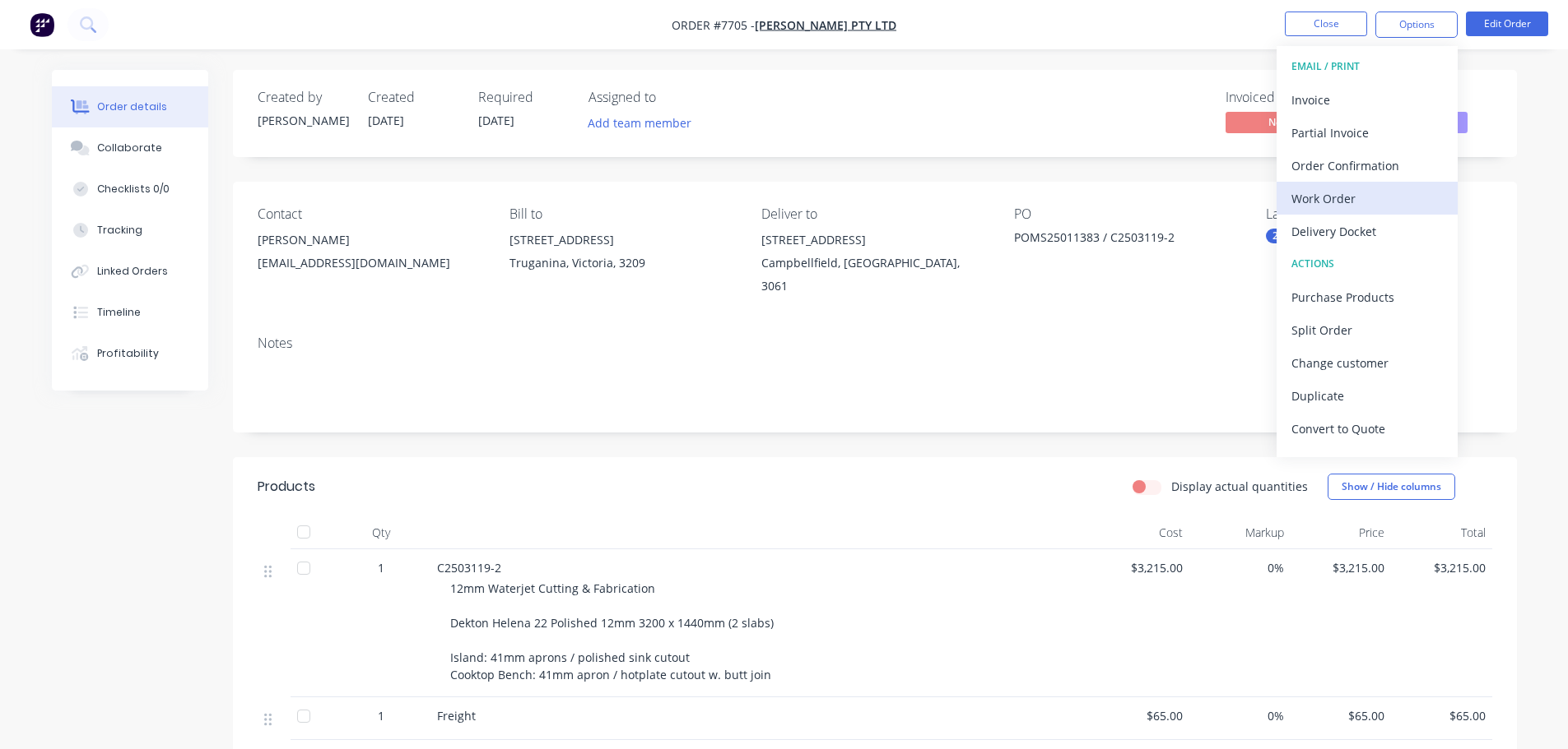
click at [1394, 192] on div "Work Order" at bounding box center [1367, 198] width 151 height 24
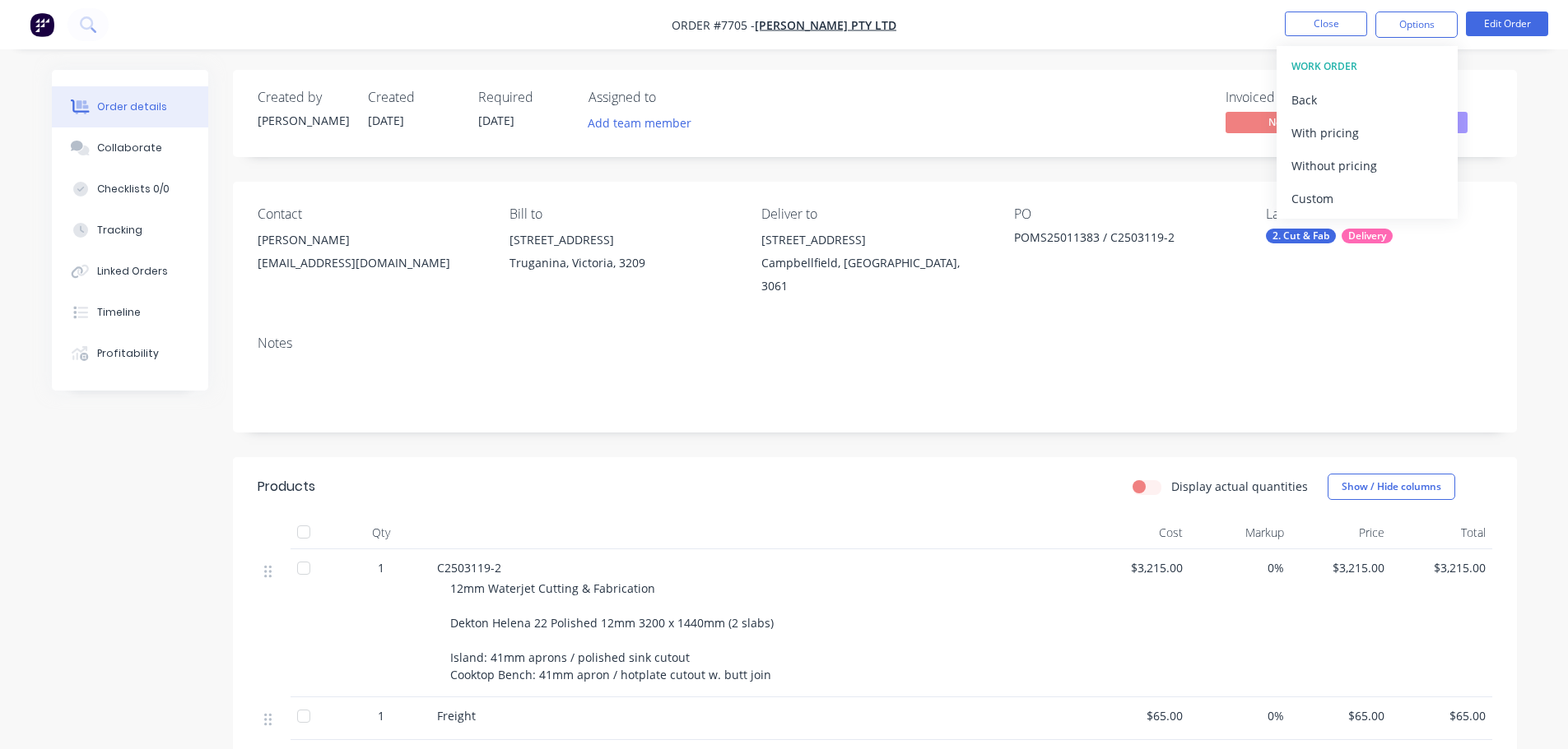
click at [1394, 191] on div "Custom" at bounding box center [1367, 198] width 151 height 24
click at [1396, 166] on div "Without pricing" at bounding box center [1367, 166] width 151 height 24
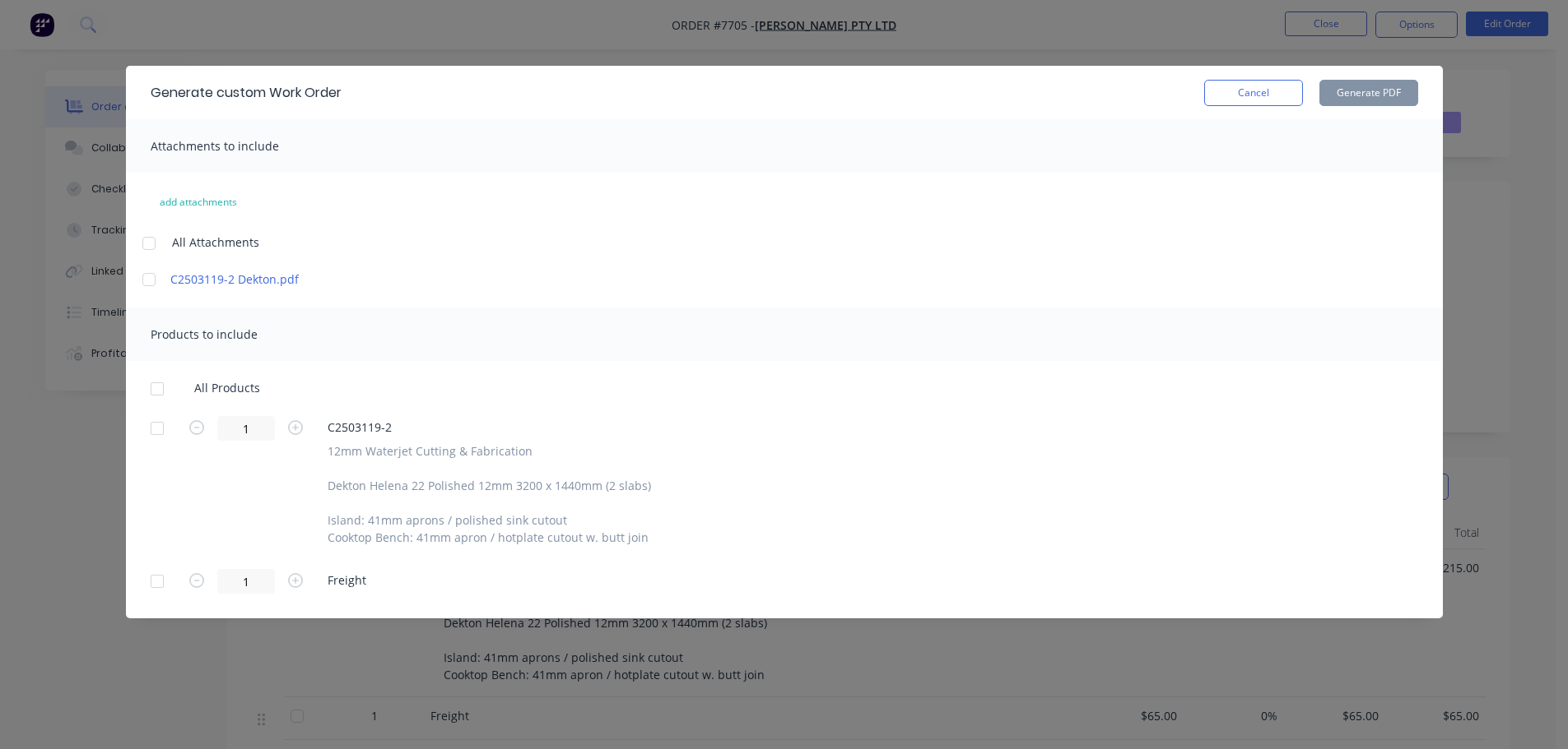
click at [161, 430] on div at bounding box center [157, 428] width 33 height 33
click at [1336, 99] on button "Generate PDF" at bounding box center [1369, 92] width 99 height 26
click at [1257, 99] on button "Cancel" at bounding box center [1253, 92] width 99 height 26
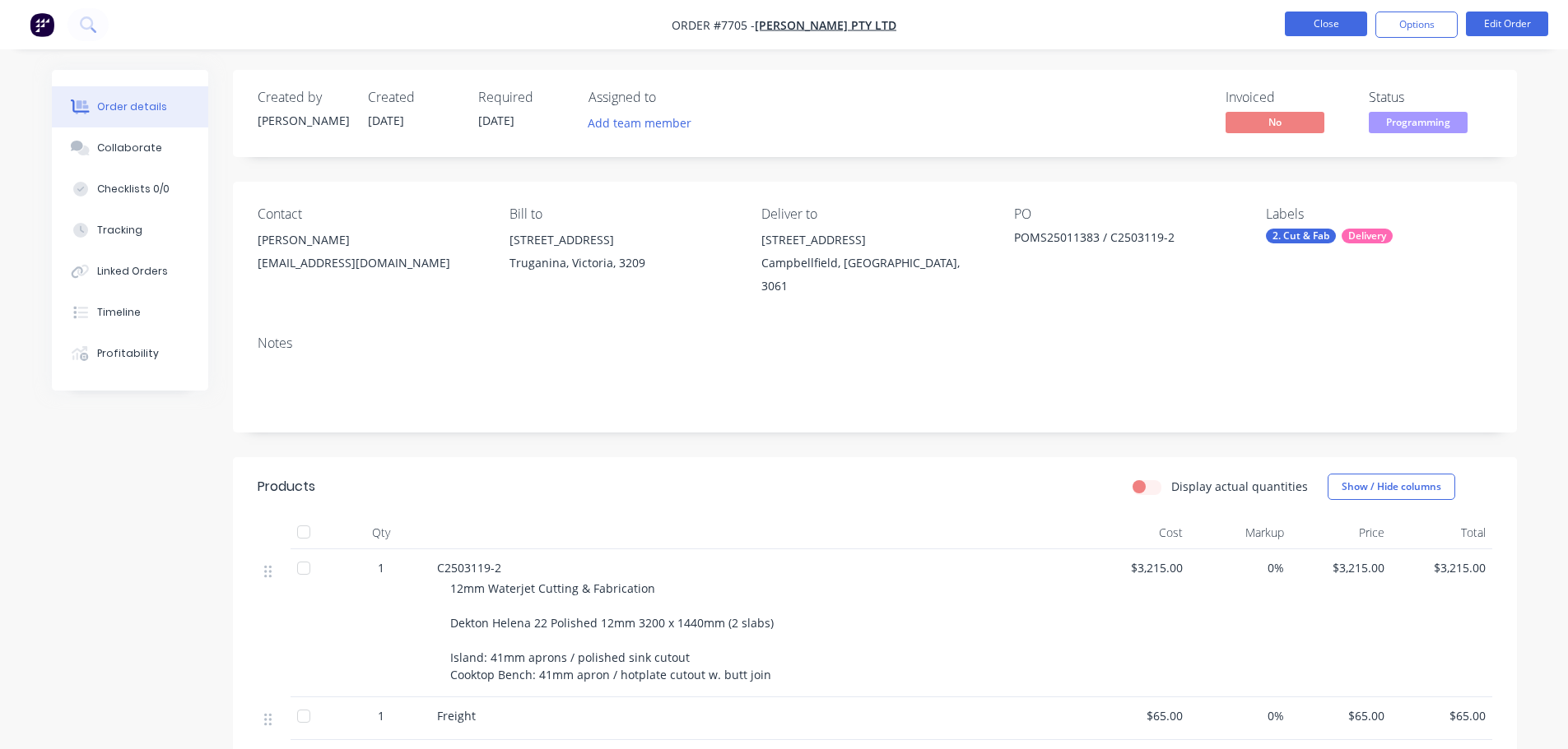
click at [1297, 29] on button "Close" at bounding box center [1325, 24] width 82 height 25
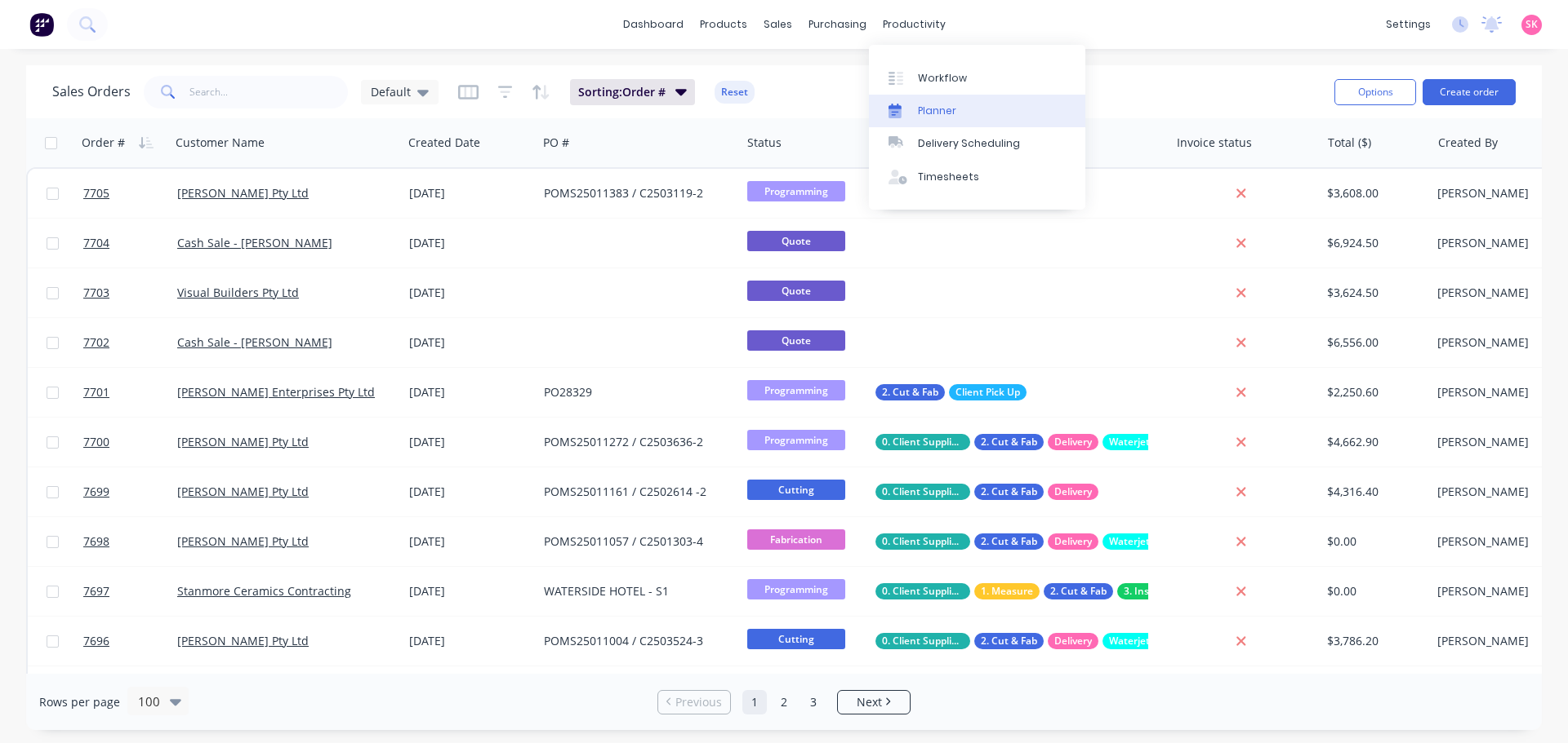
click at [917, 112] on div "Planner" at bounding box center [936, 111] width 38 height 14
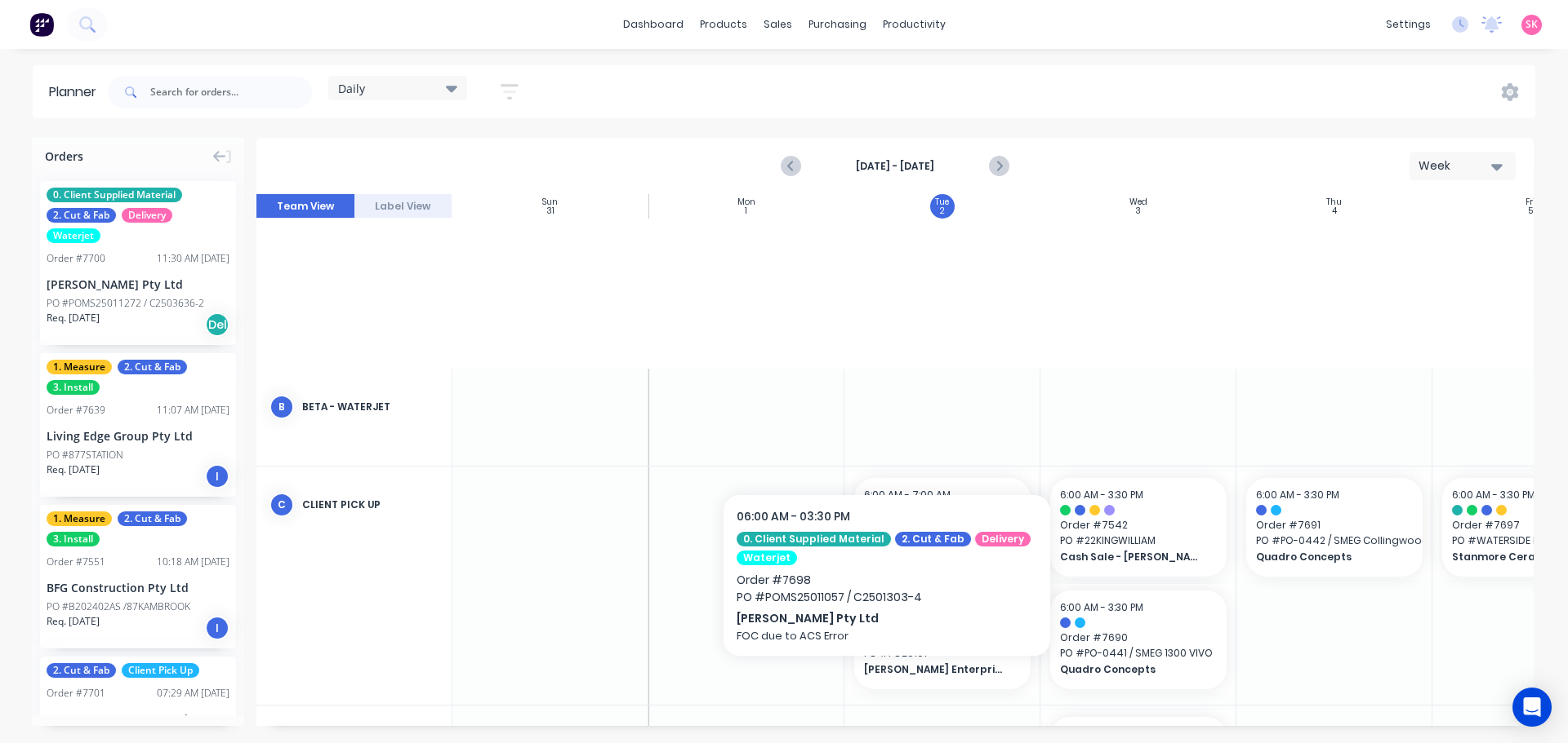
scroll to position [604, 55]
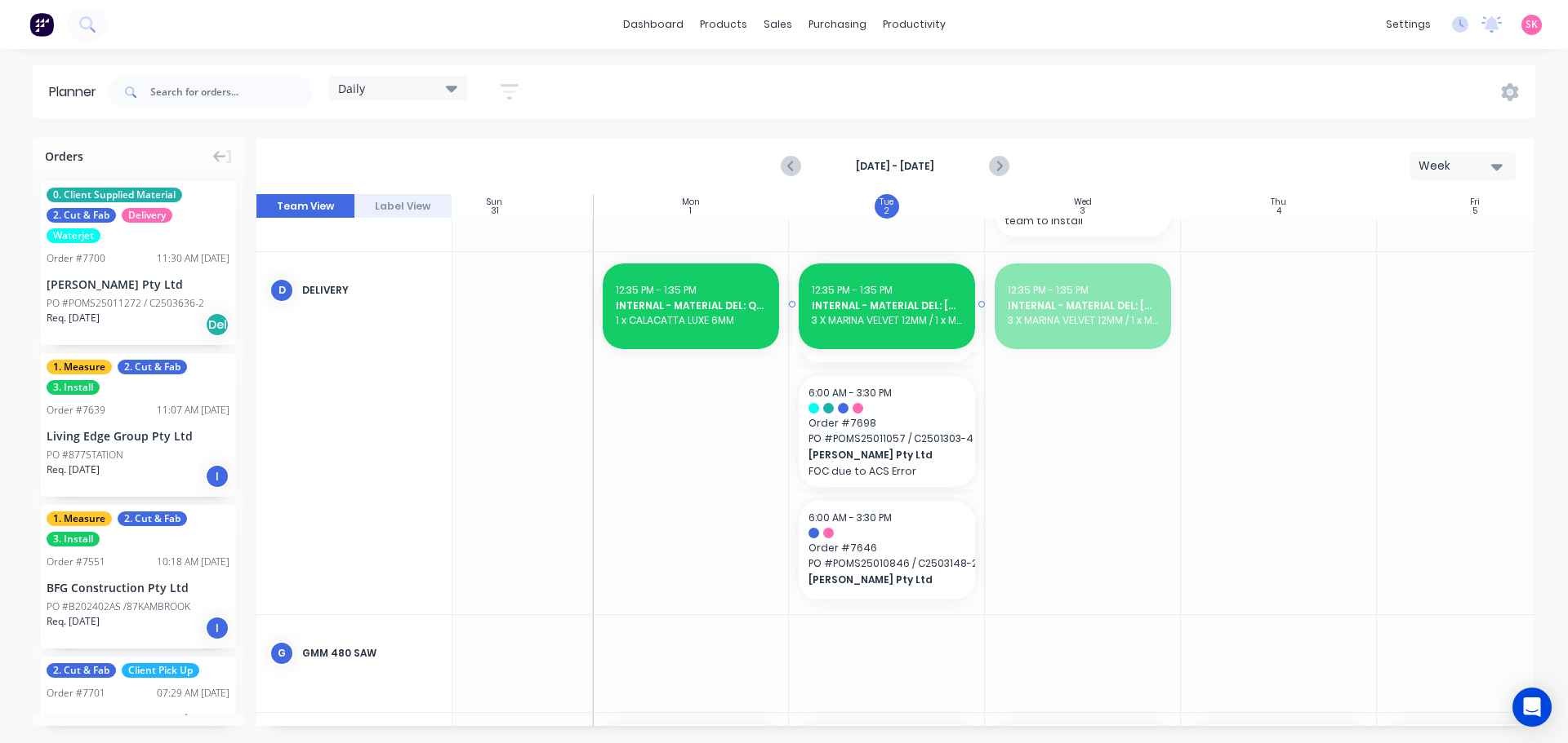
drag, startPoint x: 1088, startPoint y: 304, endPoint x: 1068, endPoint y: 305, distance: 20.0
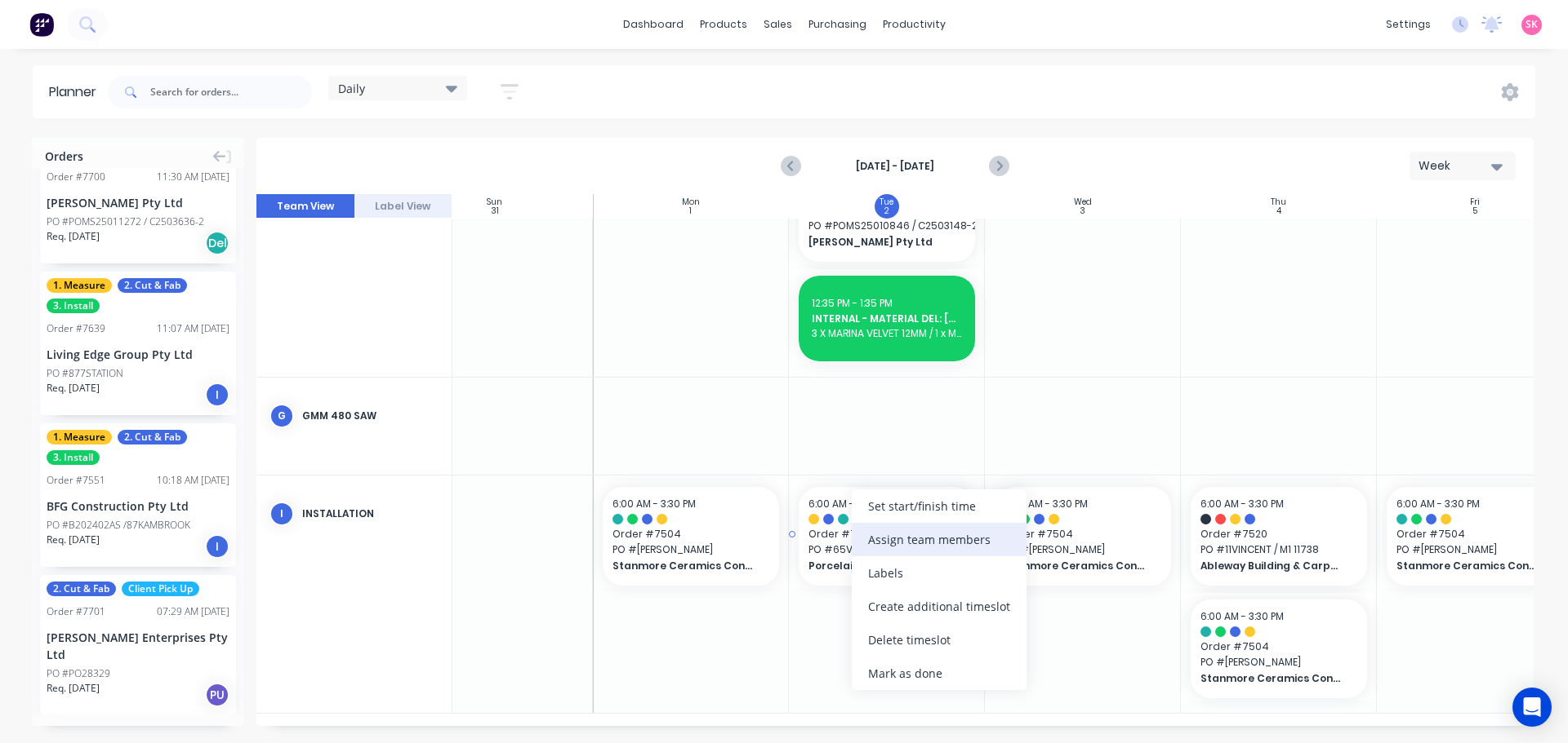
scroll to position [936, 55]
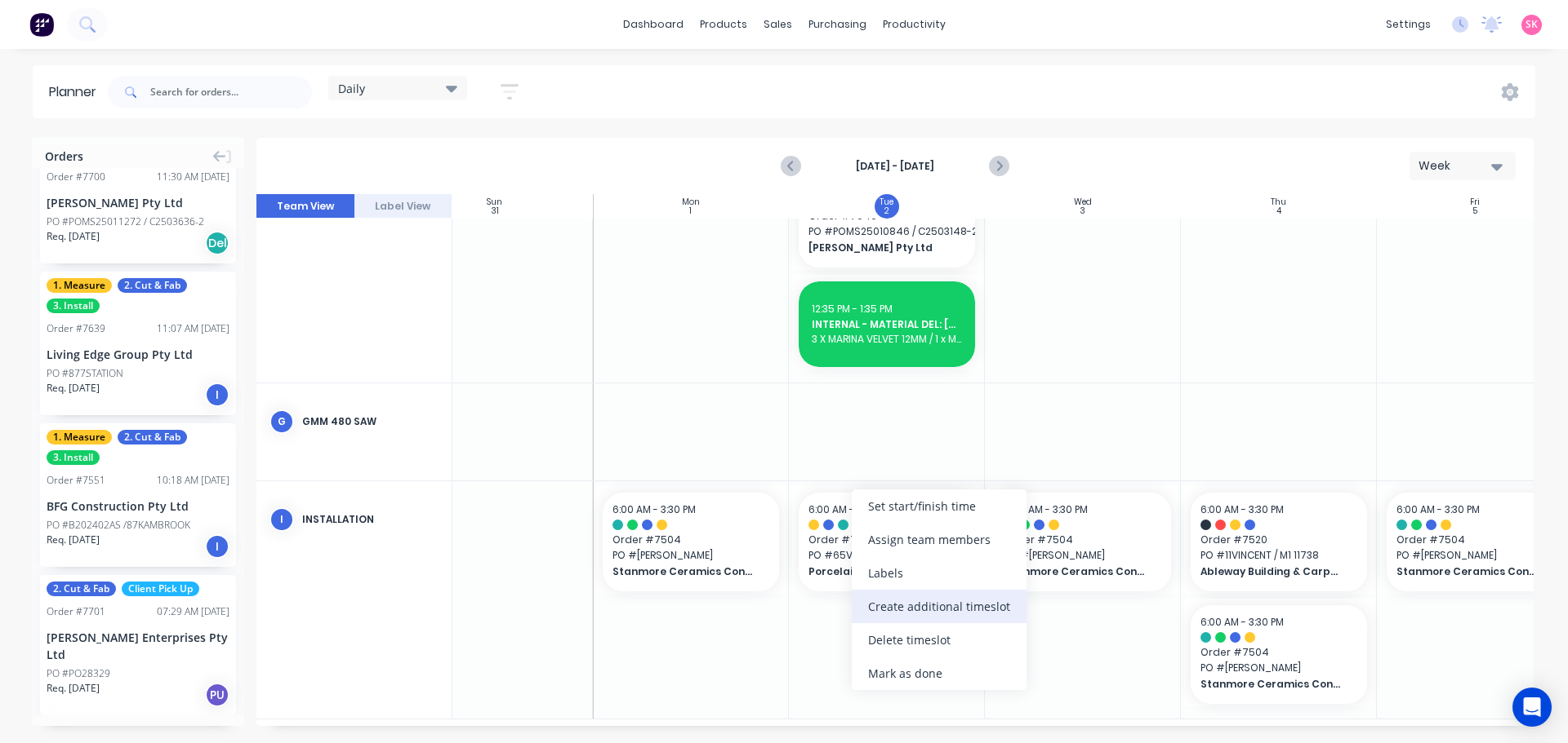
click at [963, 604] on div "Create additional timeslot" at bounding box center [938, 606] width 175 height 33
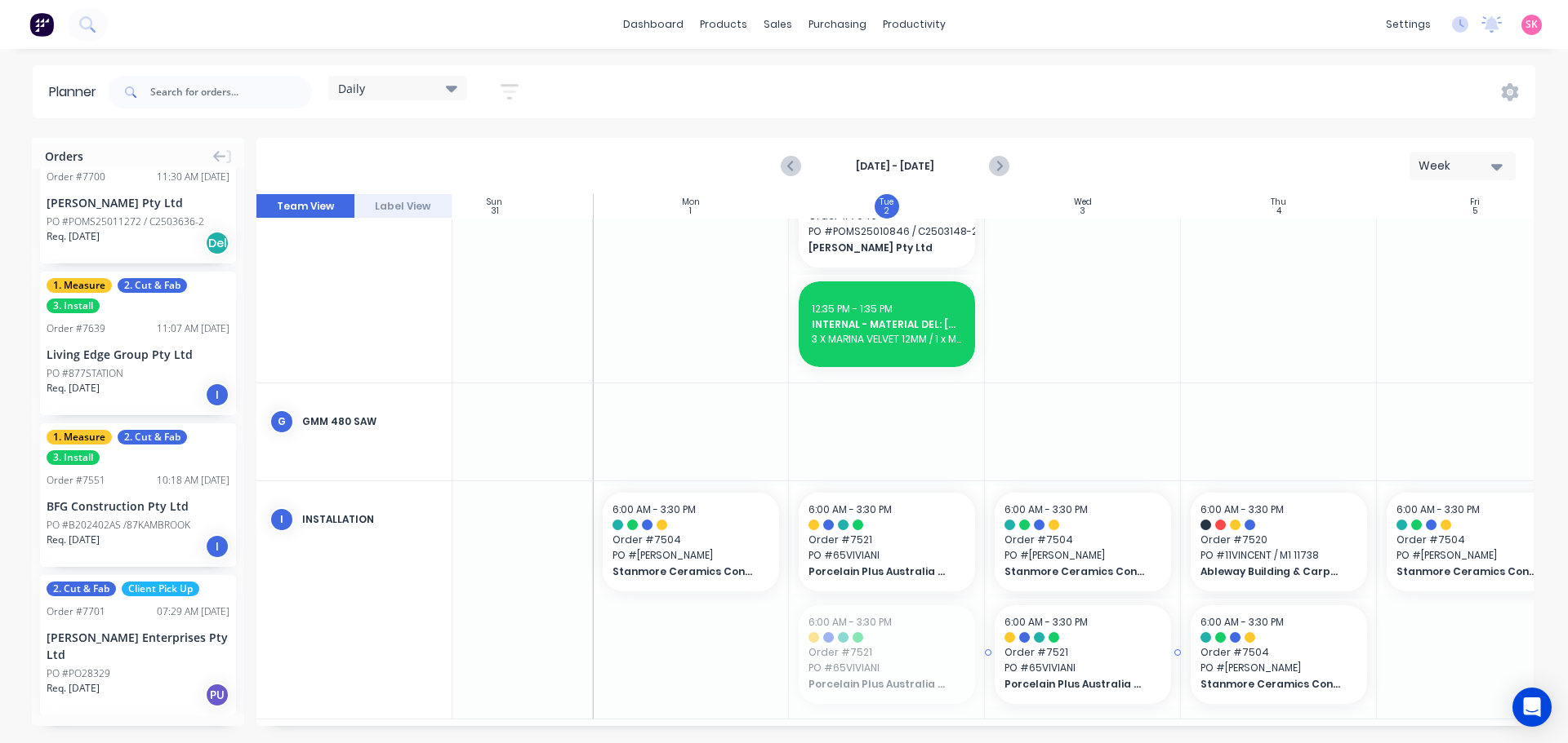
drag, startPoint x: 864, startPoint y: 643, endPoint x: 1008, endPoint y: 640, distance: 144.0
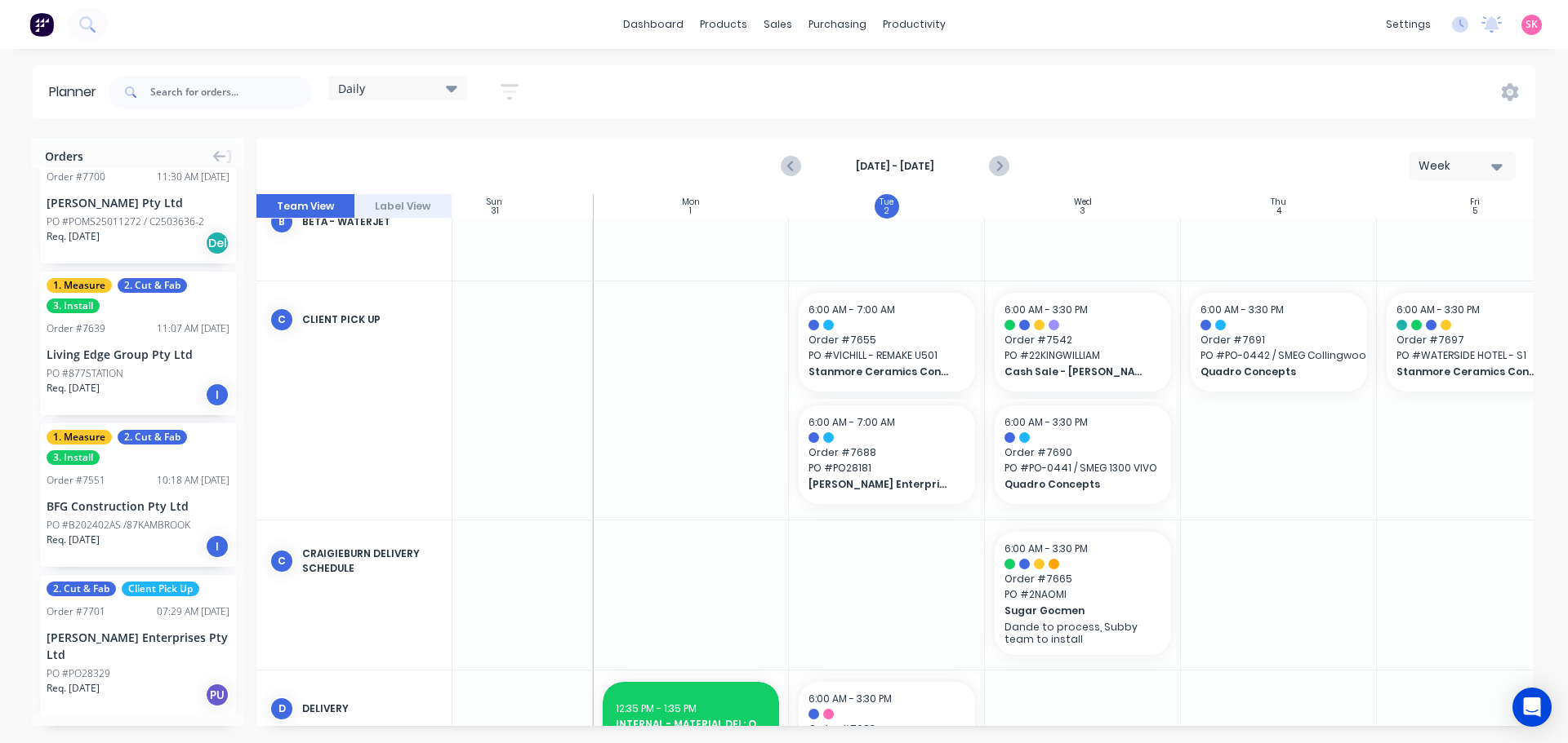
scroll to position [214, 55]
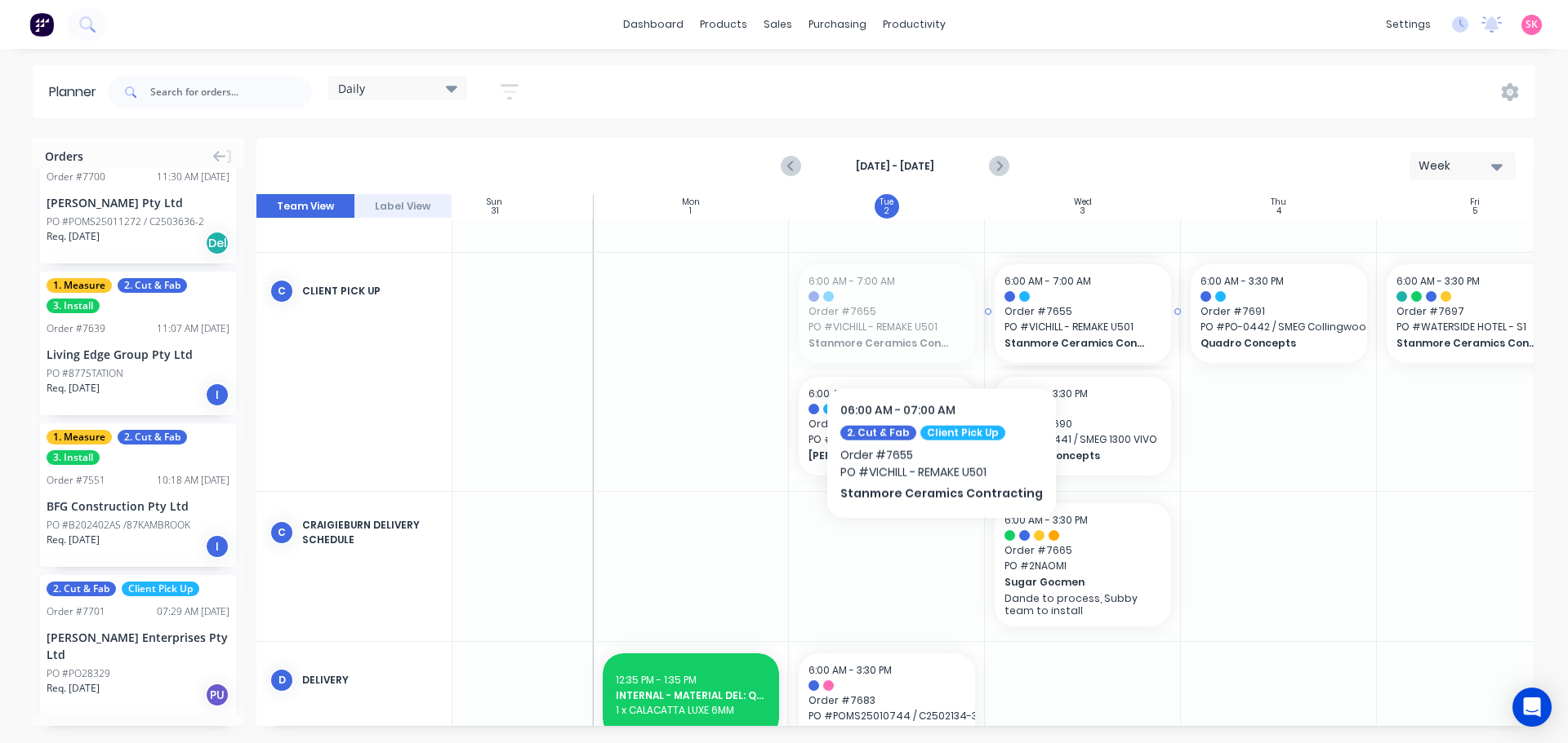
drag, startPoint x: 903, startPoint y: 335, endPoint x: 1039, endPoint y: 335, distance: 136.0
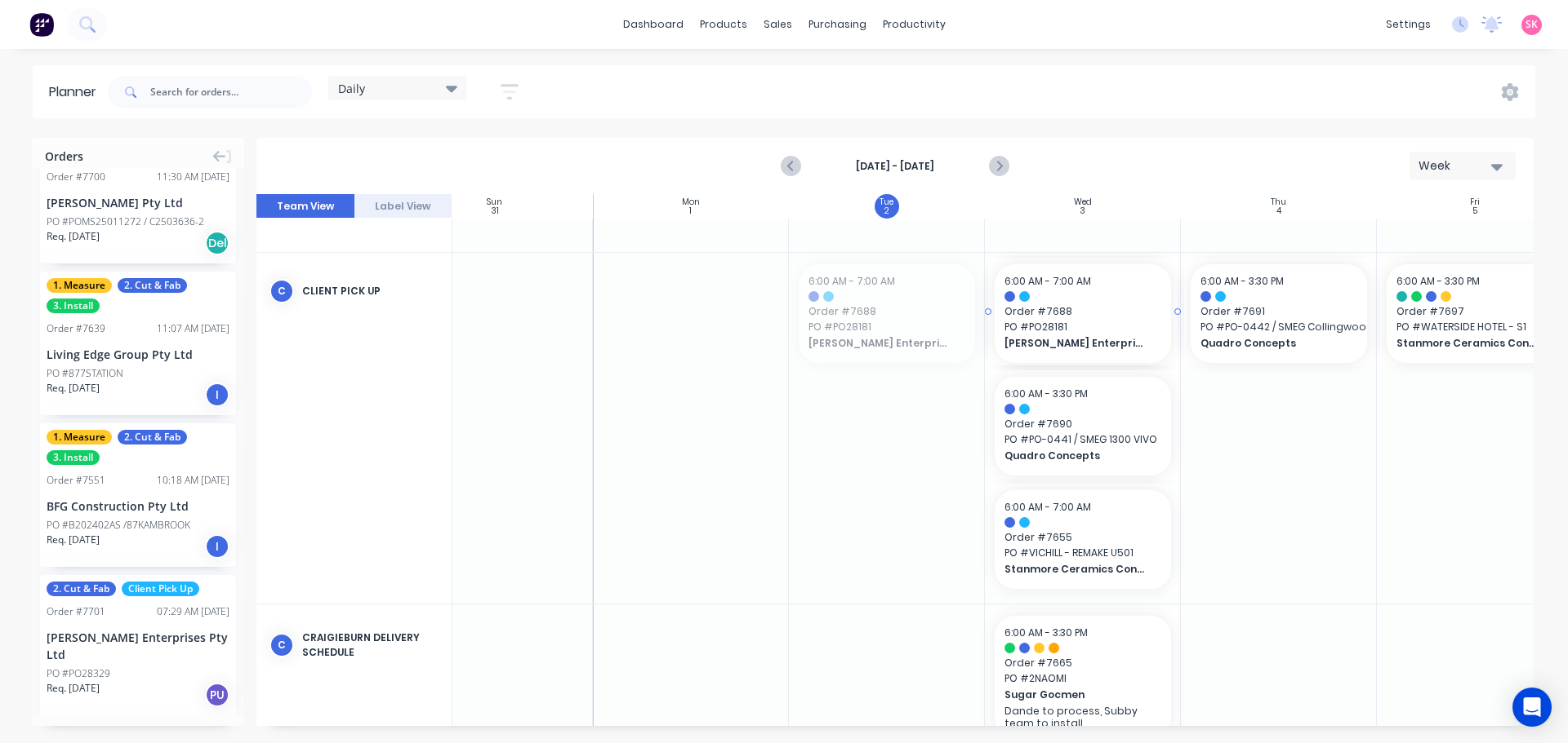
drag, startPoint x: 880, startPoint y: 330, endPoint x: 1004, endPoint y: 334, distance: 124.1
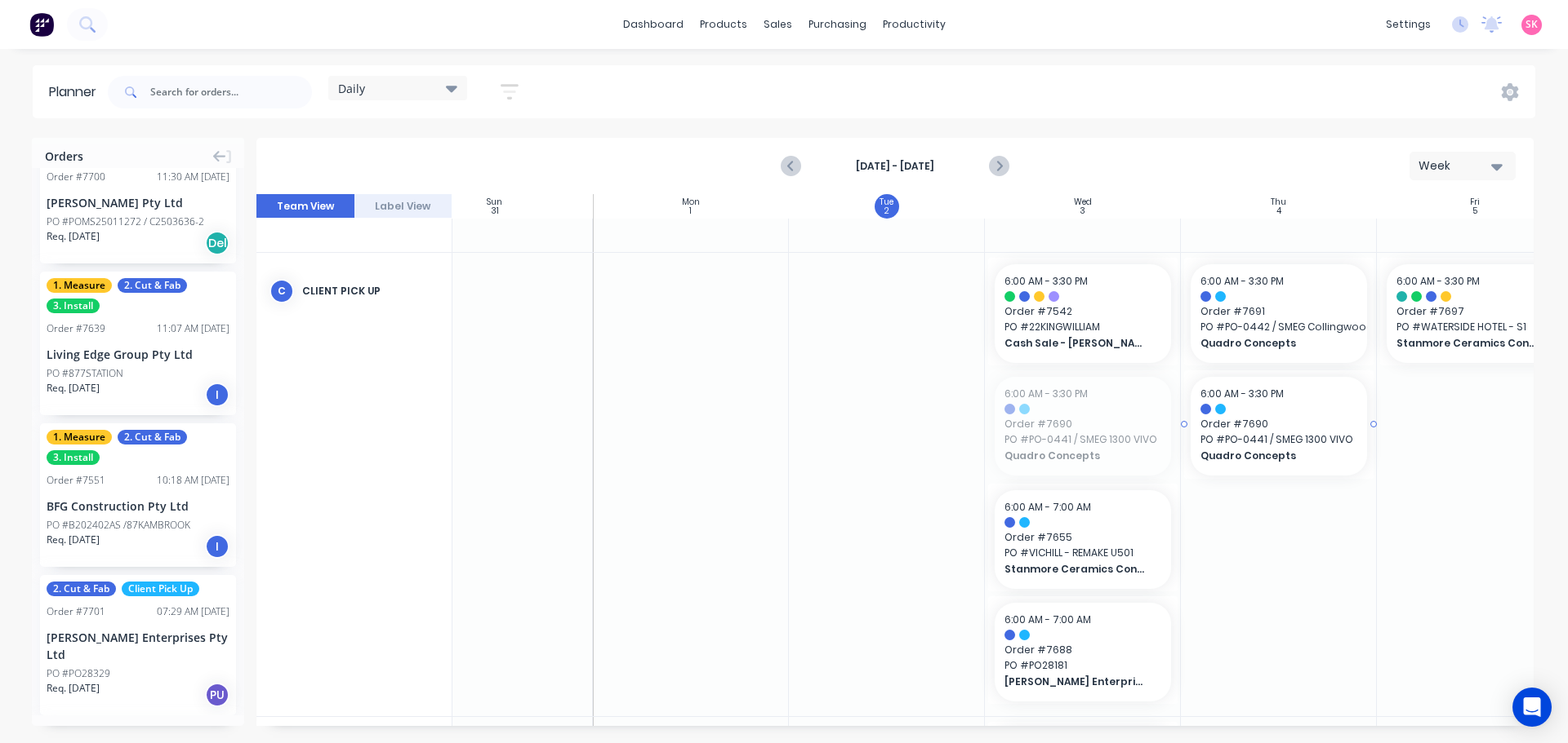
drag, startPoint x: 1107, startPoint y: 430, endPoint x: 1234, endPoint y: 427, distance: 127.0
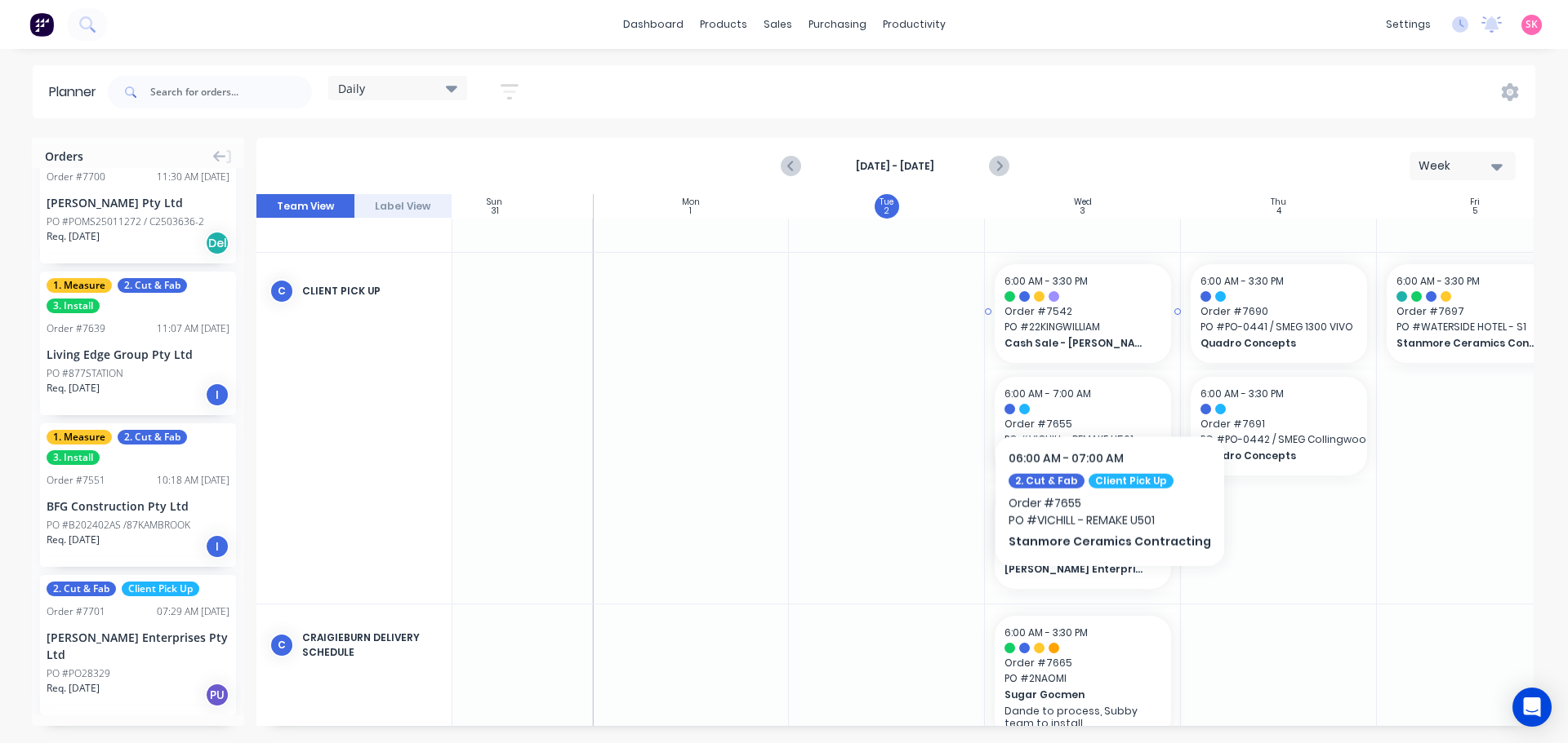
click at [1105, 337] on span "Cash Sale - Vito's Stone Masonry Services" at bounding box center [1075, 343] width 141 height 14
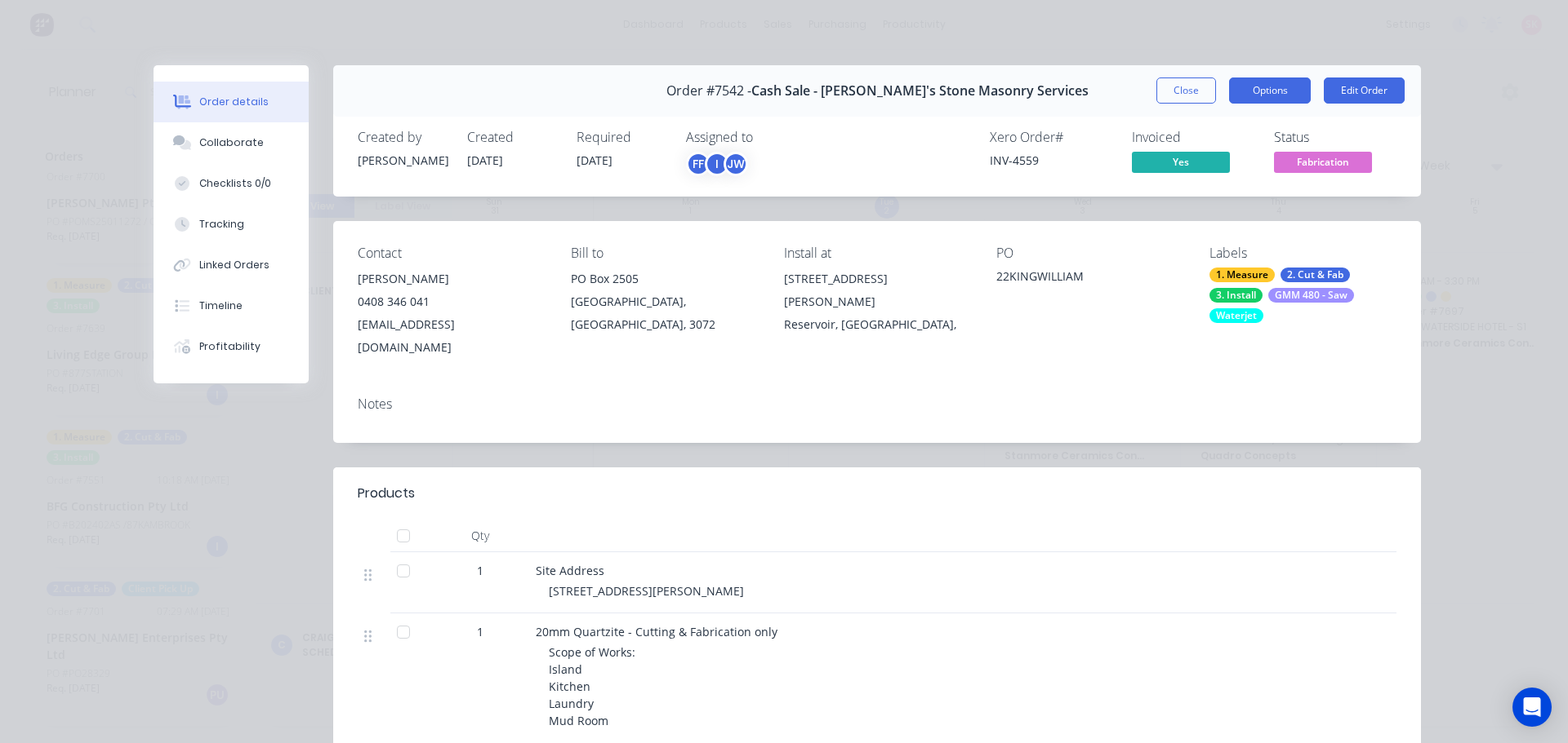
click at [1270, 92] on button "Options" at bounding box center [1269, 90] width 81 height 26
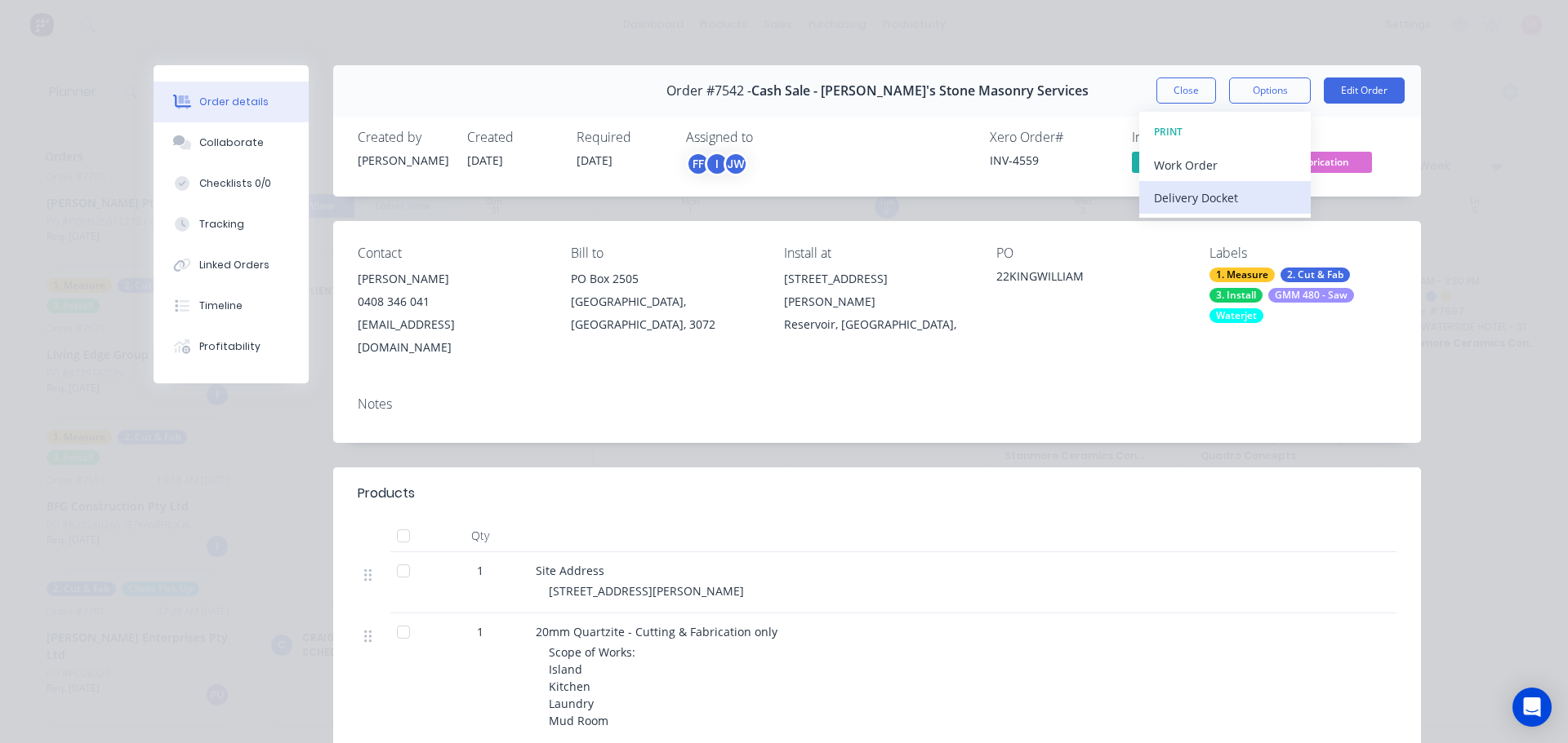
click at [1246, 200] on div "Delivery Docket" at bounding box center [1224, 198] width 142 height 24
click at [1238, 227] on div "Custom" at bounding box center [1224, 230] width 142 height 24
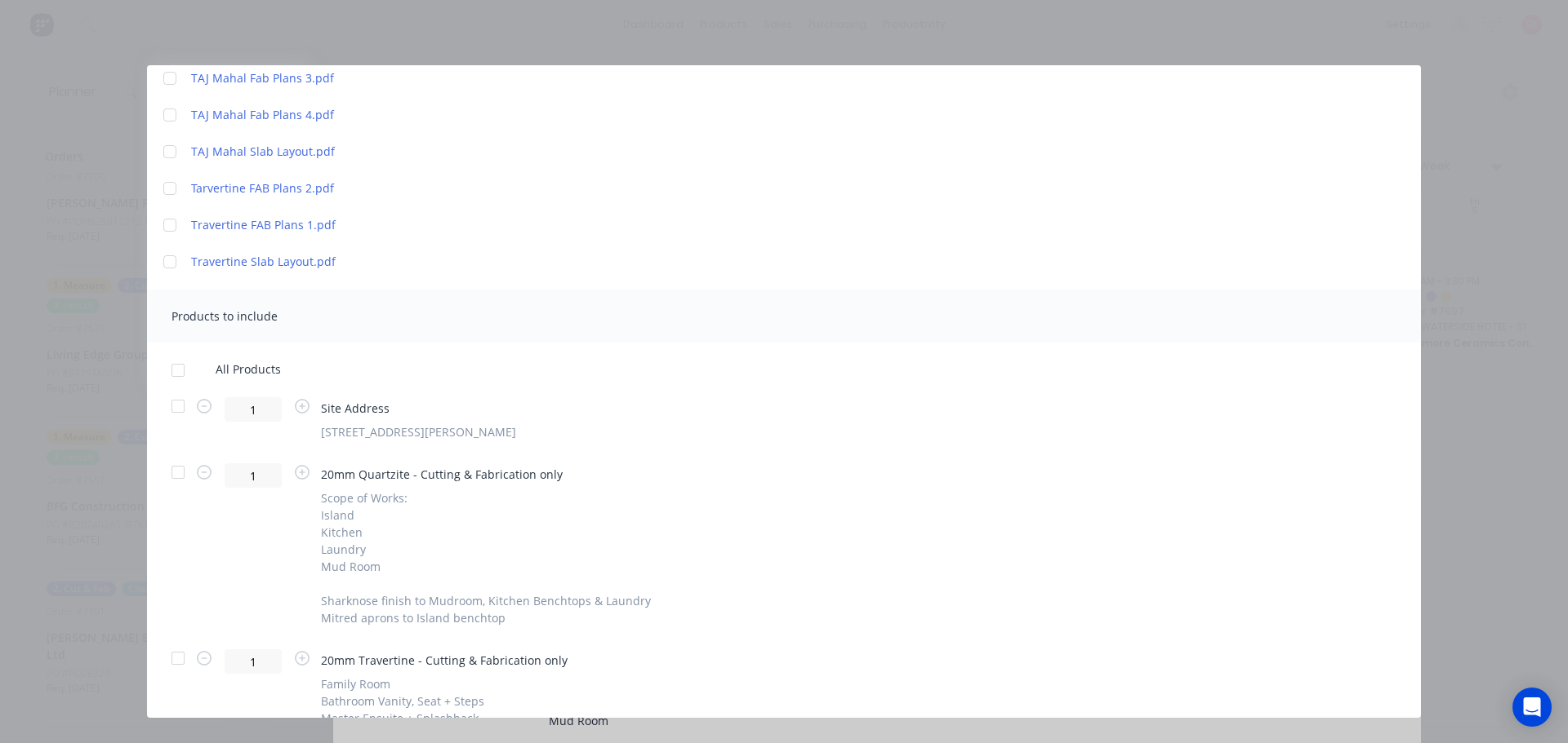
scroll to position [408, 0]
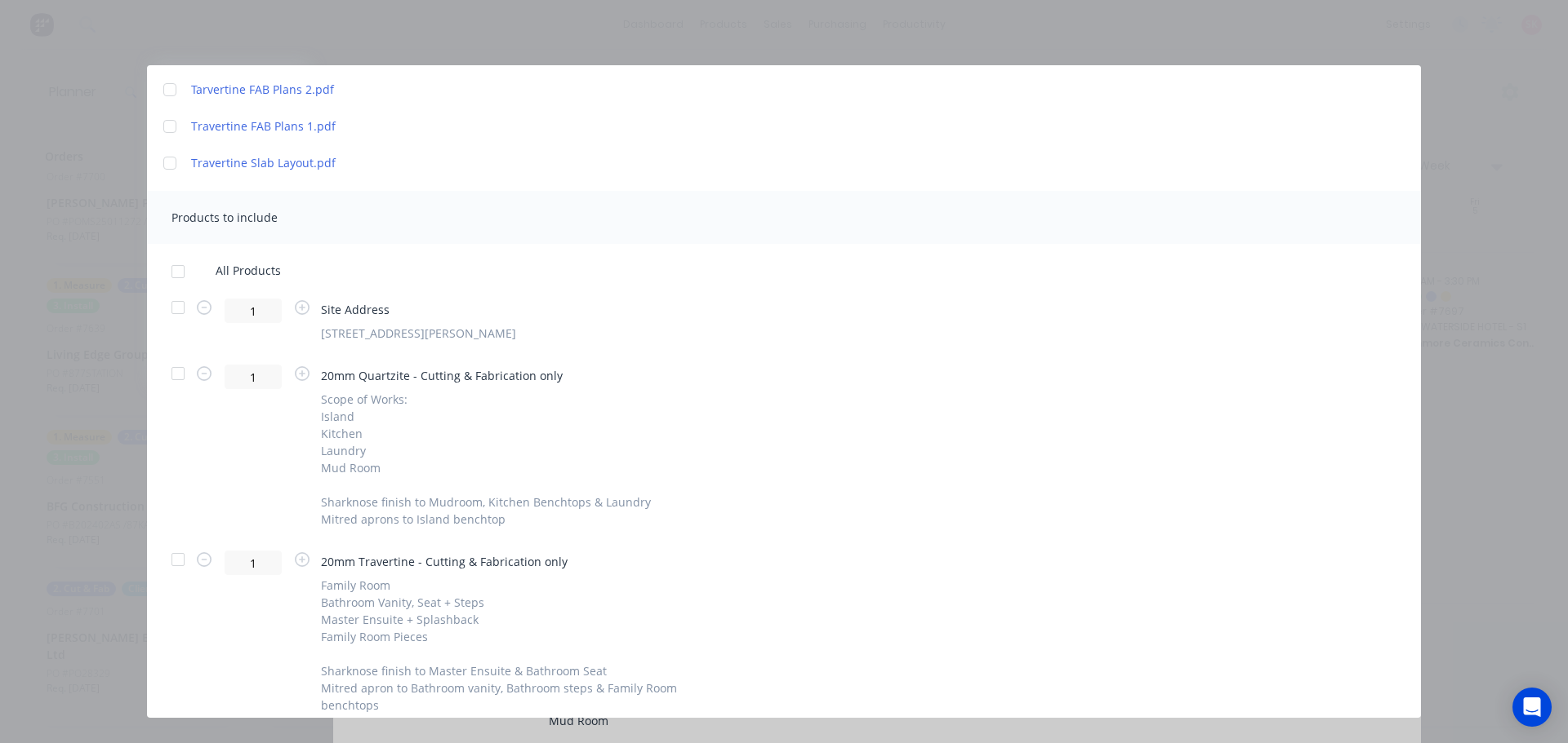
click at [176, 307] on div at bounding box center [178, 308] width 32 height 32
click at [176, 272] on div at bounding box center [178, 271] width 32 height 32
click at [183, 307] on div at bounding box center [178, 308] width 32 height 32
click at [174, 373] on div at bounding box center [178, 373] width 32 height 32
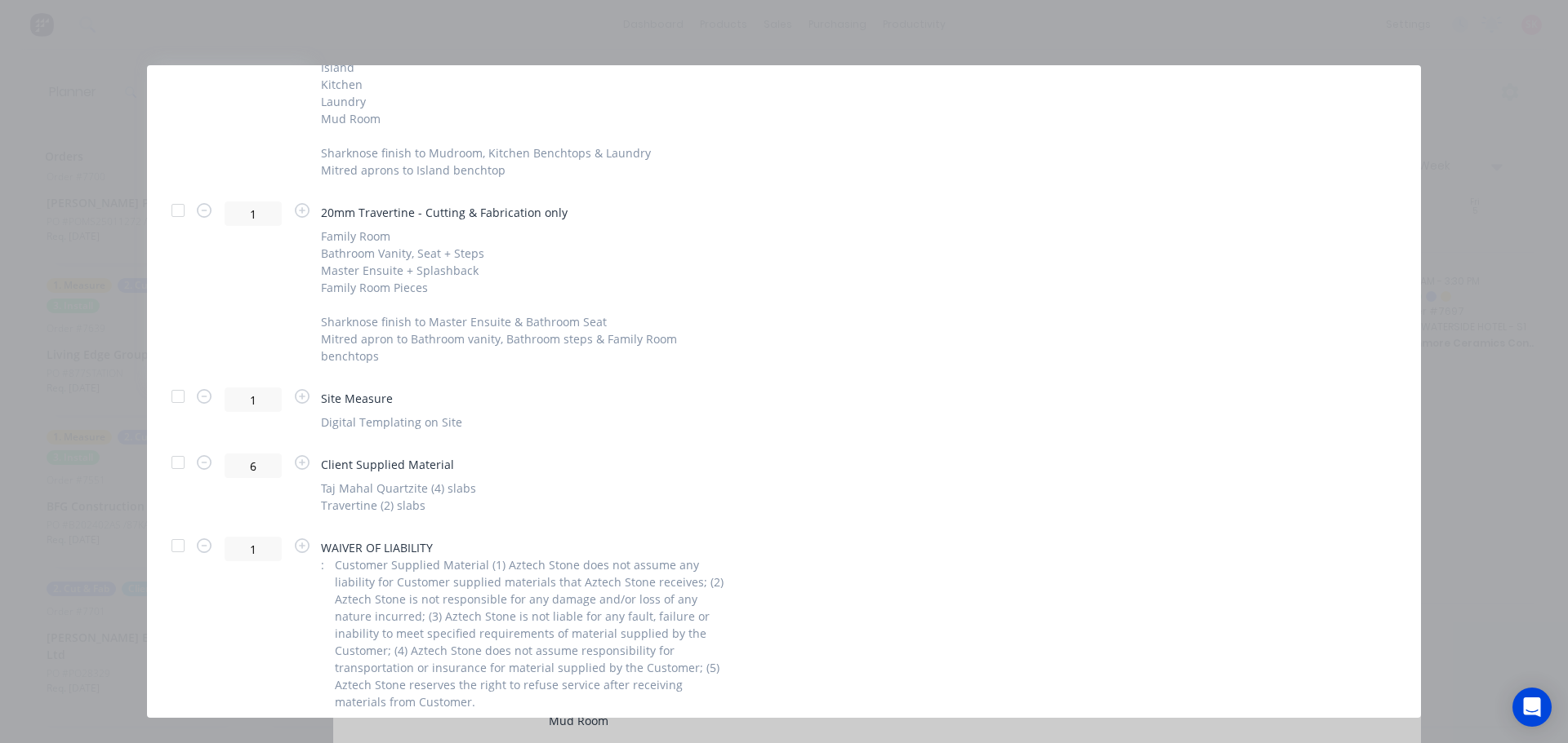
click at [191, 209] on div at bounding box center [178, 210] width 32 height 32
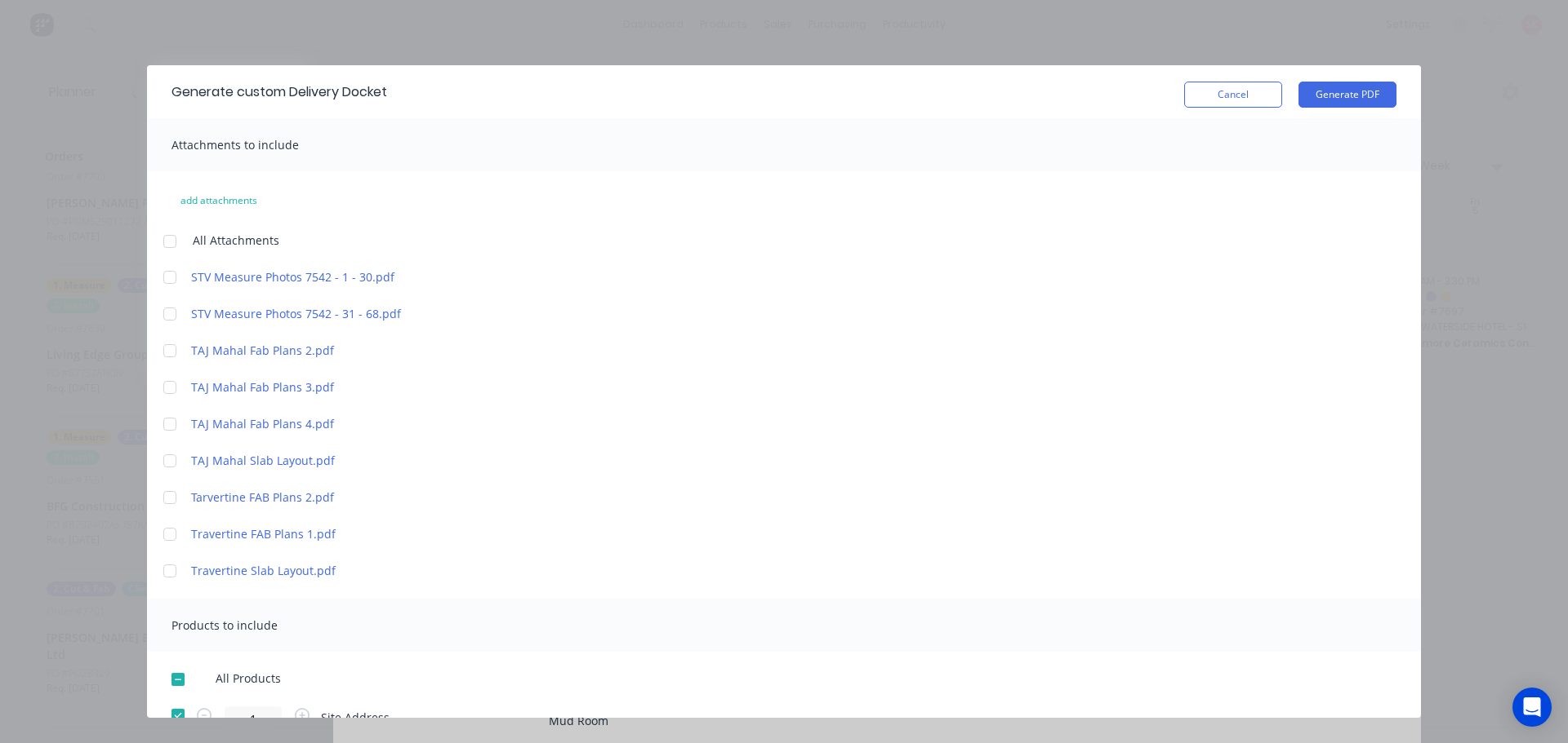
scroll to position [408, 0]
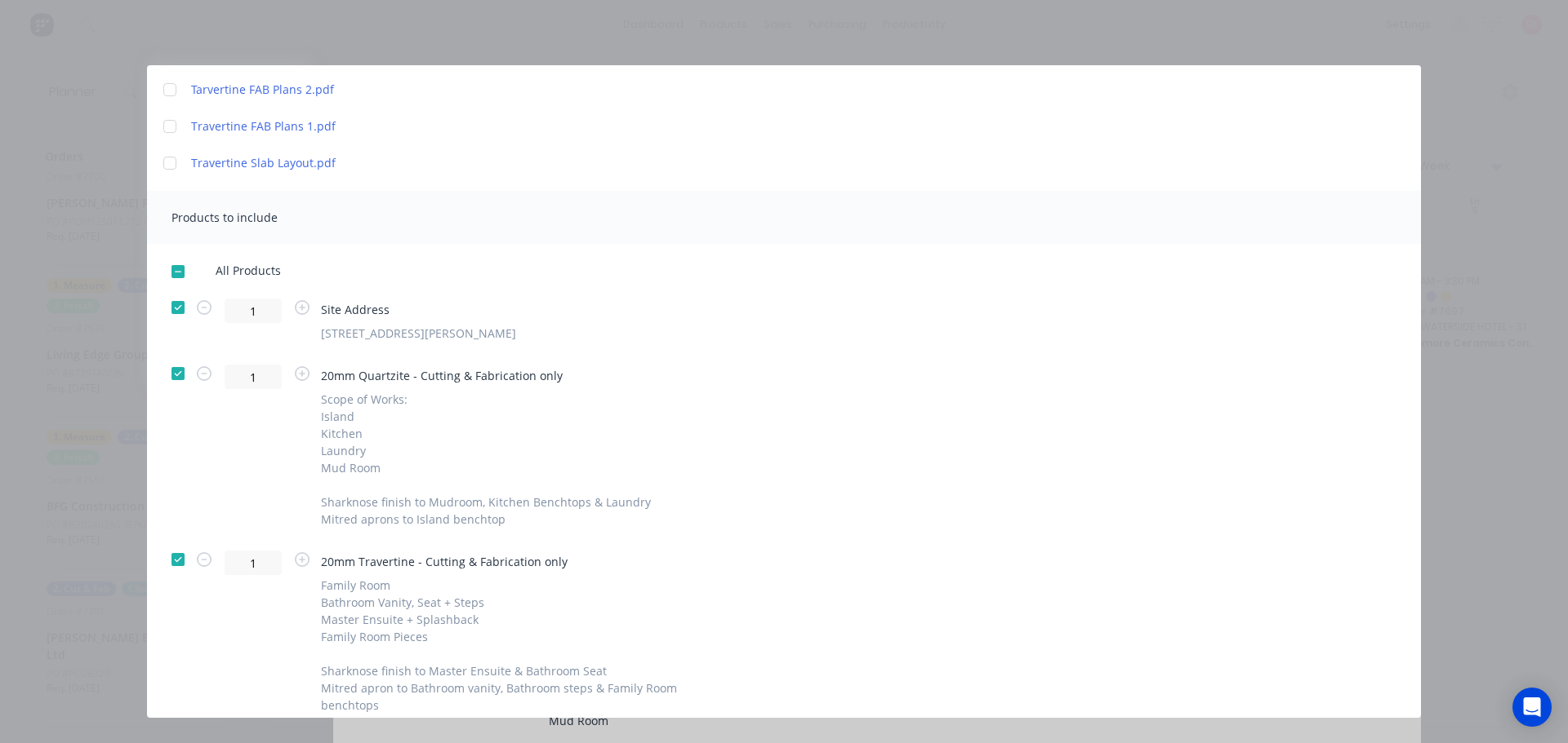
click at [172, 270] on div at bounding box center [178, 271] width 32 height 32
click at [172, 268] on div at bounding box center [178, 271] width 32 height 32
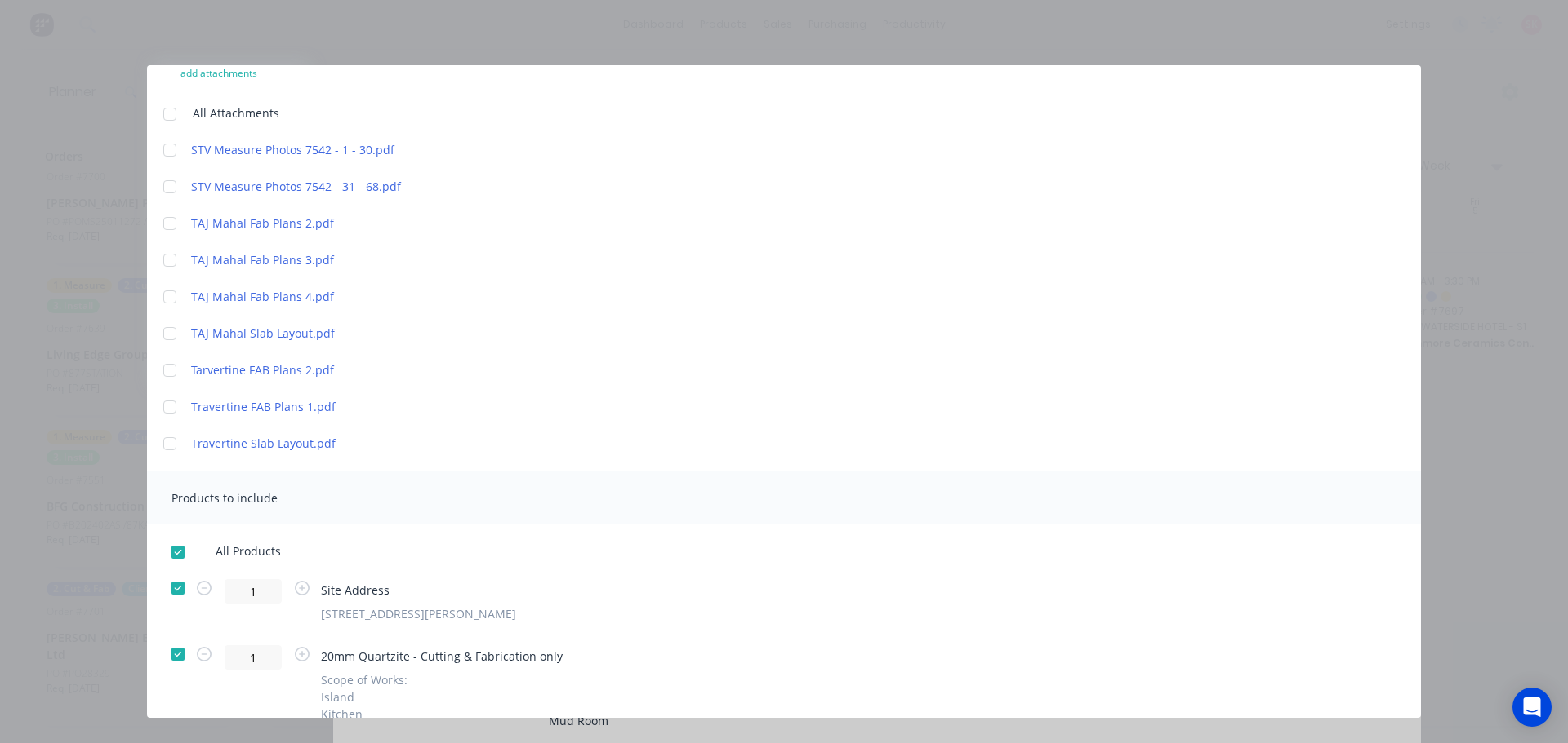
scroll to position [0, 0]
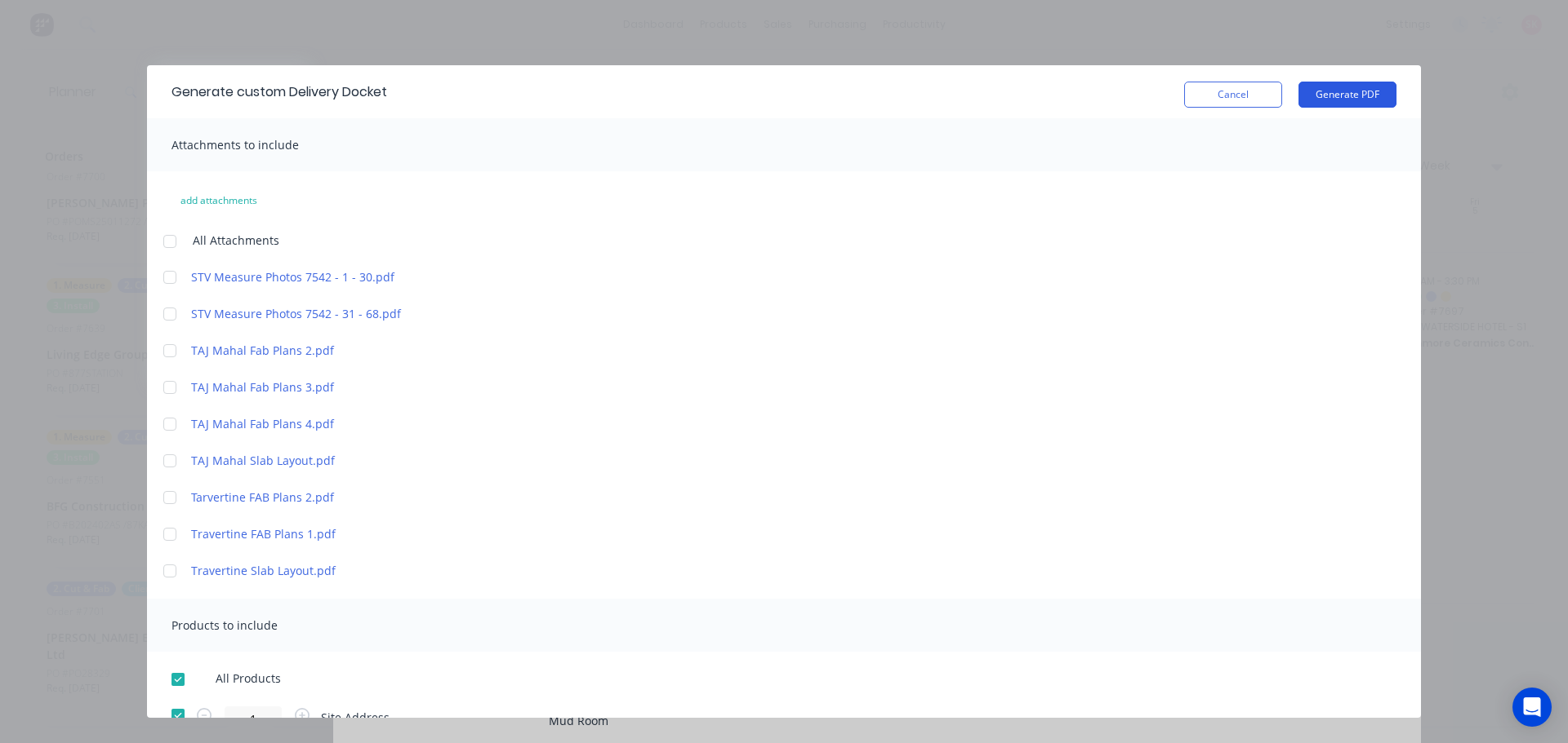
click at [1337, 94] on button "Generate PDF" at bounding box center [1347, 94] width 98 height 26
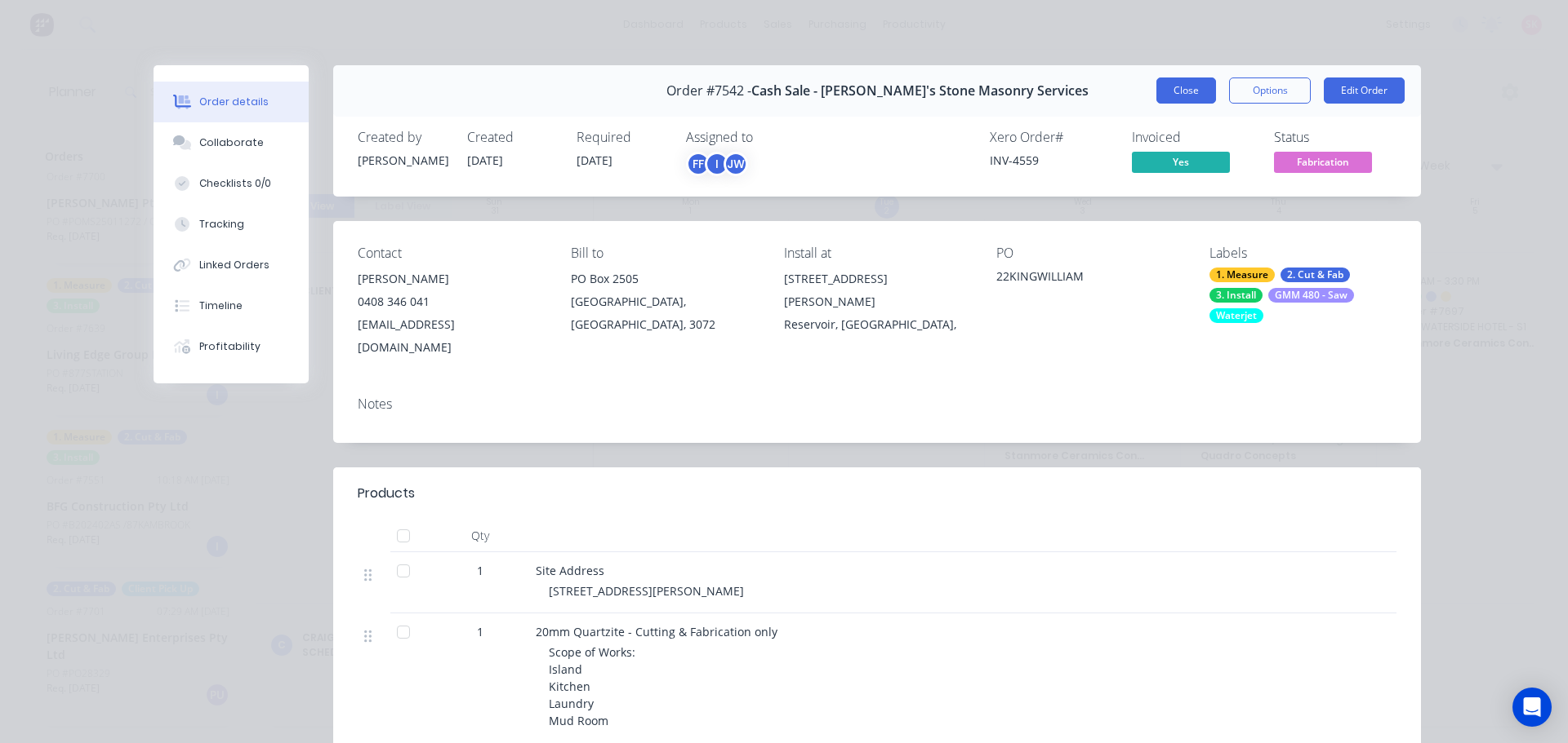
click at [1172, 88] on button "Close" at bounding box center [1186, 90] width 59 height 26
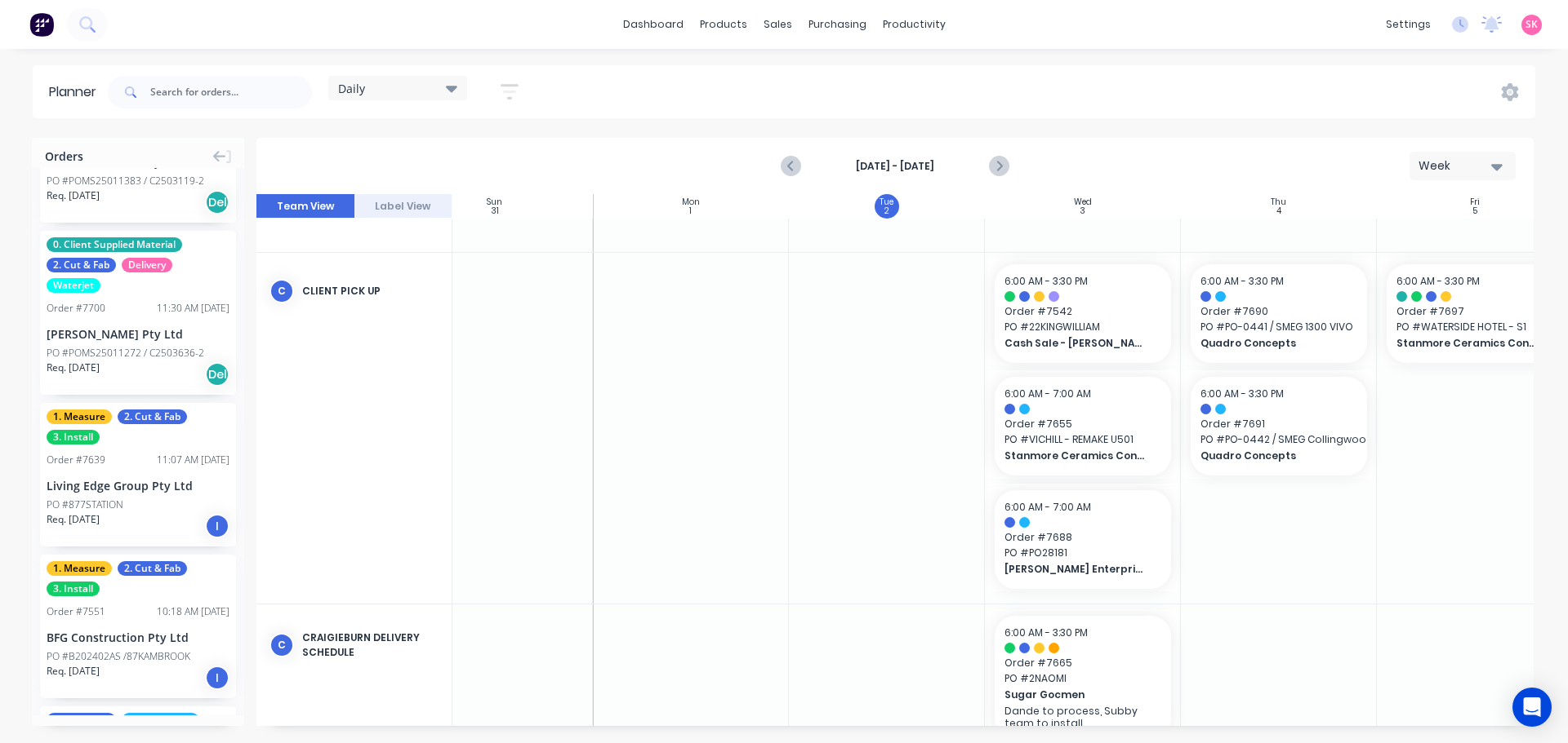
scroll to position [213, 0]
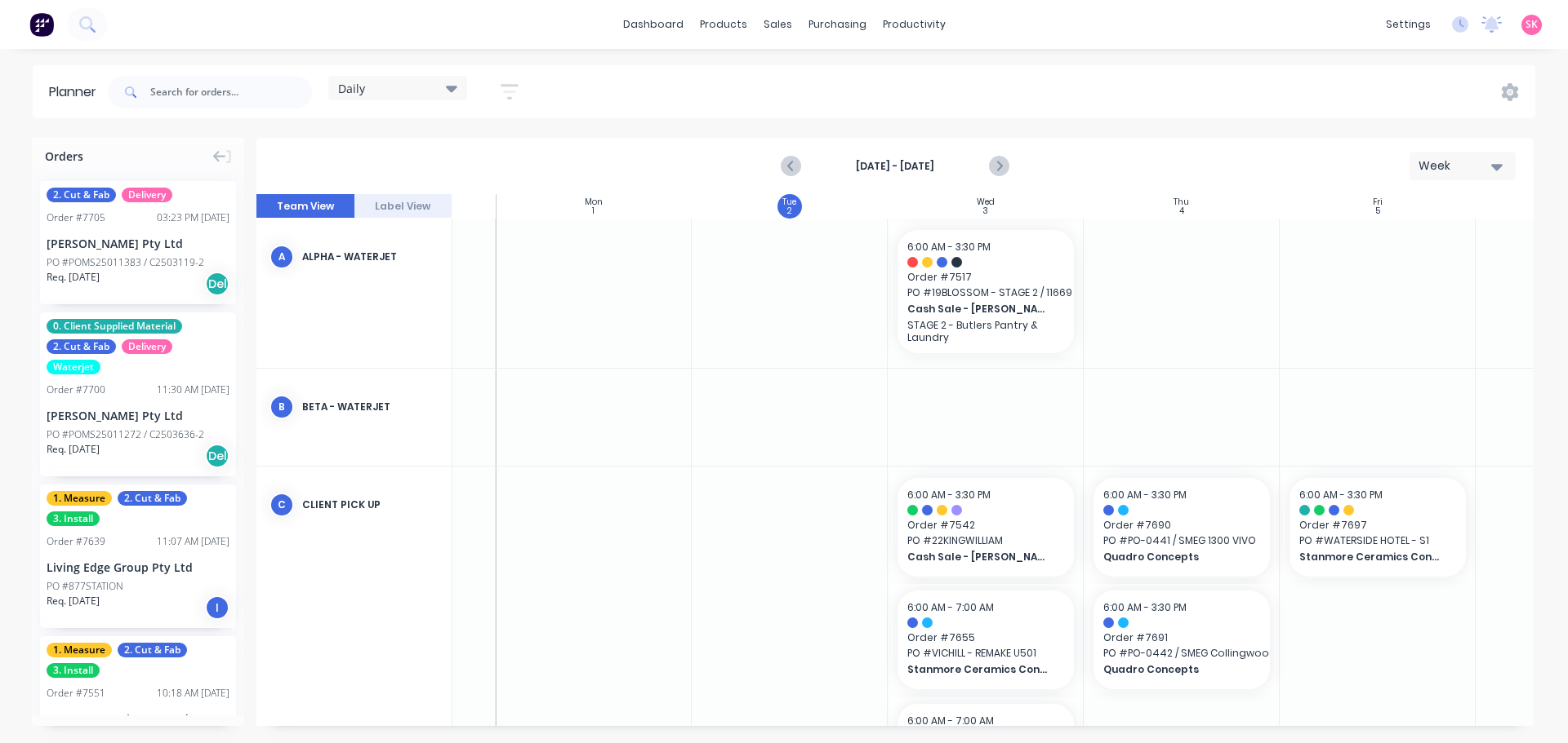
scroll to position [0, 154]
click at [423, 92] on div "Daily" at bounding box center [397, 88] width 119 height 14
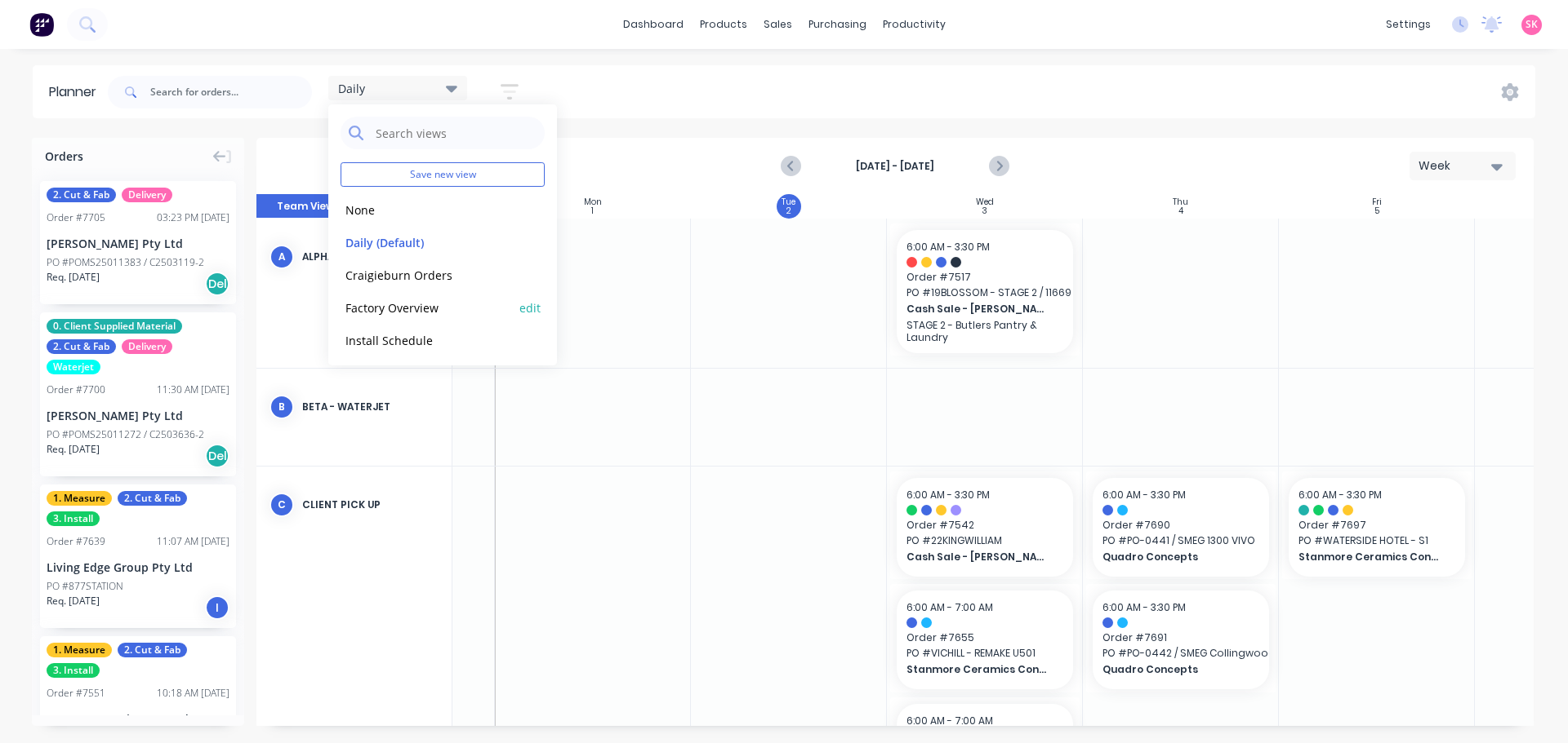
scroll to position [69, 0]
click at [416, 306] on button "Programming" at bounding box center [427, 304] width 174 height 19
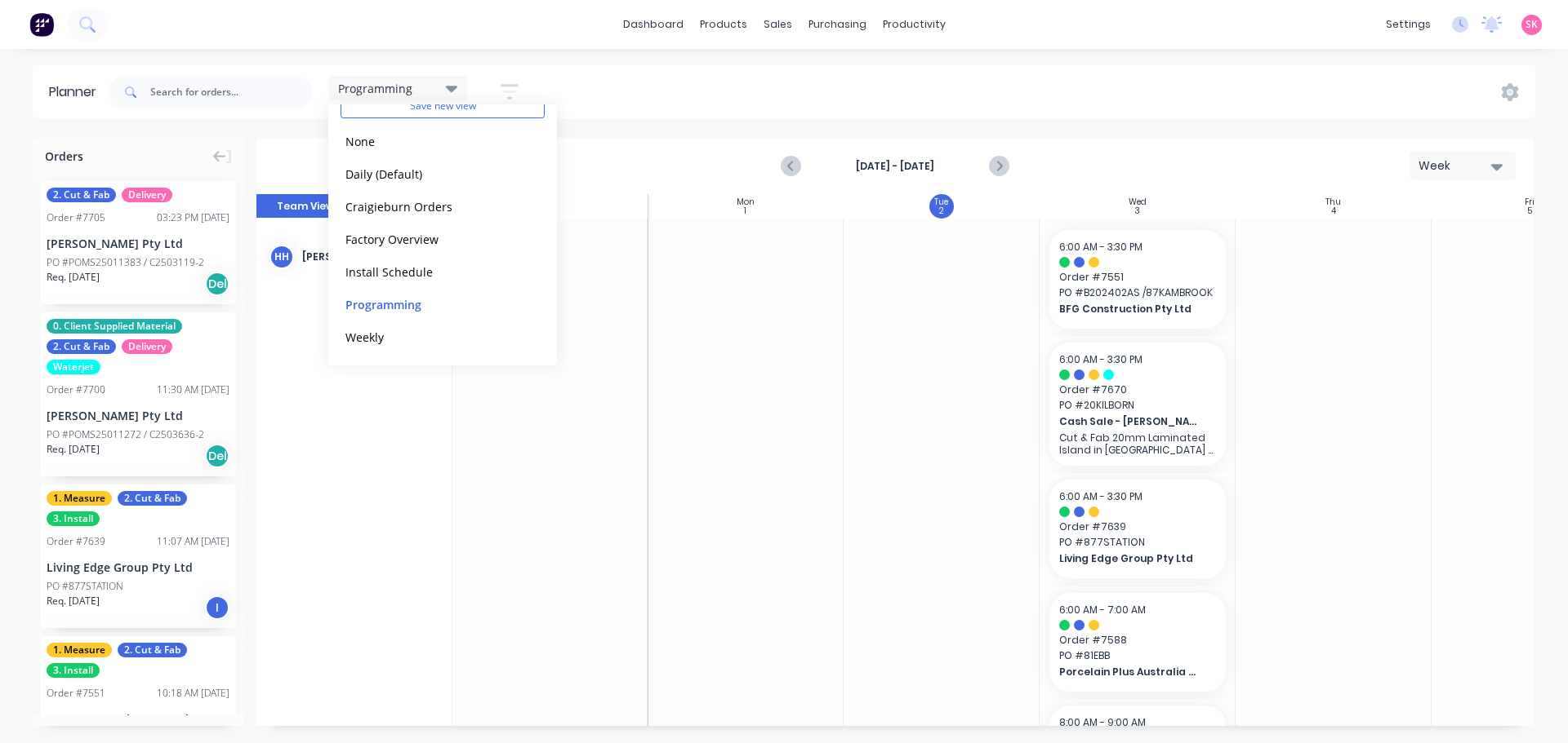
scroll to position [0, 0]
drag, startPoint x: 121, startPoint y: 265, endPoint x: 1156, endPoint y: 265, distance: 1035.0
click at [577, 78] on div "Programming Save new view None edit Daily (Default) edit Craigieburn Orders edi…" at bounding box center [819, 92] width 1430 height 49
